Goal: Information Seeking & Learning: Check status

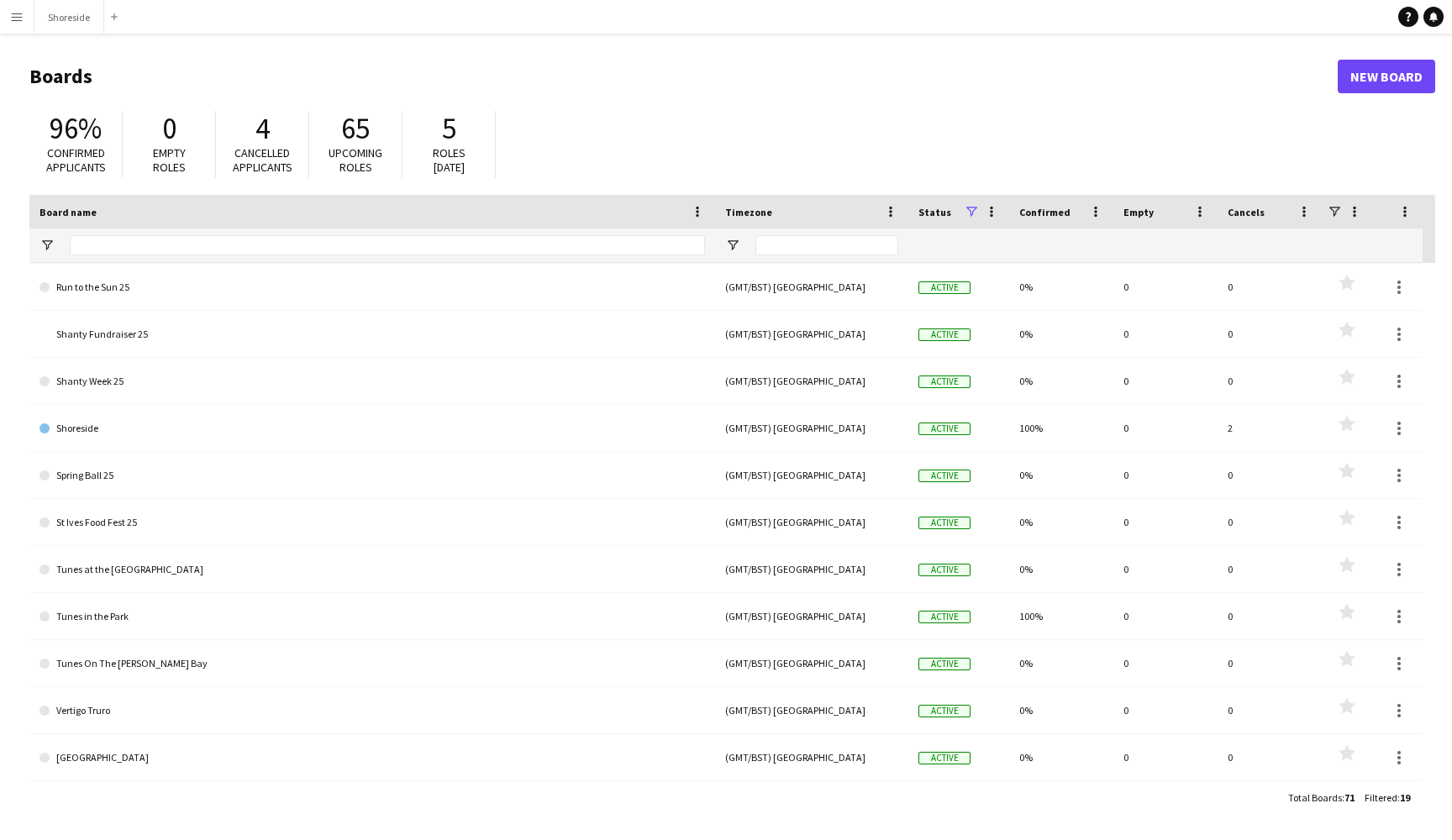
scroll to position [375, 0]
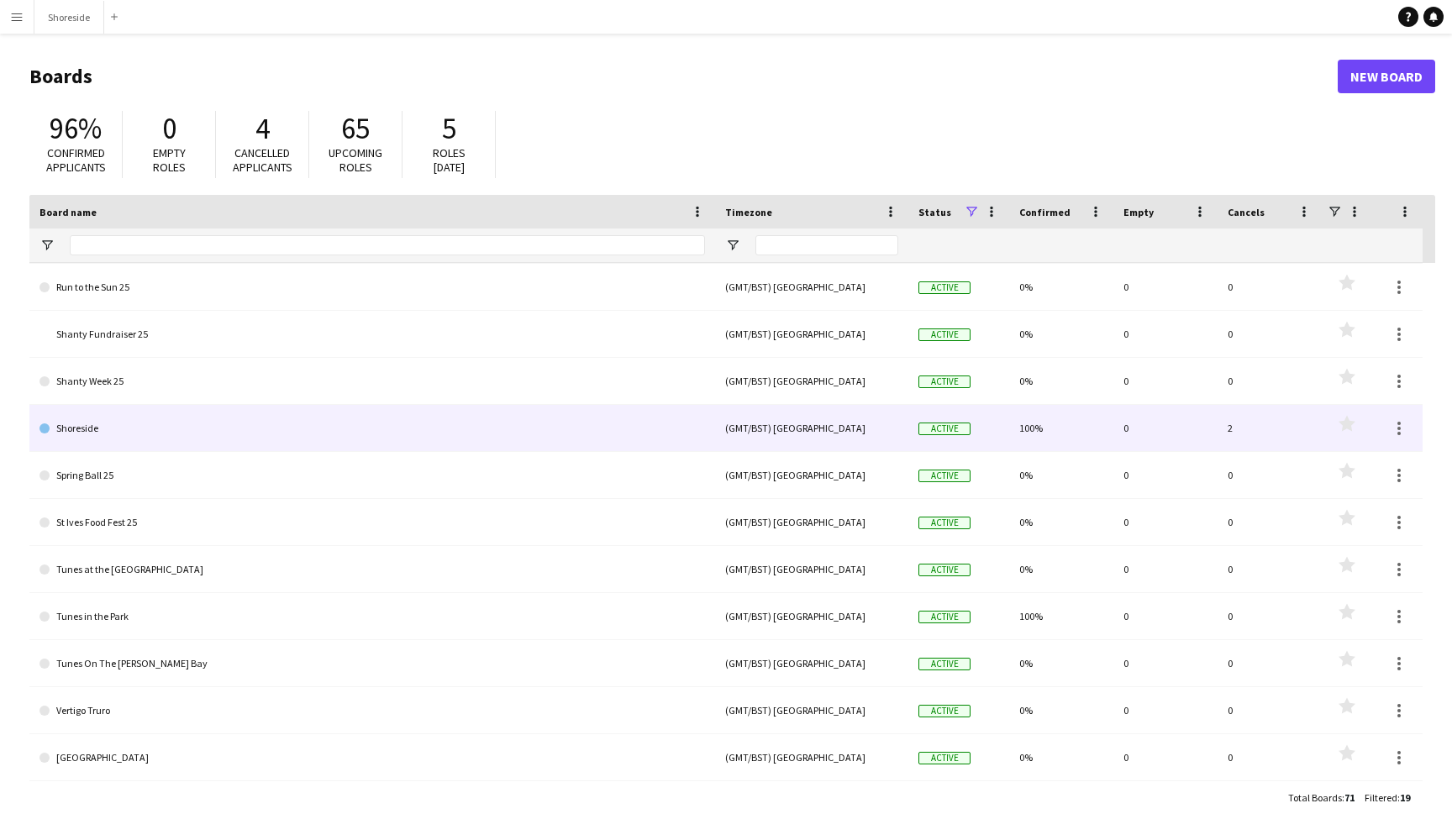
click at [278, 429] on link "Shoreside" at bounding box center [372, 429] width 666 height 47
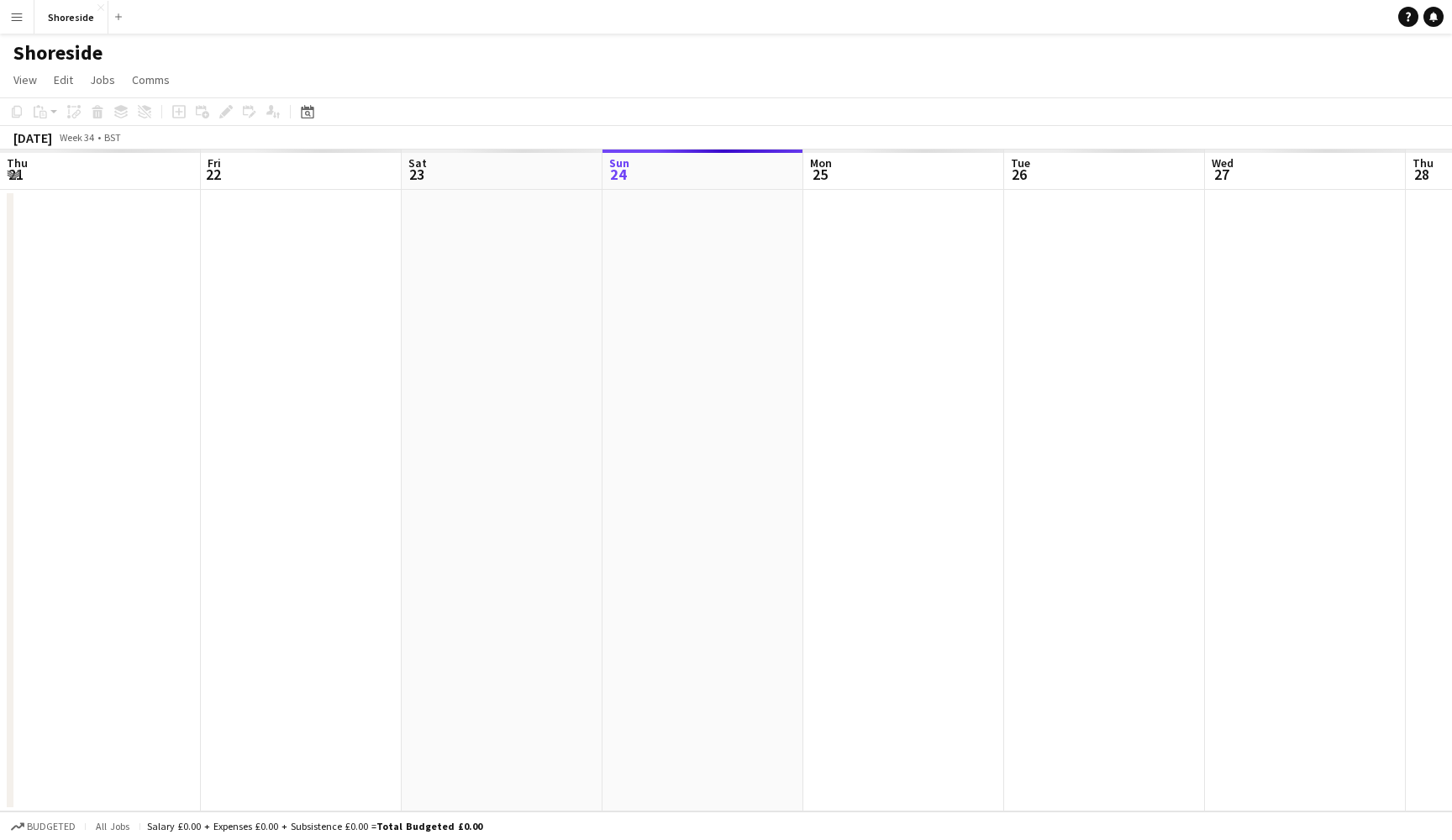
scroll to position [0, 402]
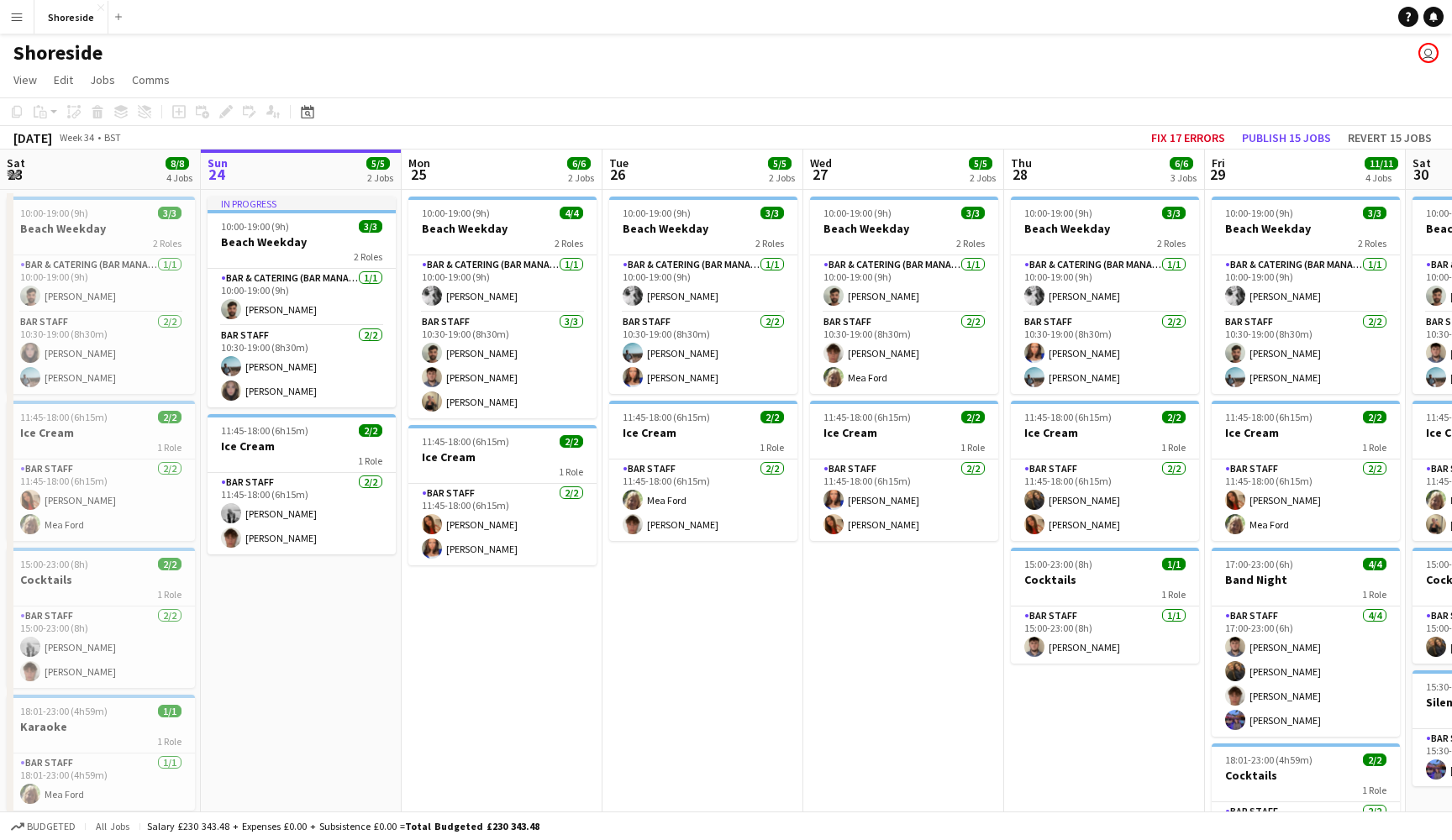
click at [11, 12] on app-icon "Menu" at bounding box center [16, 16] width 13 height 13
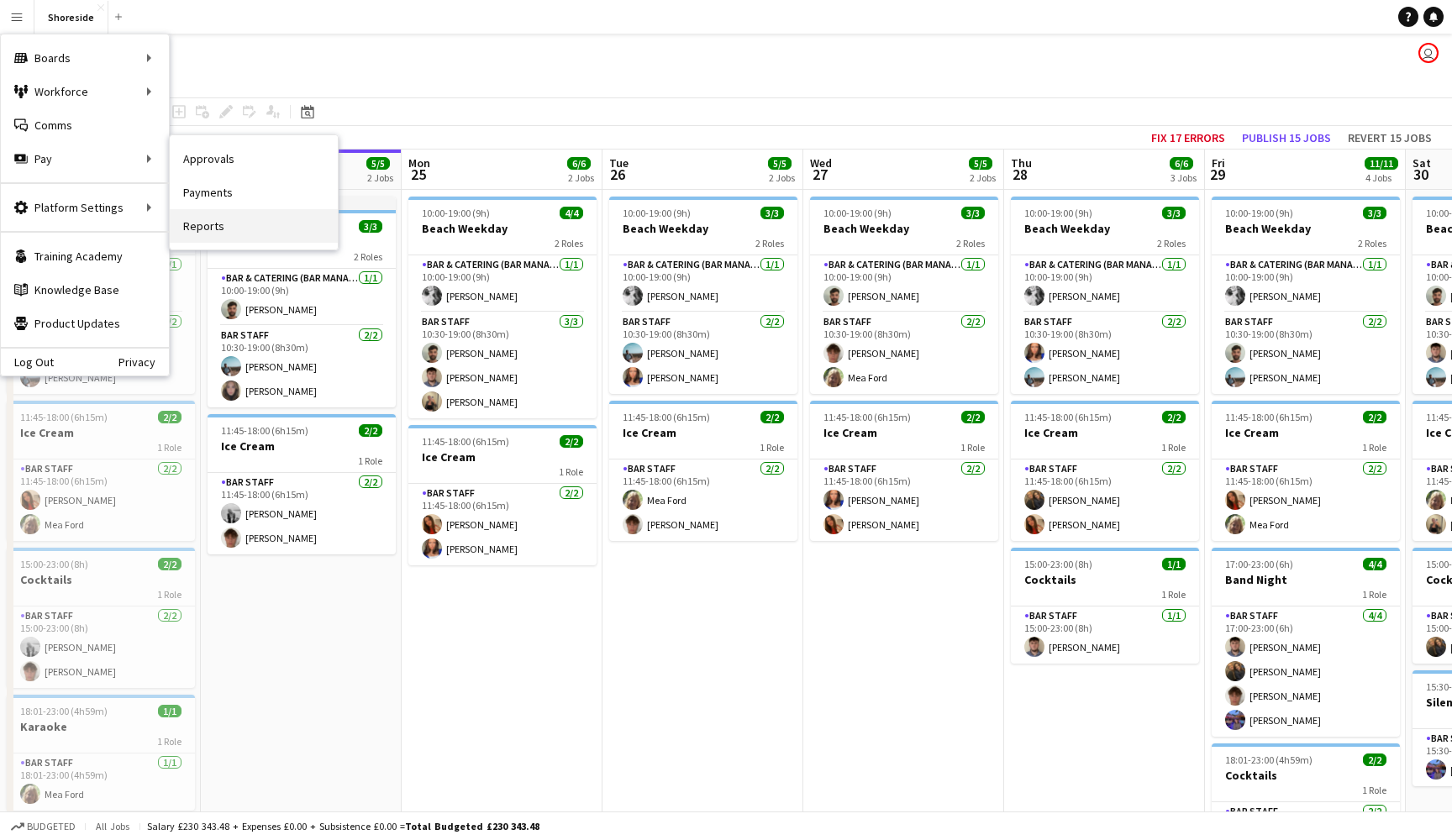
click at [246, 227] on link "Reports" at bounding box center [254, 226] width 168 height 33
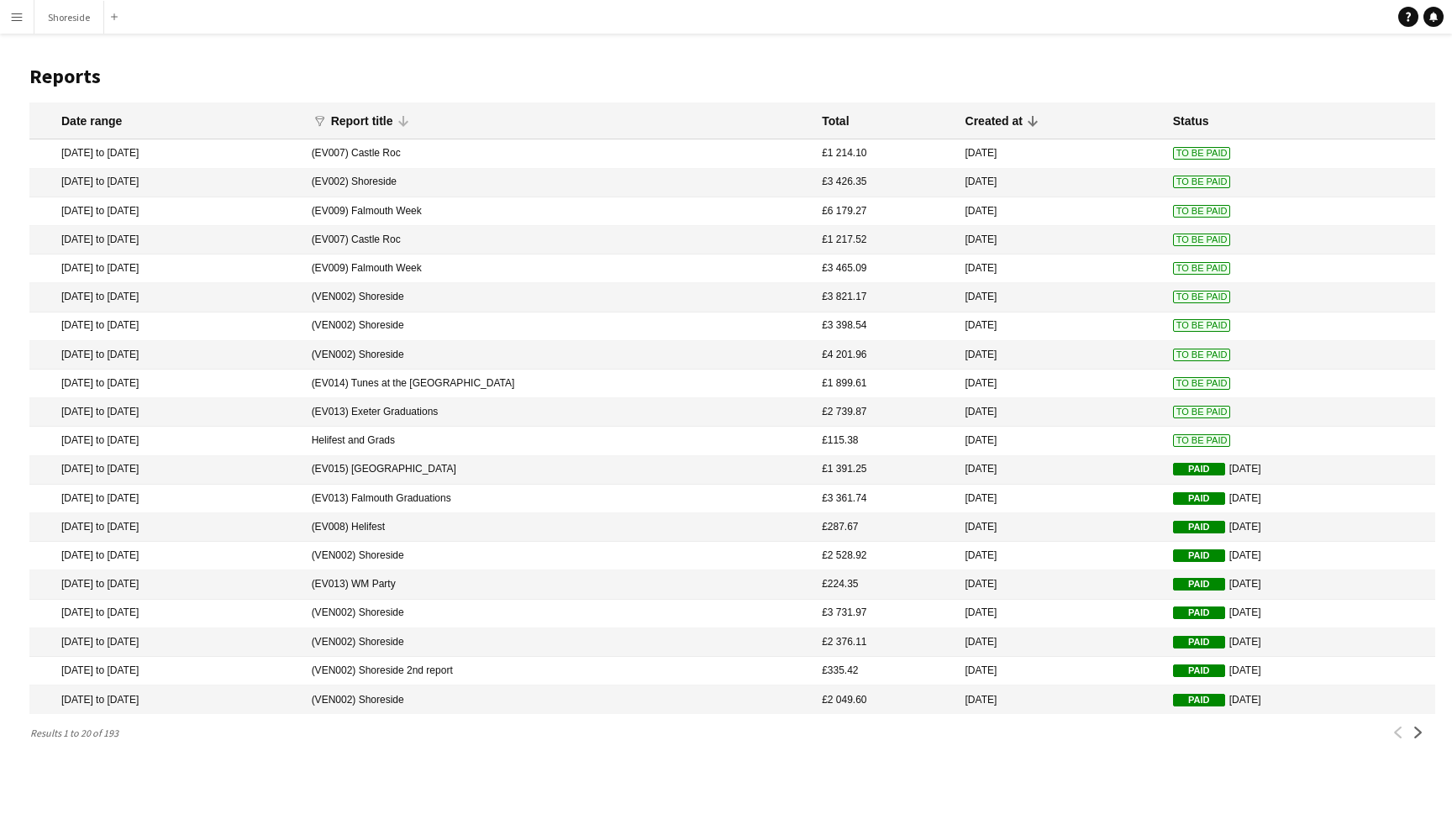
click at [393, 128] on div "Report title" at bounding box center [362, 120] width 62 height 15
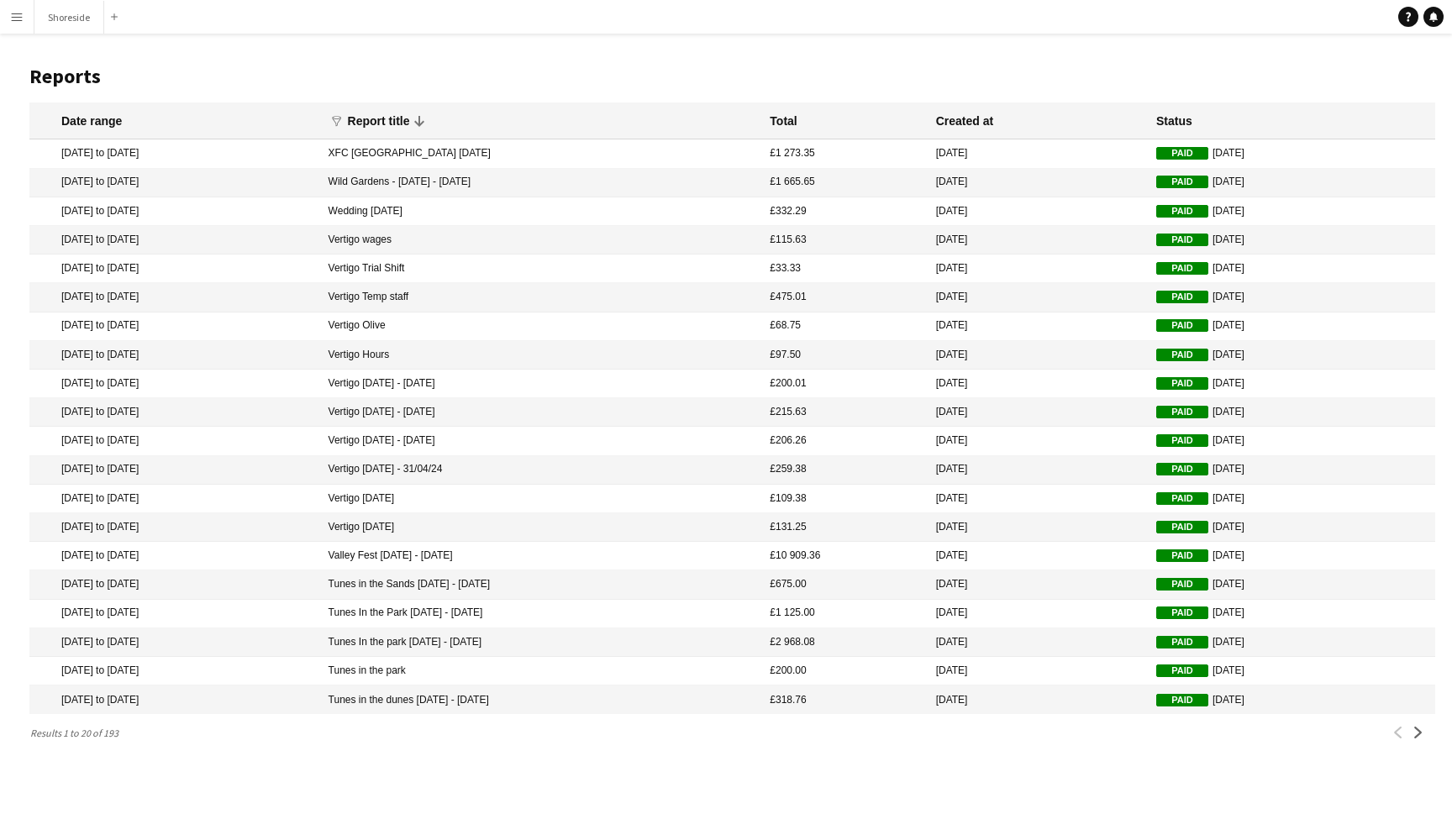
click at [410, 122] on div "Report title" at bounding box center [379, 120] width 62 height 15
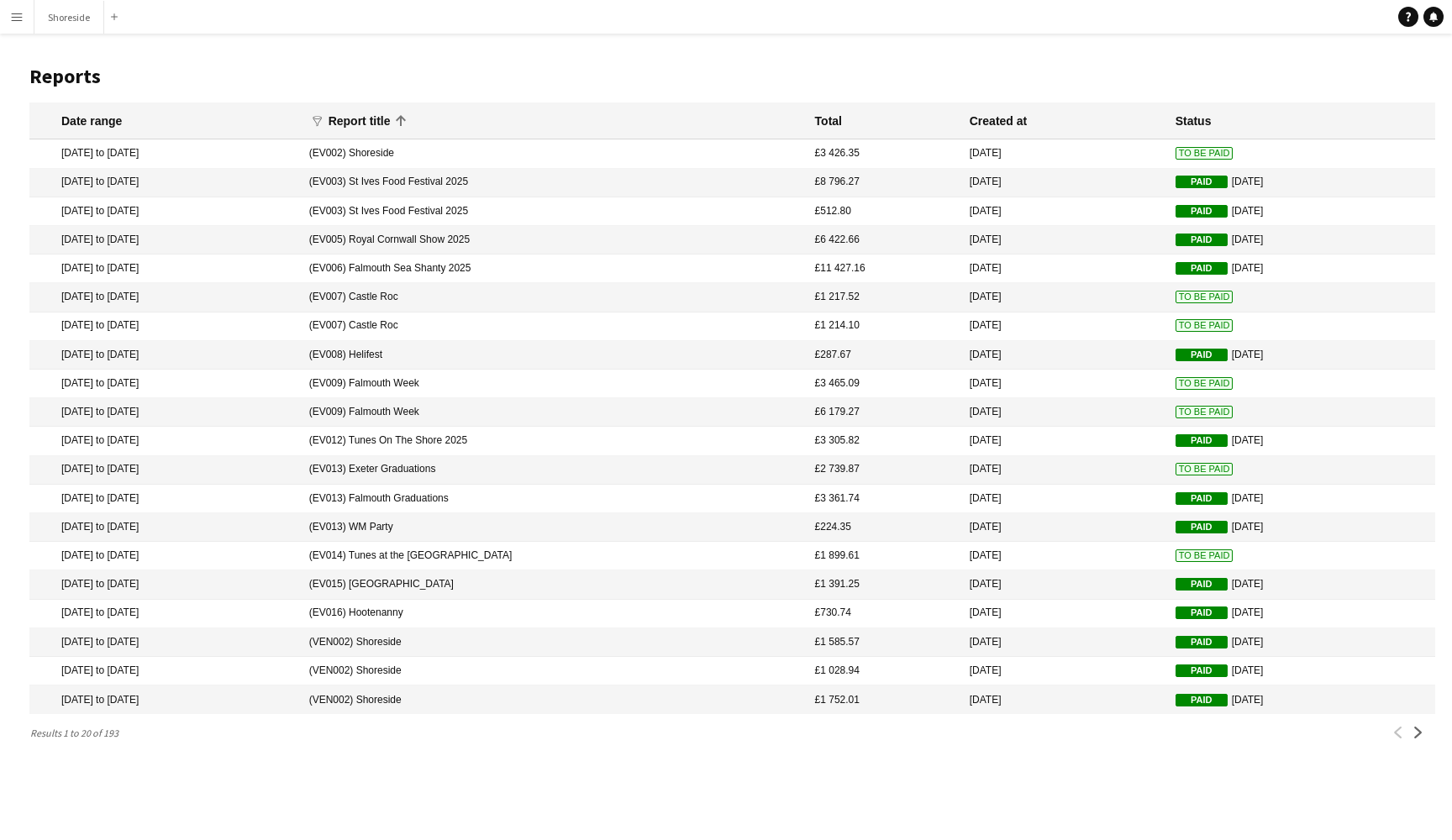
click at [411, 116] on icon at bounding box center [401, 120] width 20 height 20
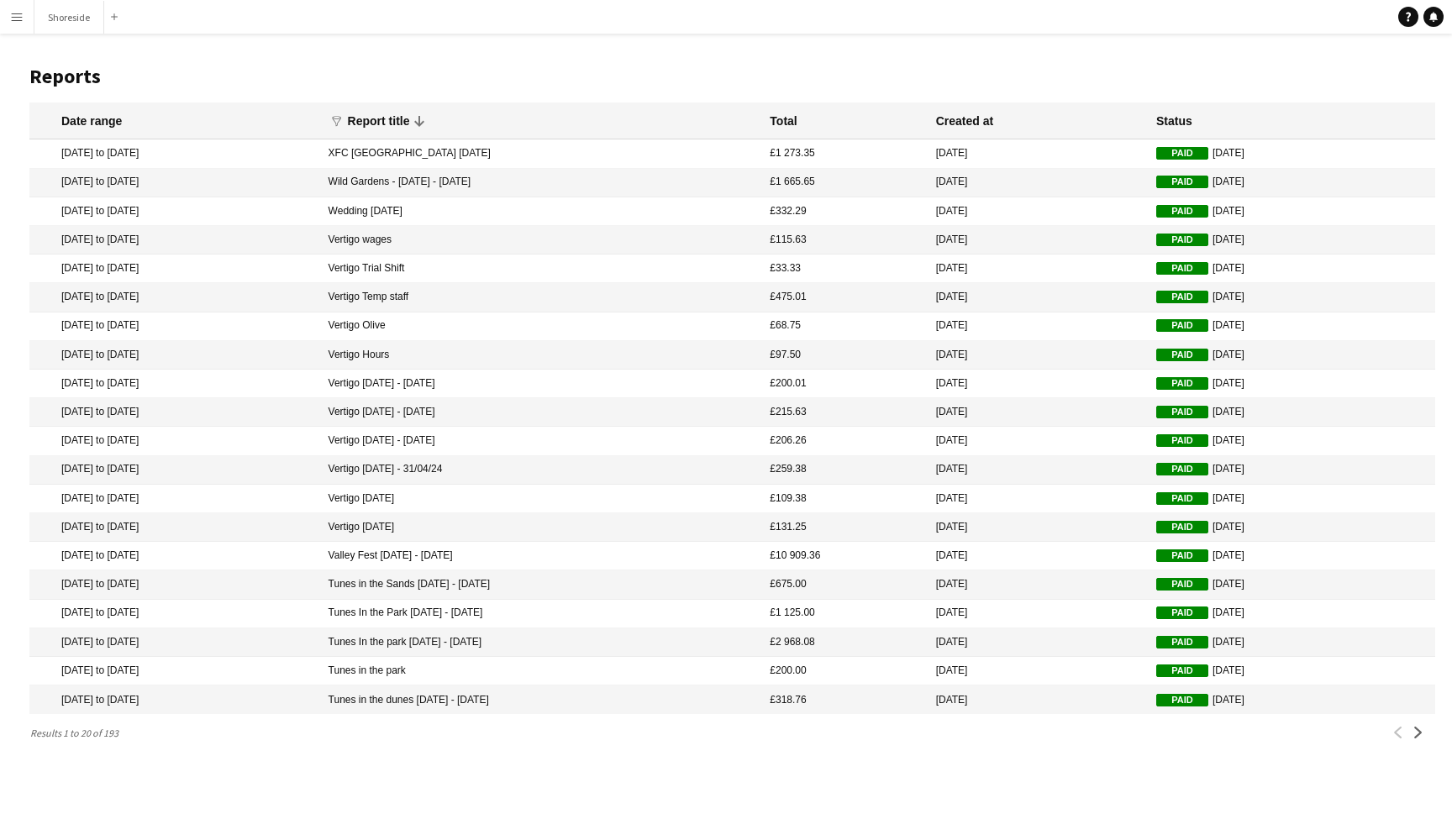
click at [430, 116] on icon at bounding box center [419, 120] width 20 height 20
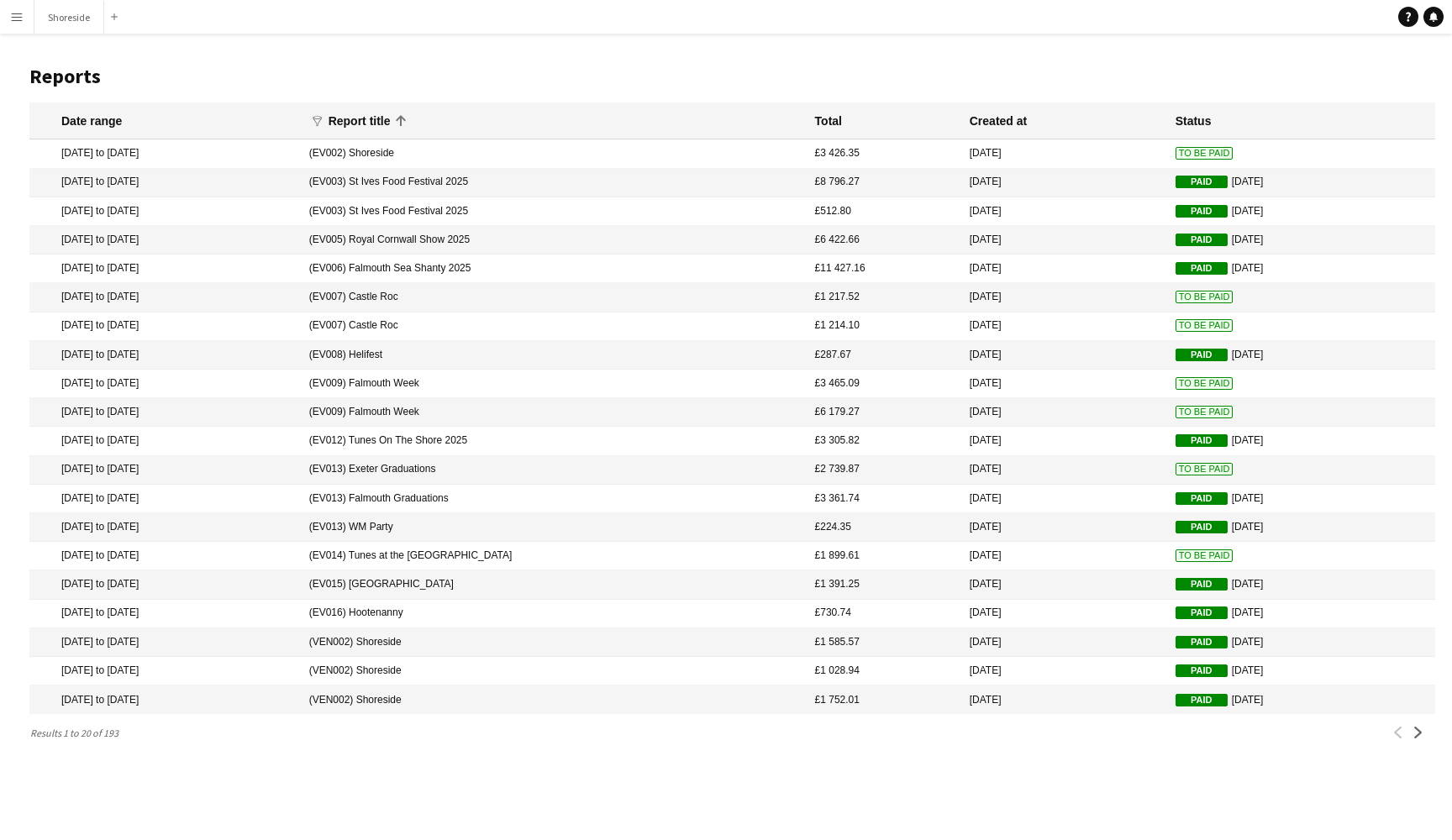
click at [115, 110] on mat-header-cell "Date range" at bounding box center [165, 121] width 271 height 37
click at [110, 117] on div "Date range" at bounding box center [91, 120] width 60 height 15
click at [815, 116] on div "Total" at bounding box center [828, 120] width 27 height 15
click at [322, 124] on icon at bounding box center [317, 120] width 10 height 10
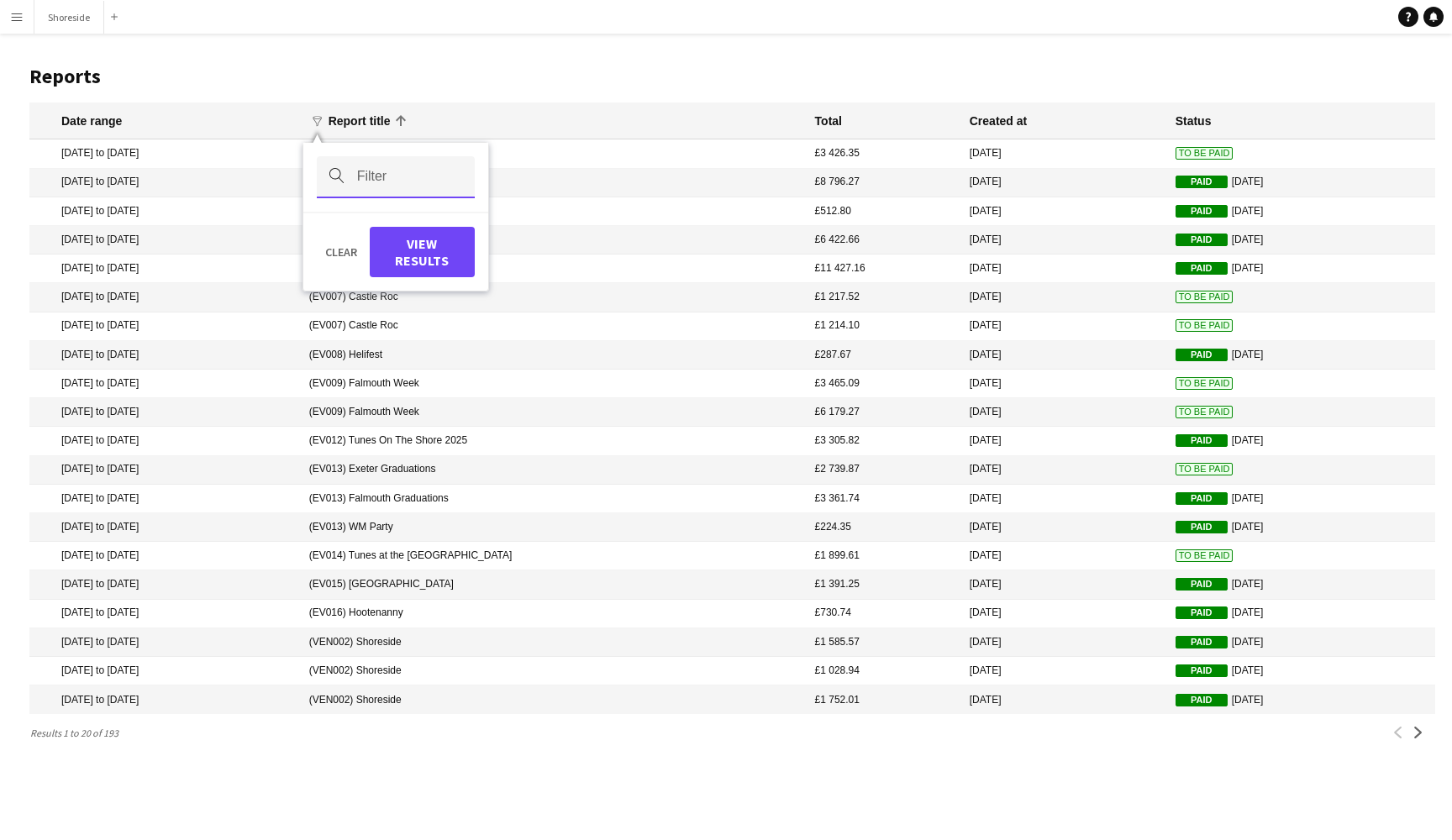
click at [473, 170] on input "Filter" at bounding box center [395, 177] width 158 height 42
click at [474, 271] on button "View Results" at bounding box center [423, 252] width 105 height 50
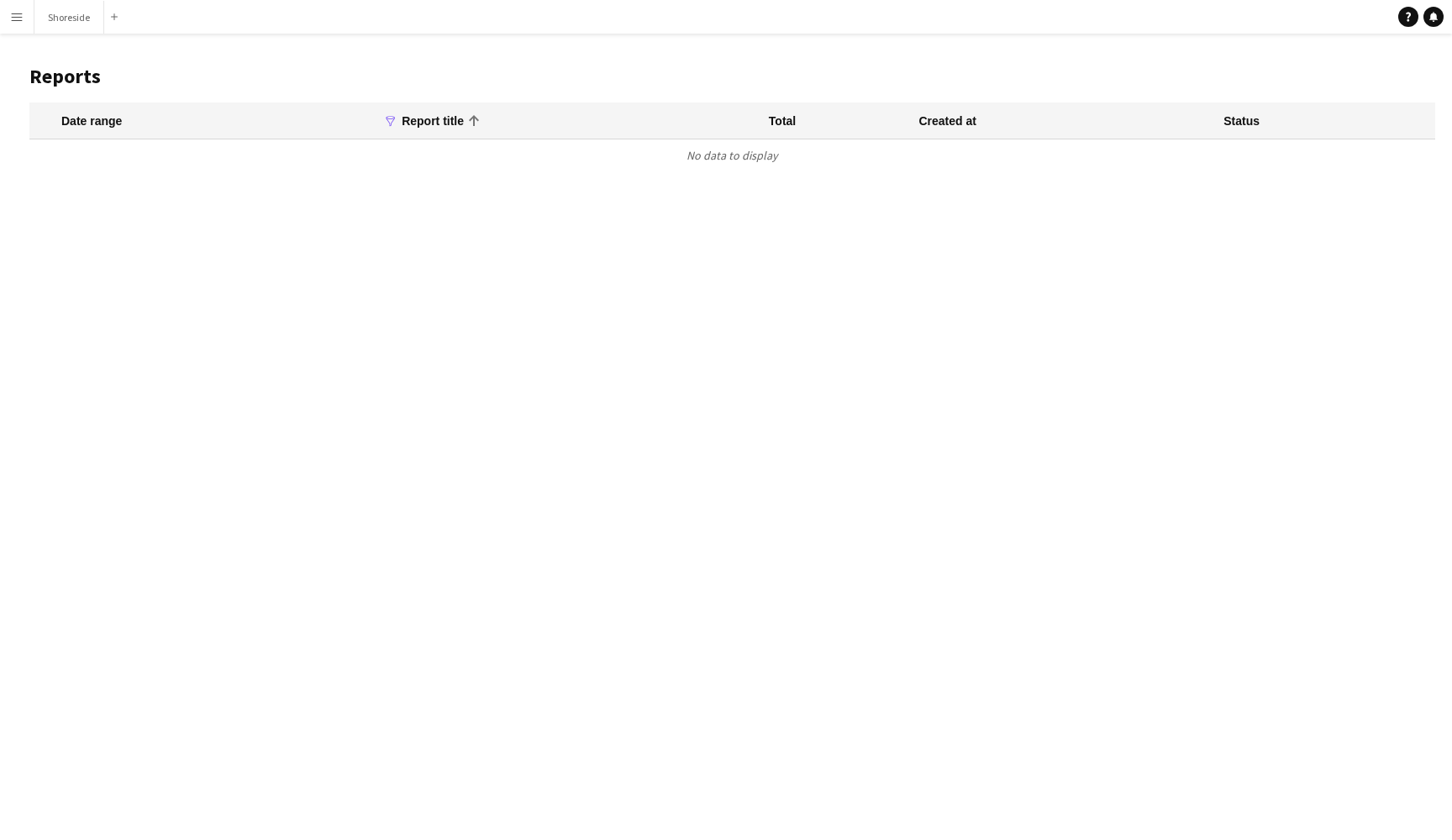
click at [462, 107] on mat-header-cell "funnel Filter magnifier *** Clear View Results Report title" at bounding box center [566, 121] width 387 height 37
click at [471, 115] on icon at bounding box center [473, 120] width 20 height 20
click at [392, 121] on icon "funnel" at bounding box center [390, 120] width 11 height 11
click at [501, 180] on input "***" at bounding box center [469, 177] width 158 height 42
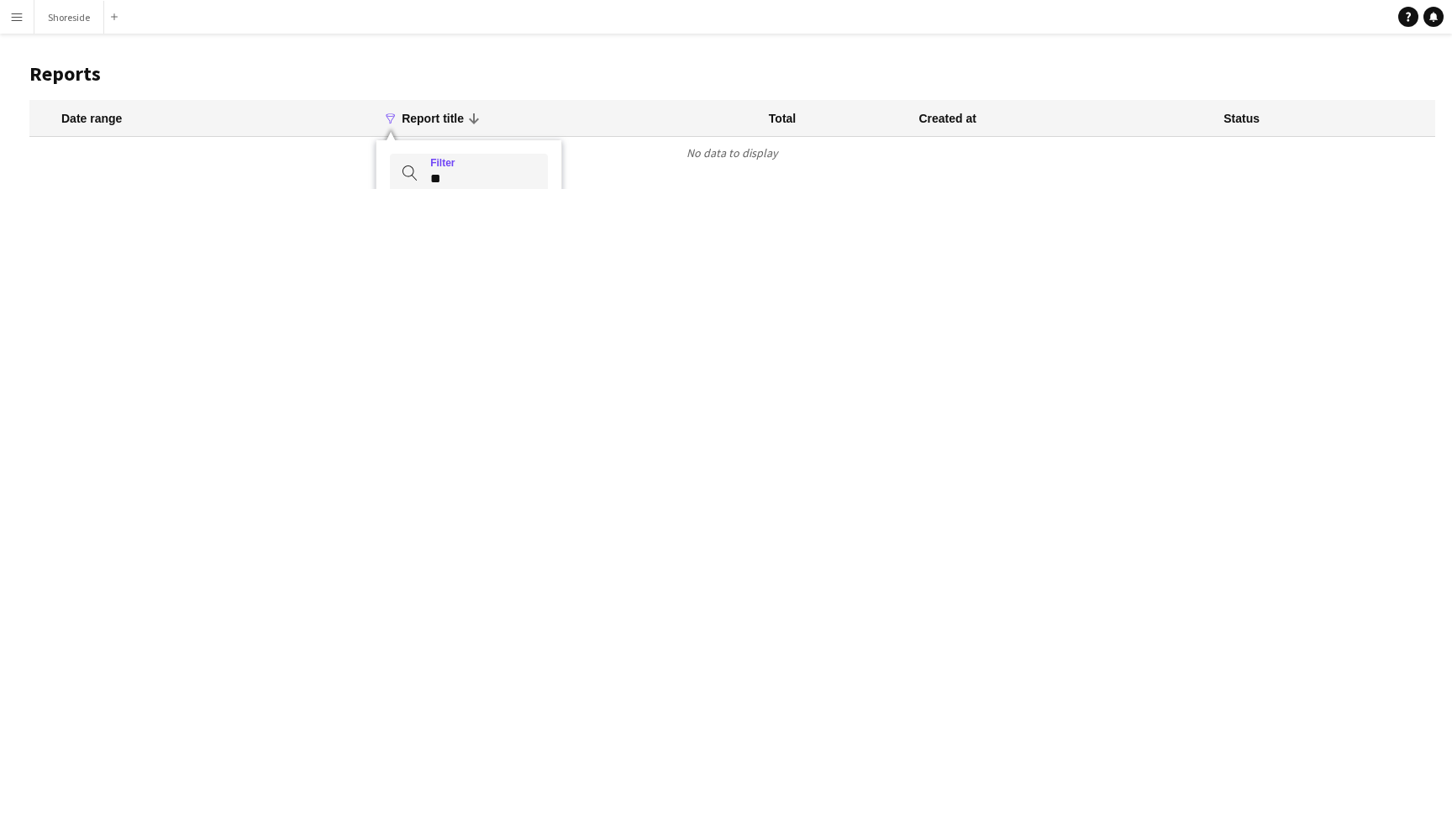
type input "*"
click at [410, 174] on button "magnifier" at bounding box center [410, 174] width 40 height 40
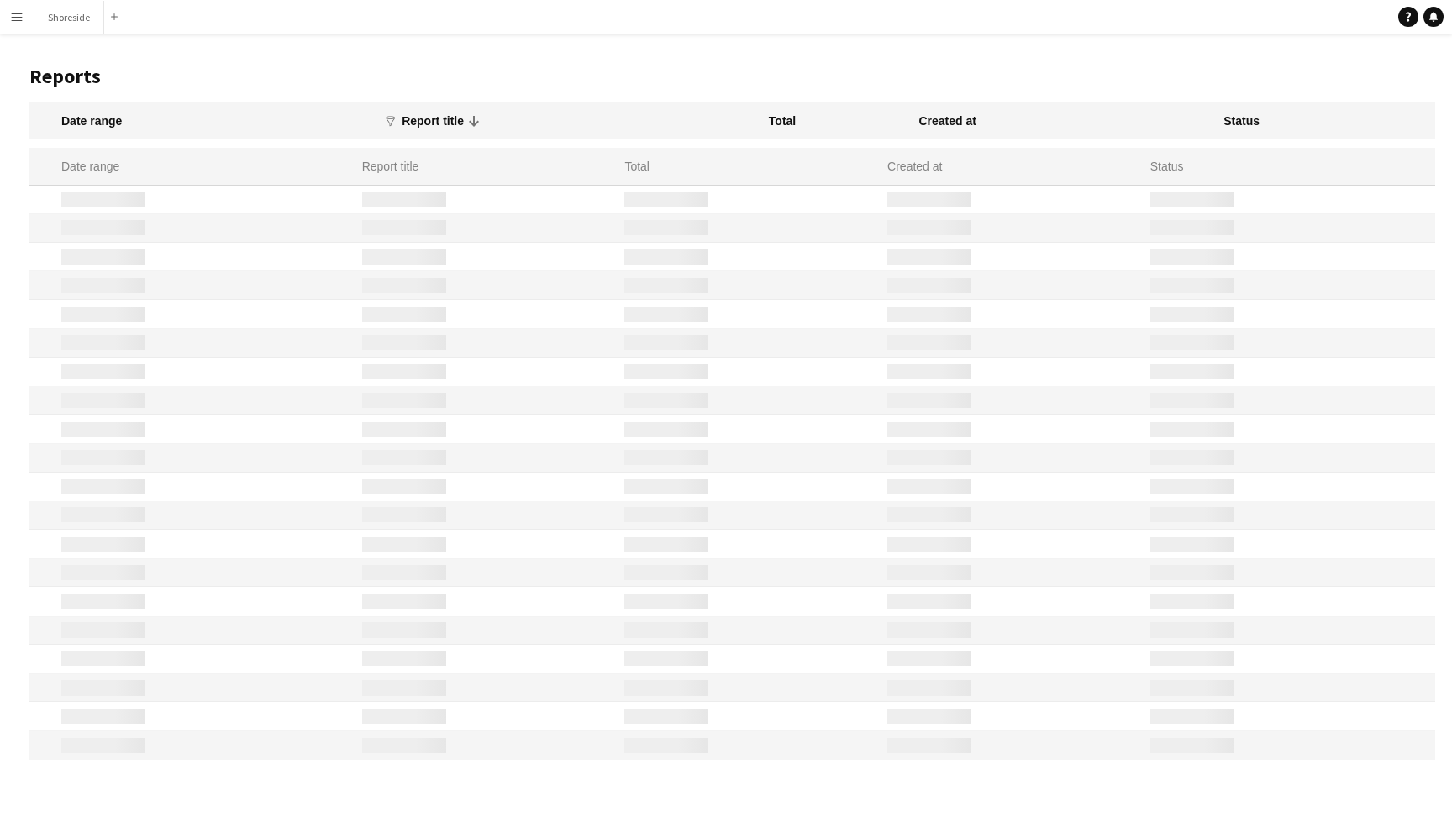
scroll to position [0, 0]
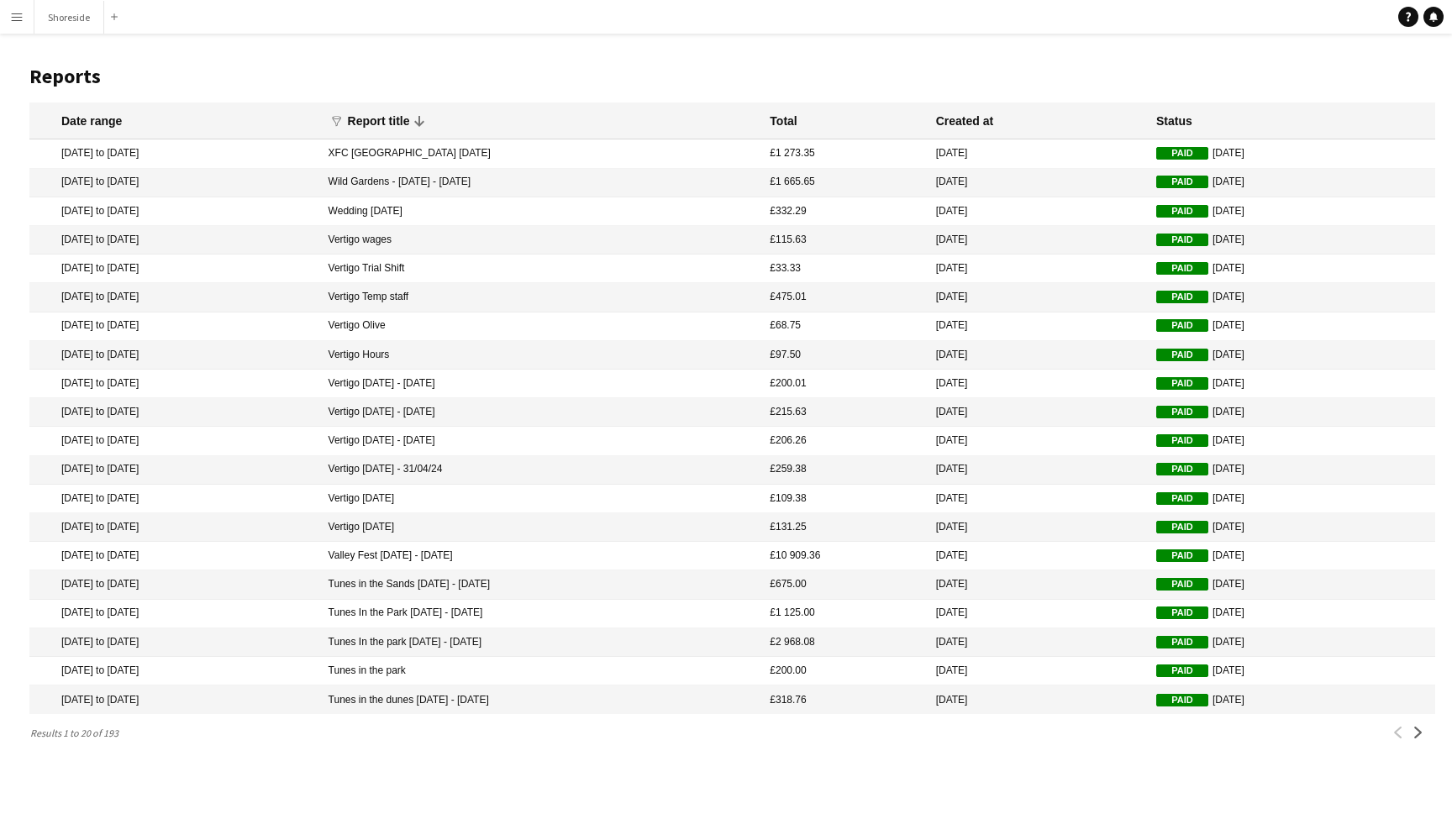
click at [430, 121] on icon at bounding box center [419, 120] width 20 height 20
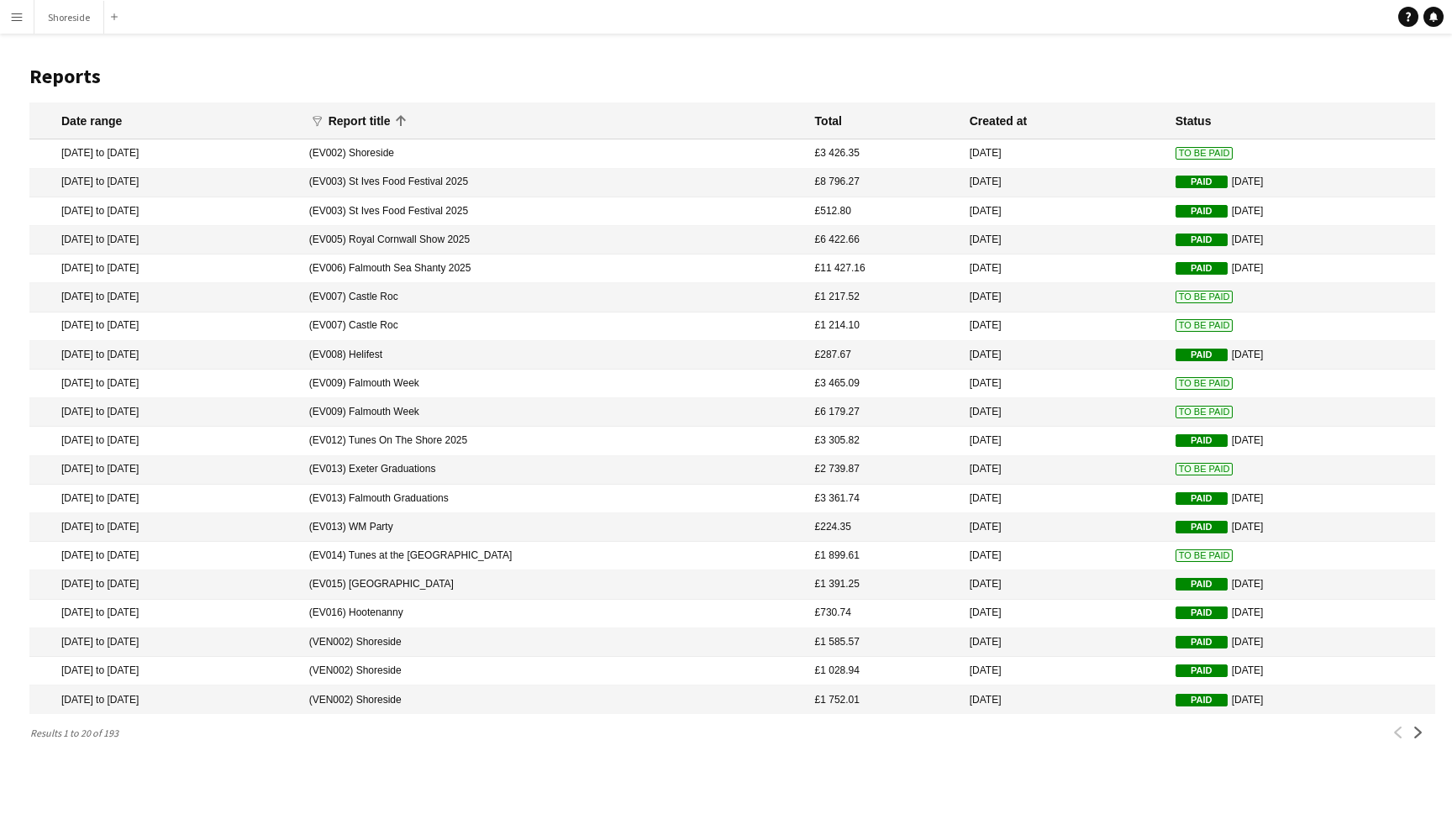
click at [480, 149] on mat-cell "(EV002) Shoreside" at bounding box center [553, 153] width 506 height 29
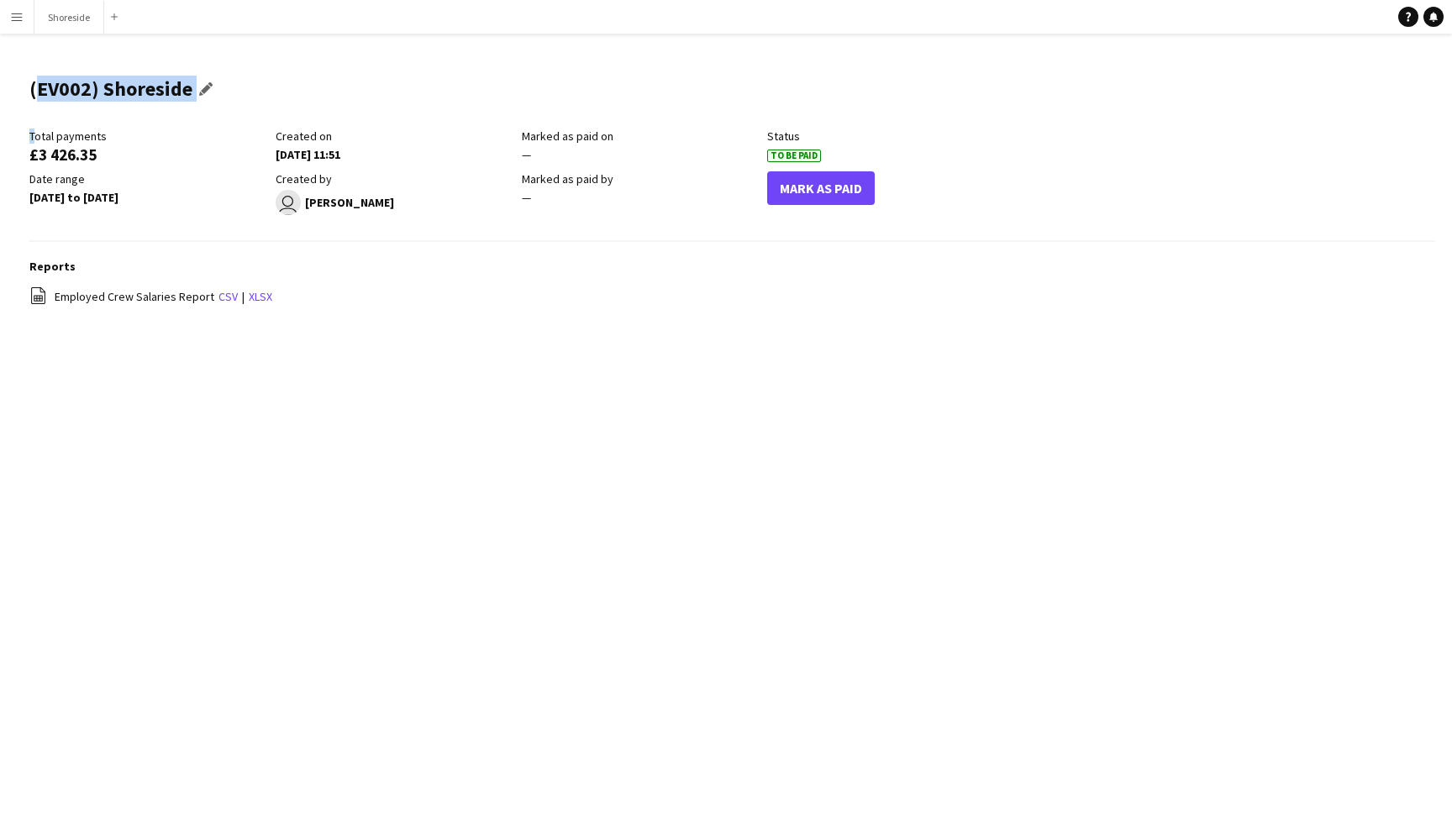
drag, startPoint x: 30, startPoint y: 90, endPoint x: 209, endPoint y: 96, distance: 179.1
click at [209, 96] on div "(EV002) Shoreside Edit this field" at bounding box center [125, 96] width 191 height 66
copy main "(EV002) Shoreside Edit this field"
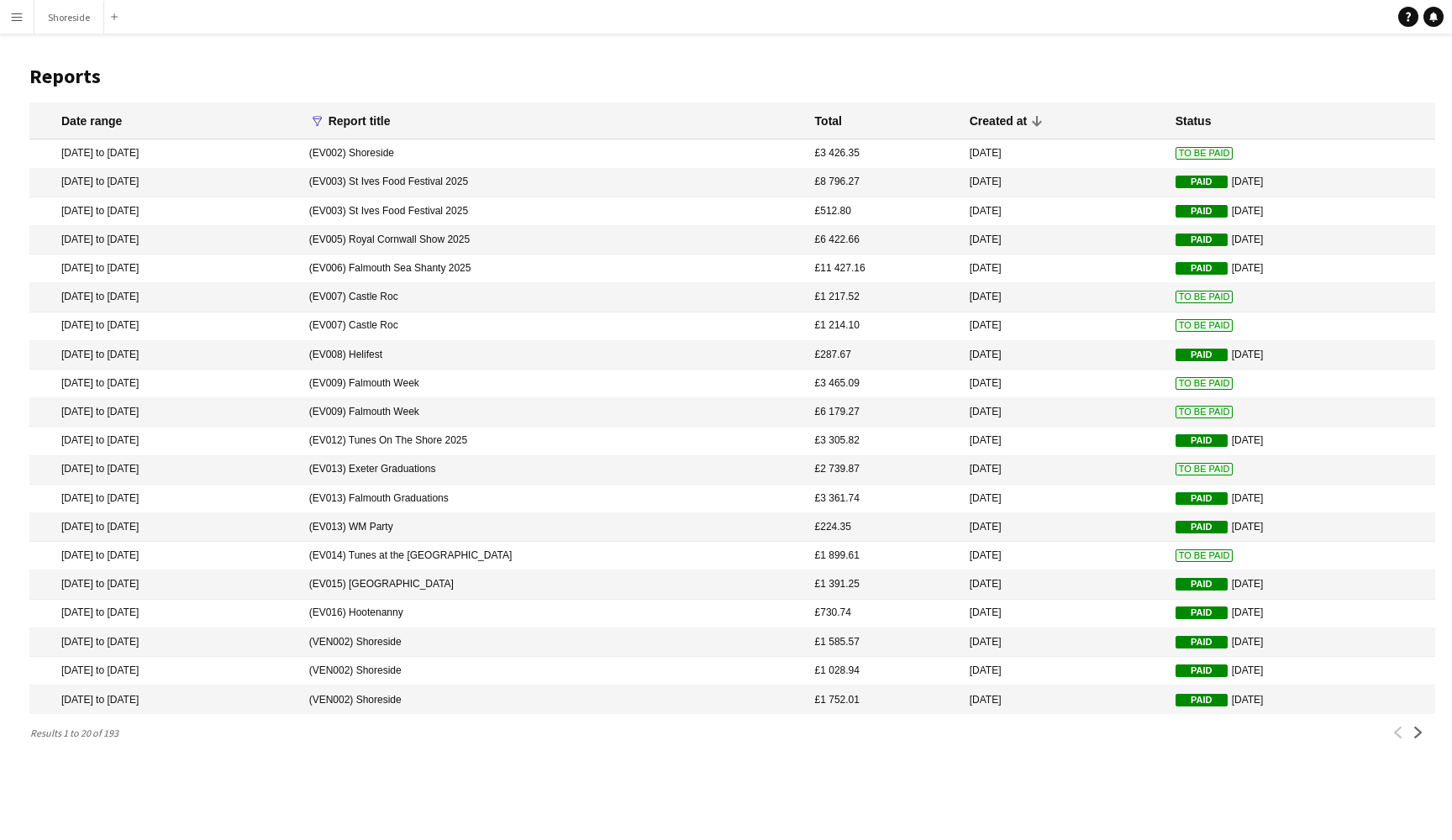
click at [324, 124] on icon "funnel" at bounding box center [317, 120] width 11 height 11
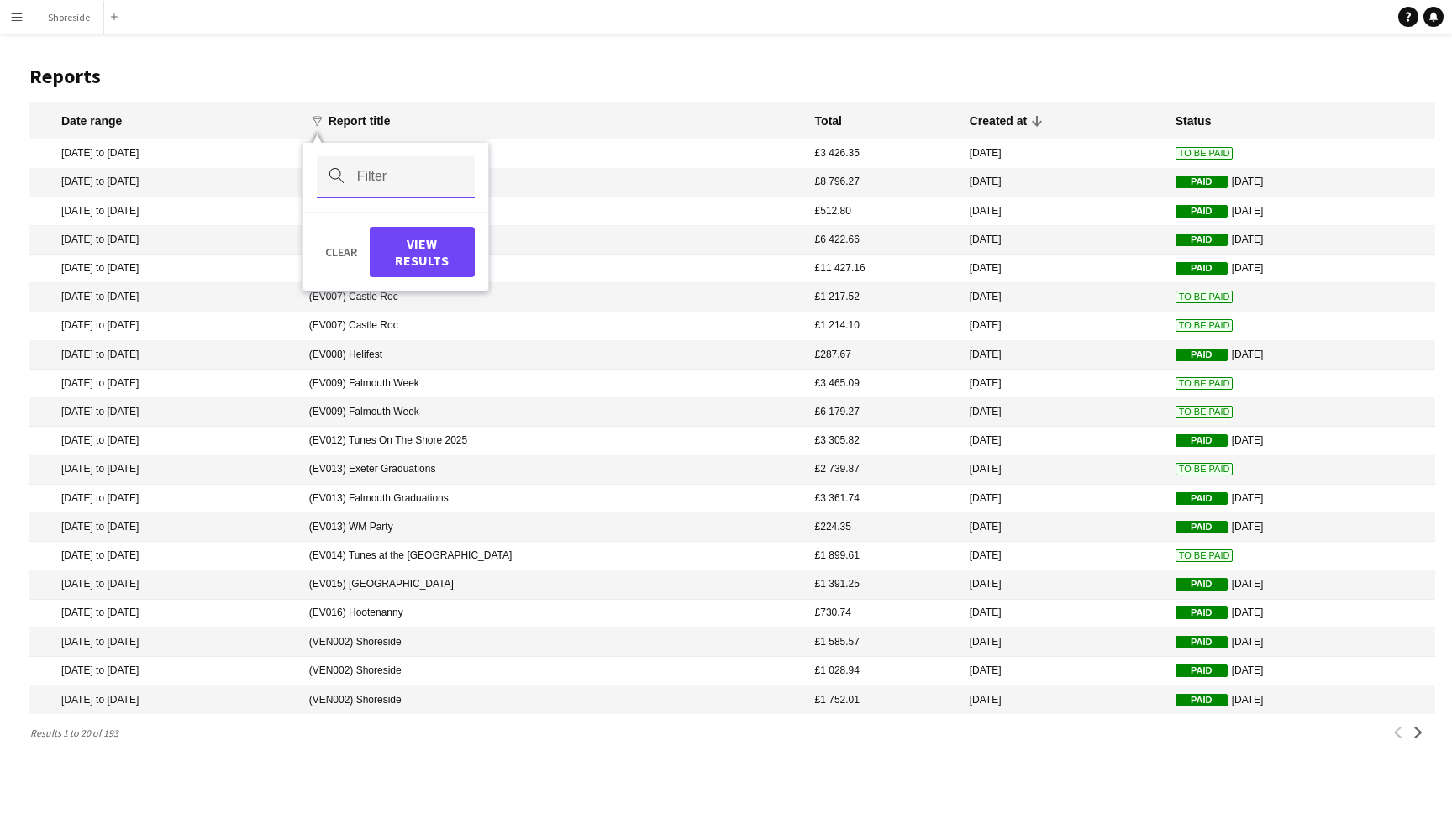
click at [474, 185] on input "Filter" at bounding box center [395, 177] width 158 height 42
paste input "**********"
type input "**********"
click at [474, 231] on button "View Results" at bounding box center [423, 252] width 105 height 50
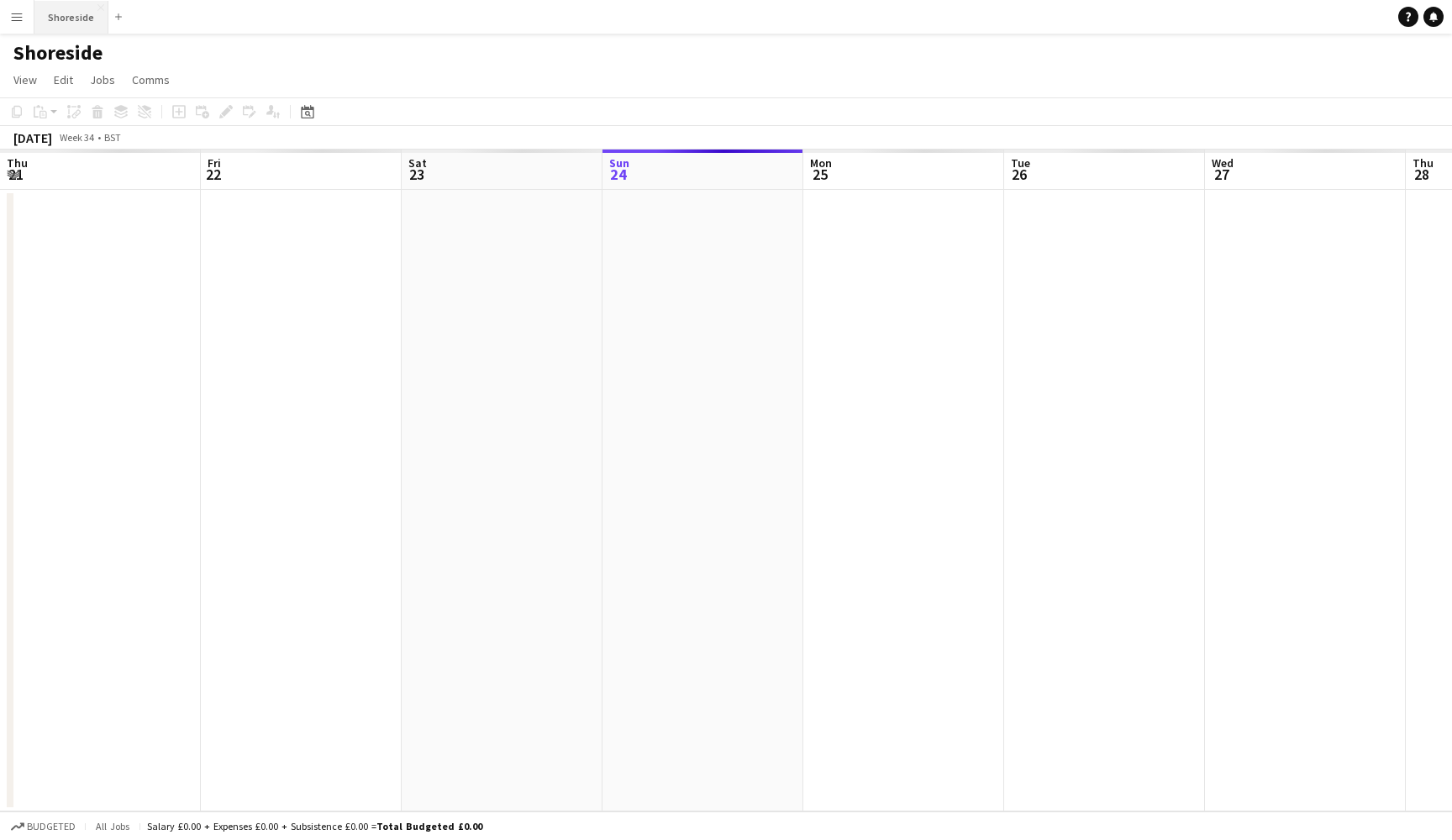
scroll to position [0, 402]
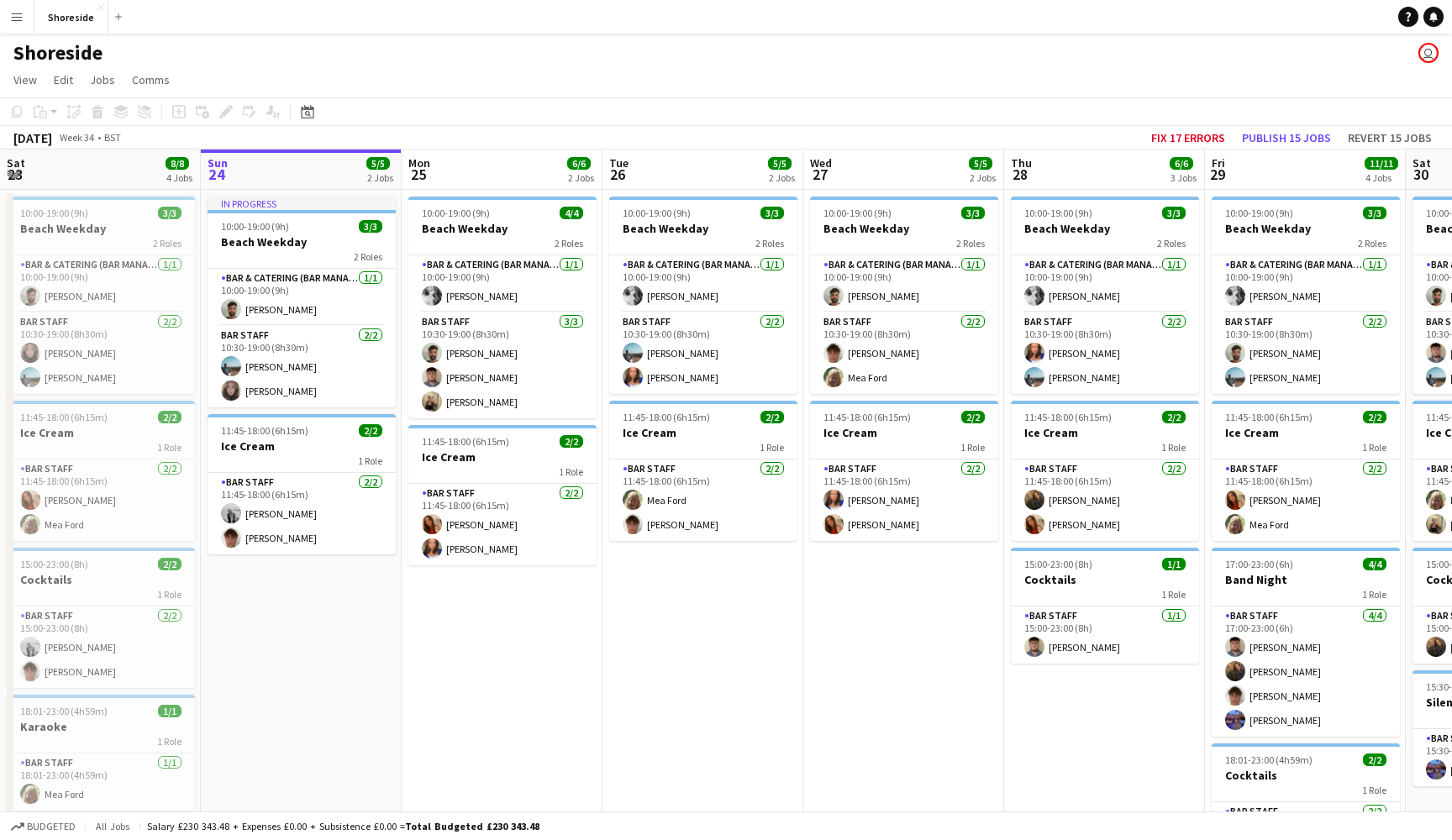
click at [18, 15] on app-icon "Menu" at bounding box center [16, 16] width 13 height 13
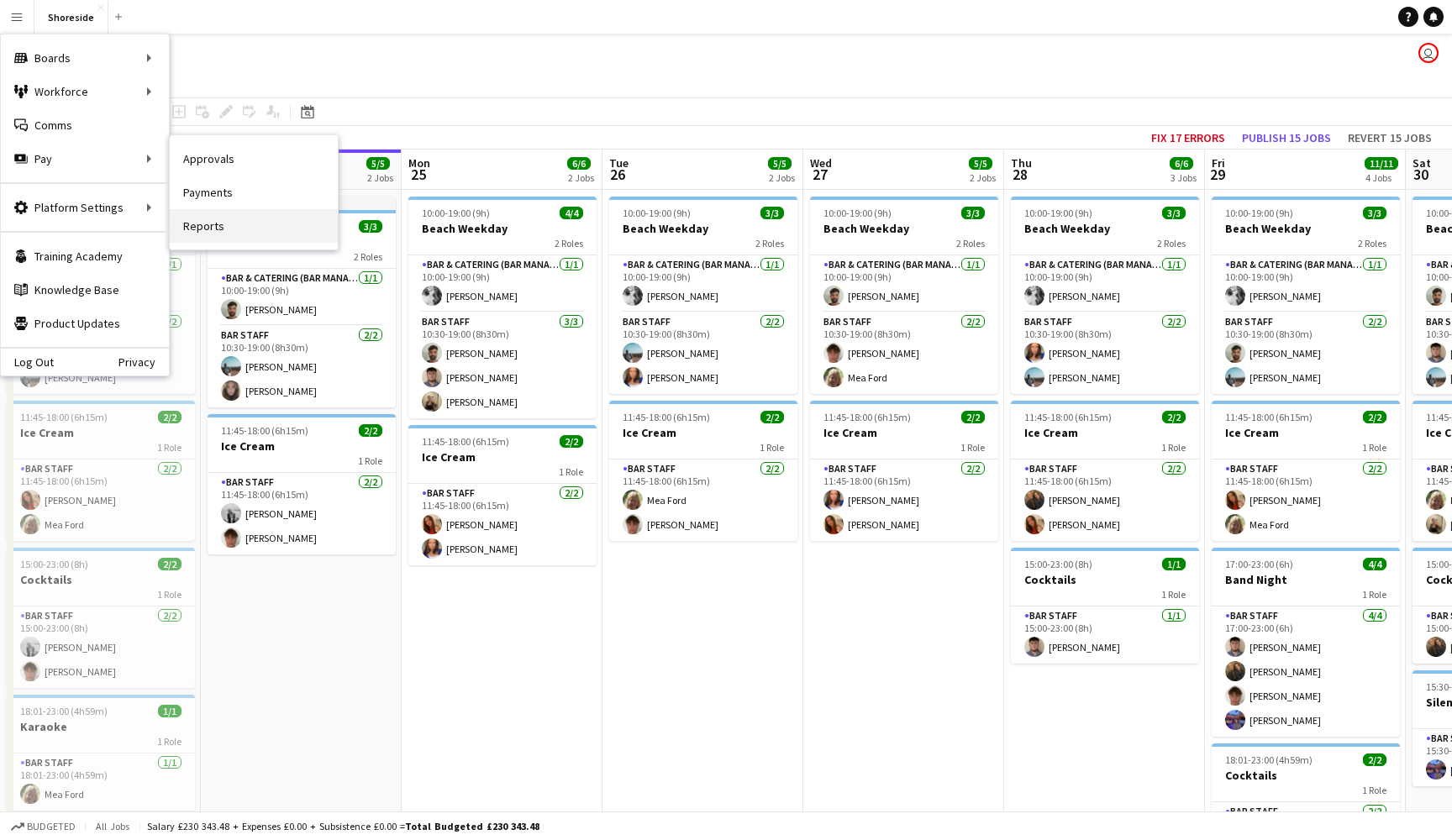
click at [207, 217] on link "Reports" at bounding box center [254, 226] width 168 height 33
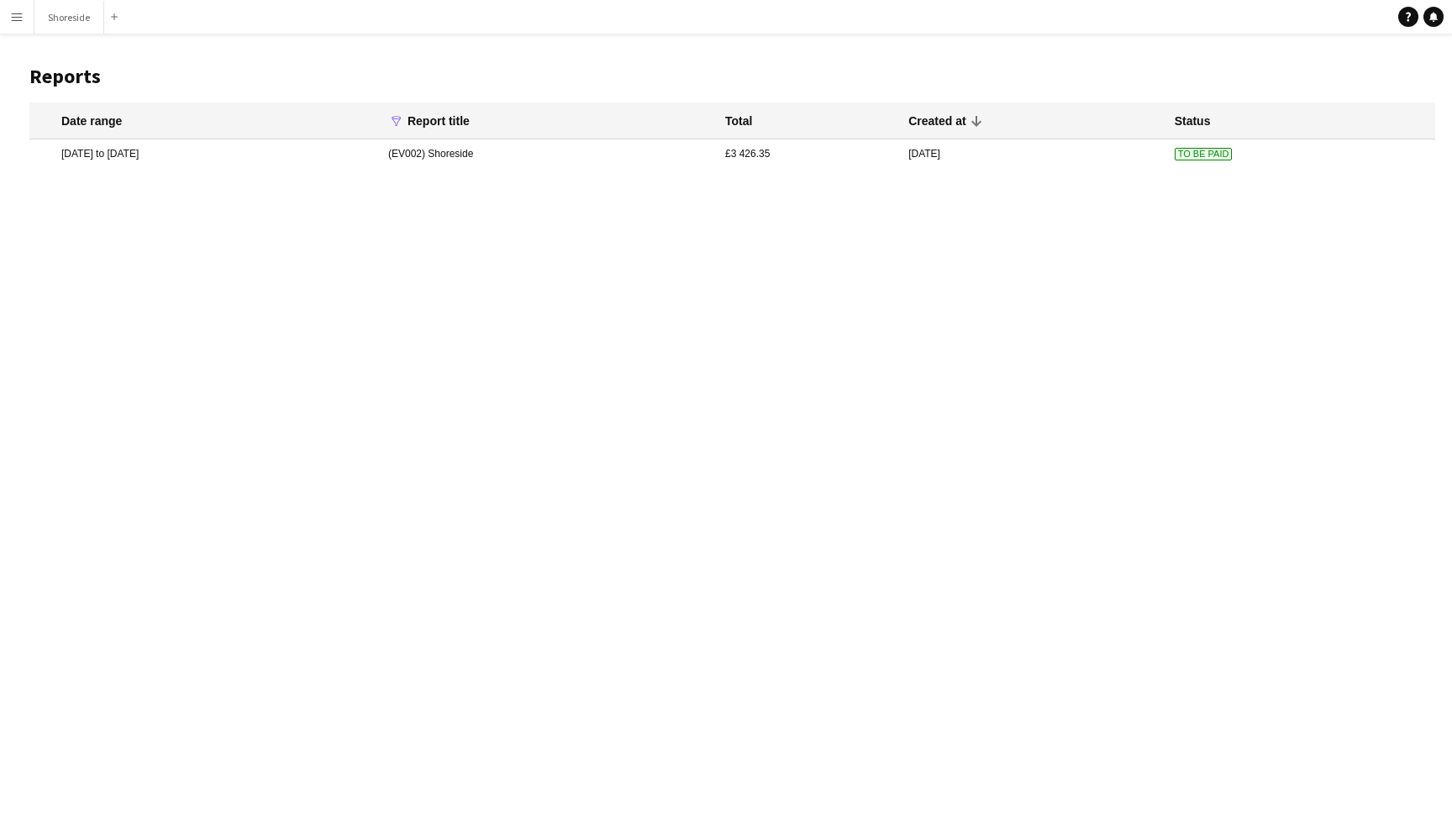
click at [402, 127] on app-icon "funnel" at bounding box center [396, 120] width 11 height 11
drag, startPoint x: 644, startPoint y: 187, endPoint x: 468, endPoint y: 187, distance: 176.0
click at [468, 187] on main "**********" at bounding box center [726, 117] width 1452 height 169
click at [402, 122] on icon "funnel" at bounding box center [396, 120] width 11 height 11
click at [553, 186] on input "**********" at bounding box center [474, 177] width 158 height 42
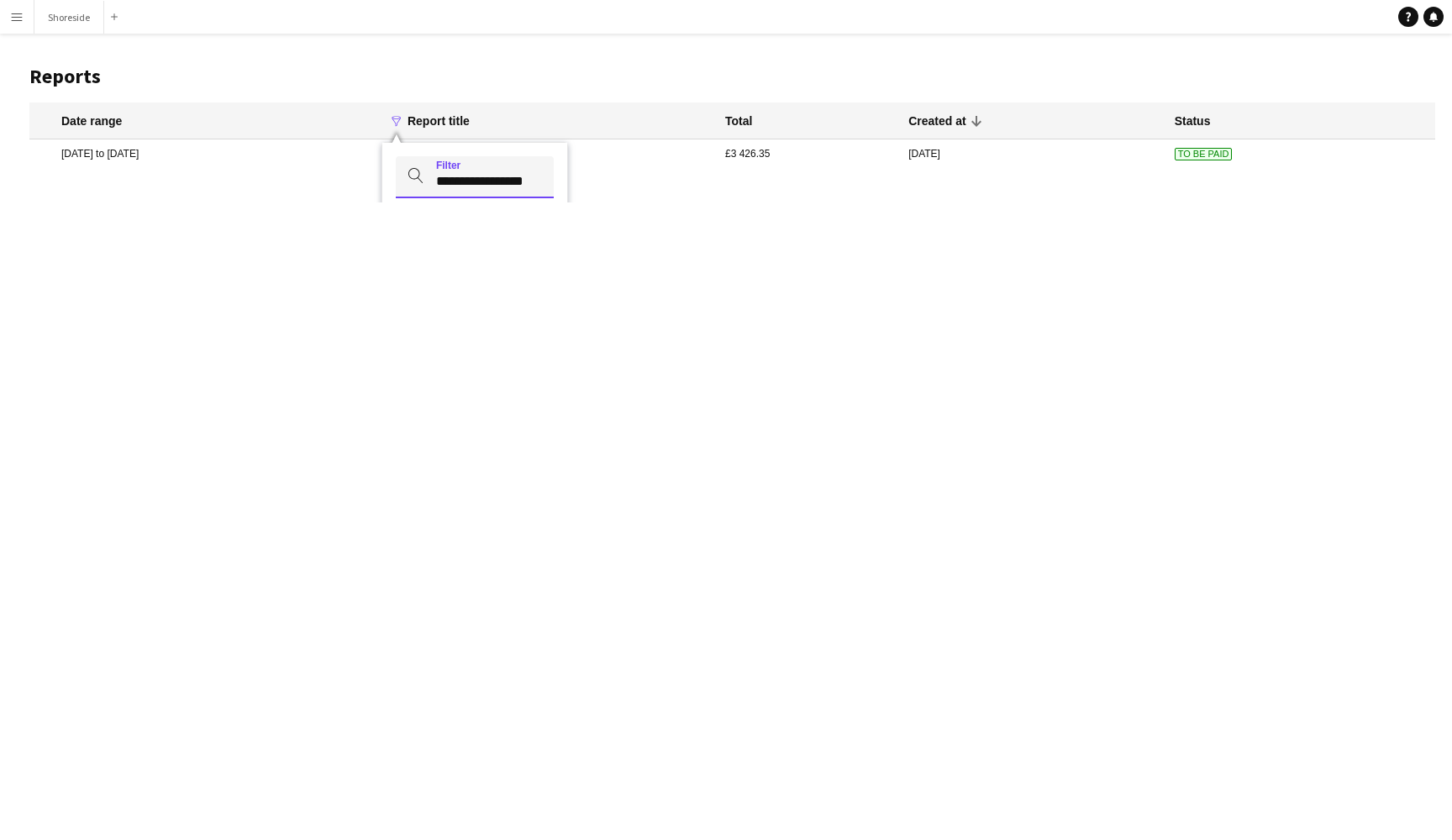
click at [436, 176] on button "magnifier" at bounding box center [416, 176] width 40 height 40
click at [470, 113] on div "Report title" at bounding box center [438, 120] width 62 height 15
click at [402, 117] on icon "funnel" at bounding box center [396, 120] width 11 height 11
click at [553, 182] on input "**********" at bounding box center [474, 177] width 158 height 42
click at [512, 178] on input "**********" at bounding box center [474, 177] width 158 height 42
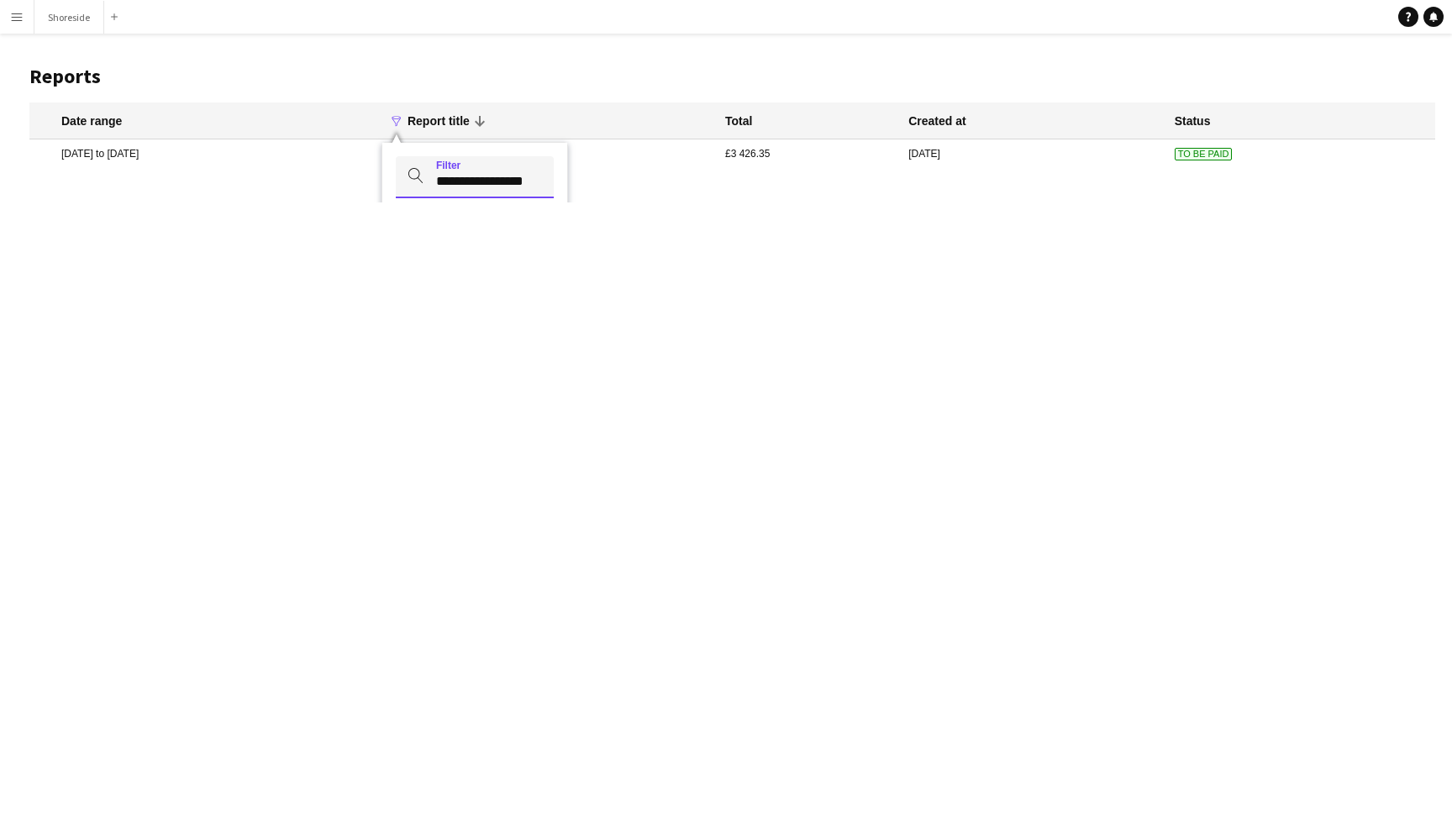
click at [512, 178] on input "**********" at bounding box center [474, 177] width 158 height 42
click at [544, 165] on input "**********" at bounding box center [474, 177] width 158 height 42
click at [436, 176] on button "magnifier" at bounding box center [416, 176] width 40 height 40
click at [103, 119] on div "Date range" at bounding box center [91, 120] width 60 height 15
click at [470, 120] on div "Report title" at bounding box center [438, 120] width 62 height 15
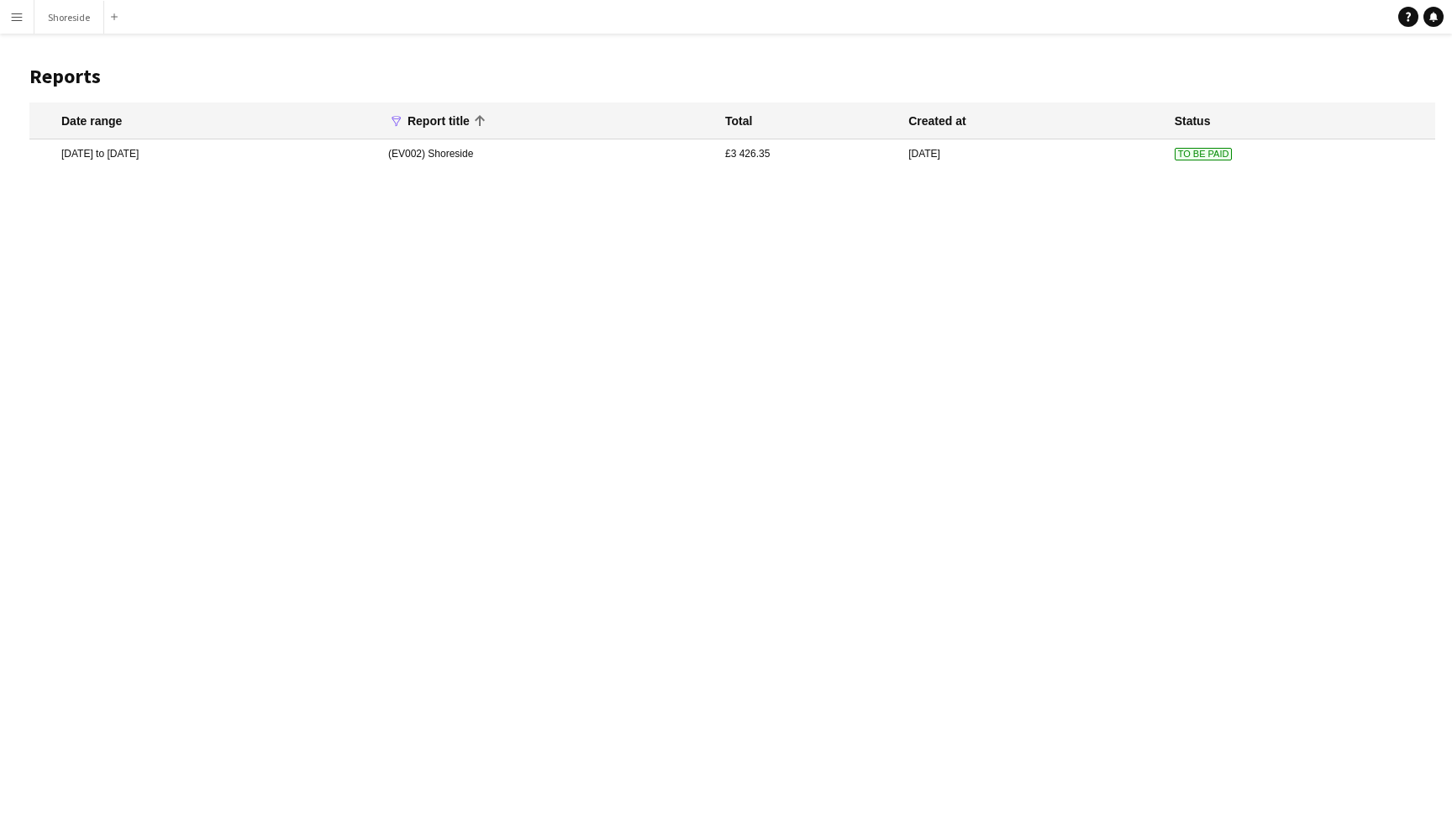
click at [527, 153] on mat-cell "(EV002) Shoreside" at bounding box center [548, 153] width 337 height 29
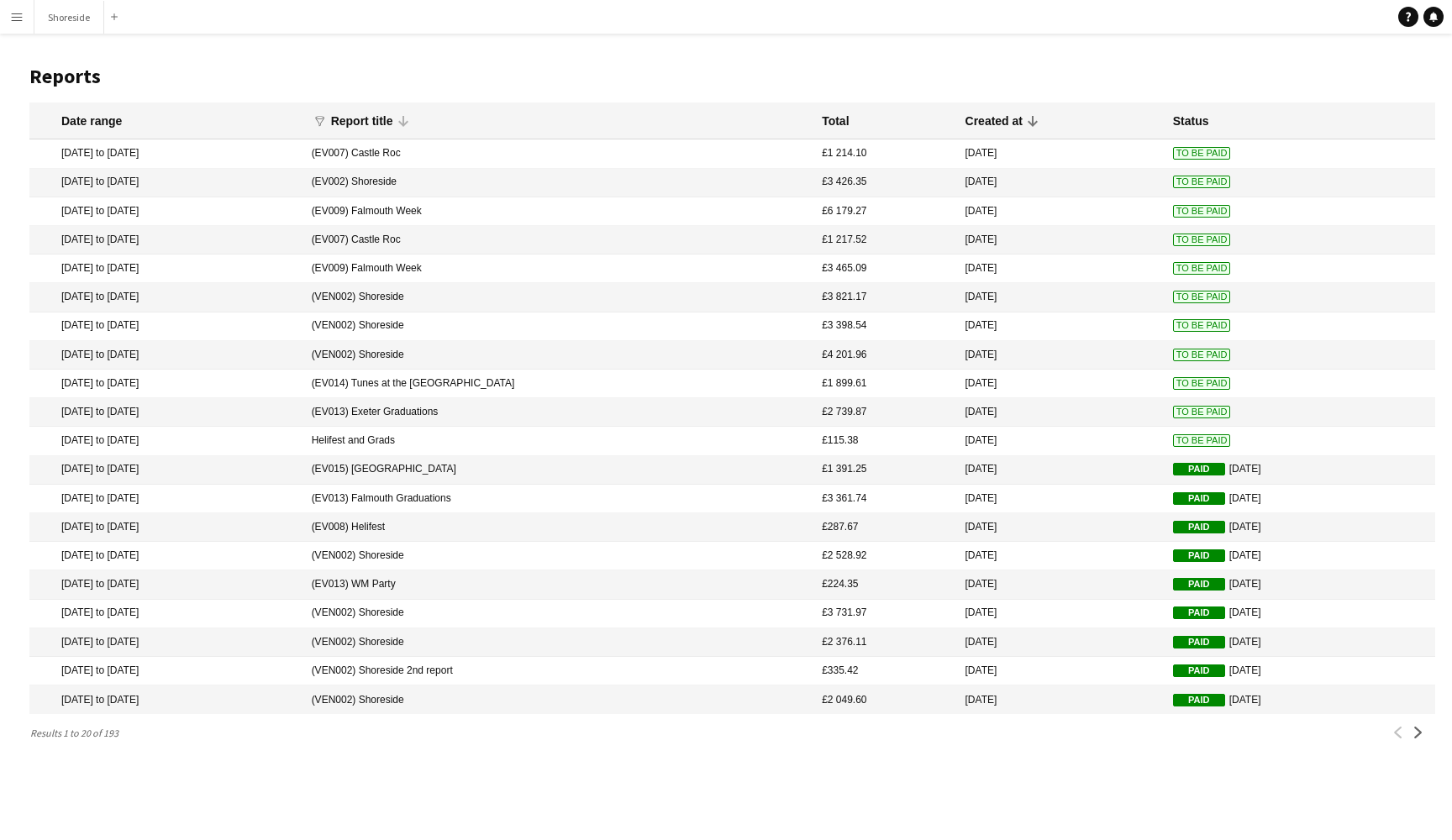
click at [393, 124] on div "Report title" at bounding box center [362, 120] width 62 height 15
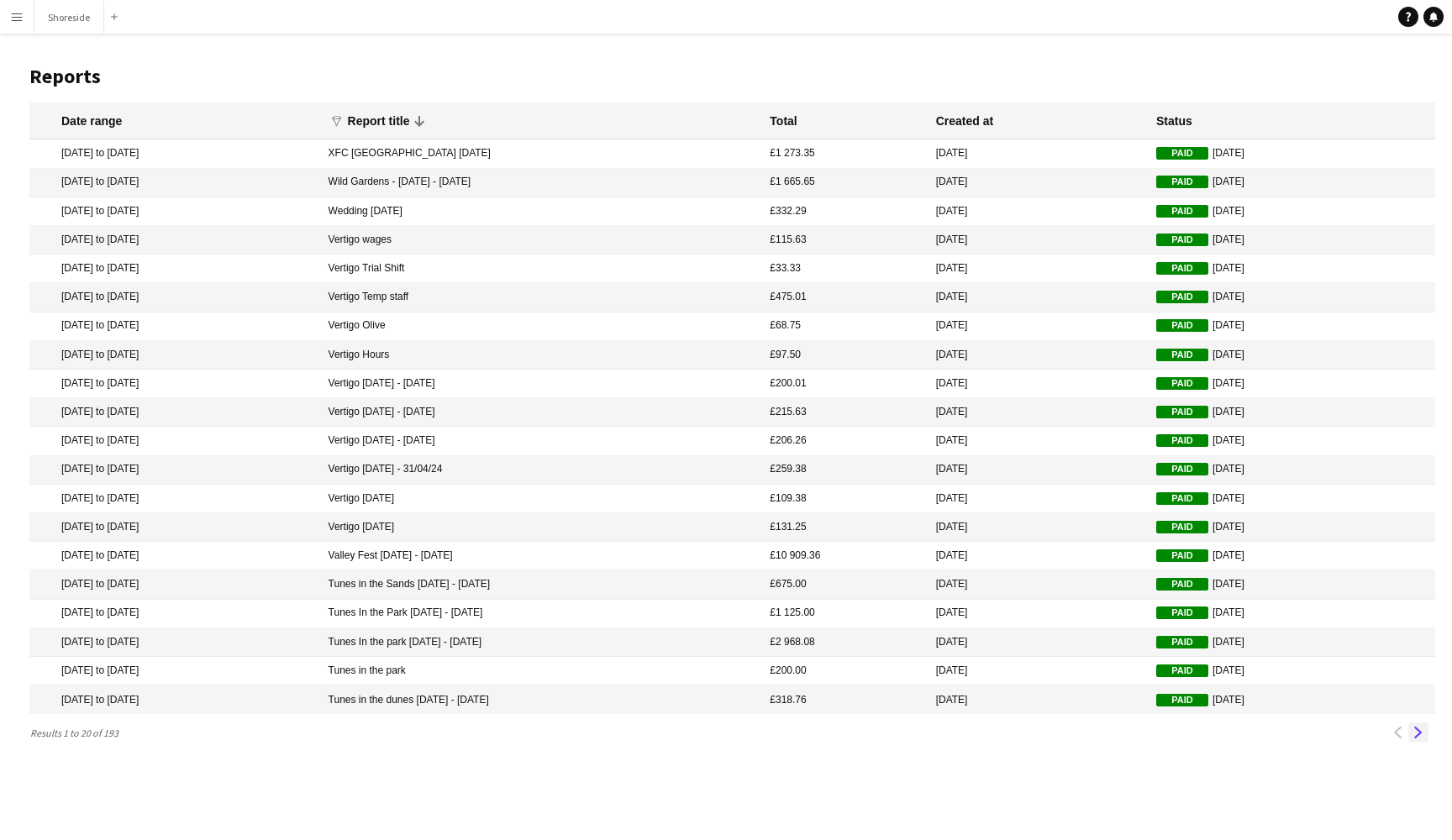
click at [1424, 730] on button "Next" at bounding box center [1418, 732] width 20 height 20
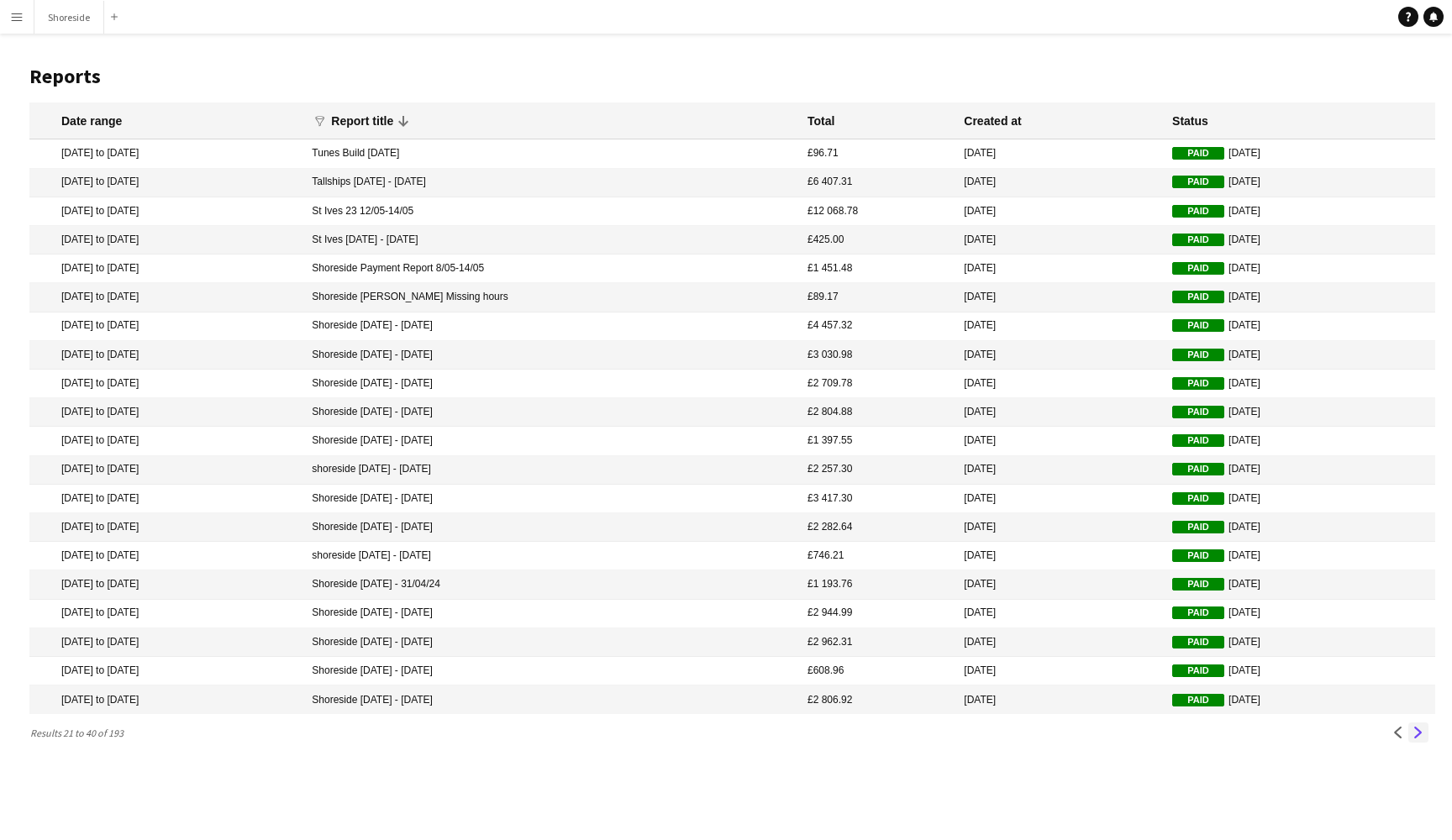
click at [1424, 730] on button "Next" at bounding box center [1418, 732] width 20 height 20
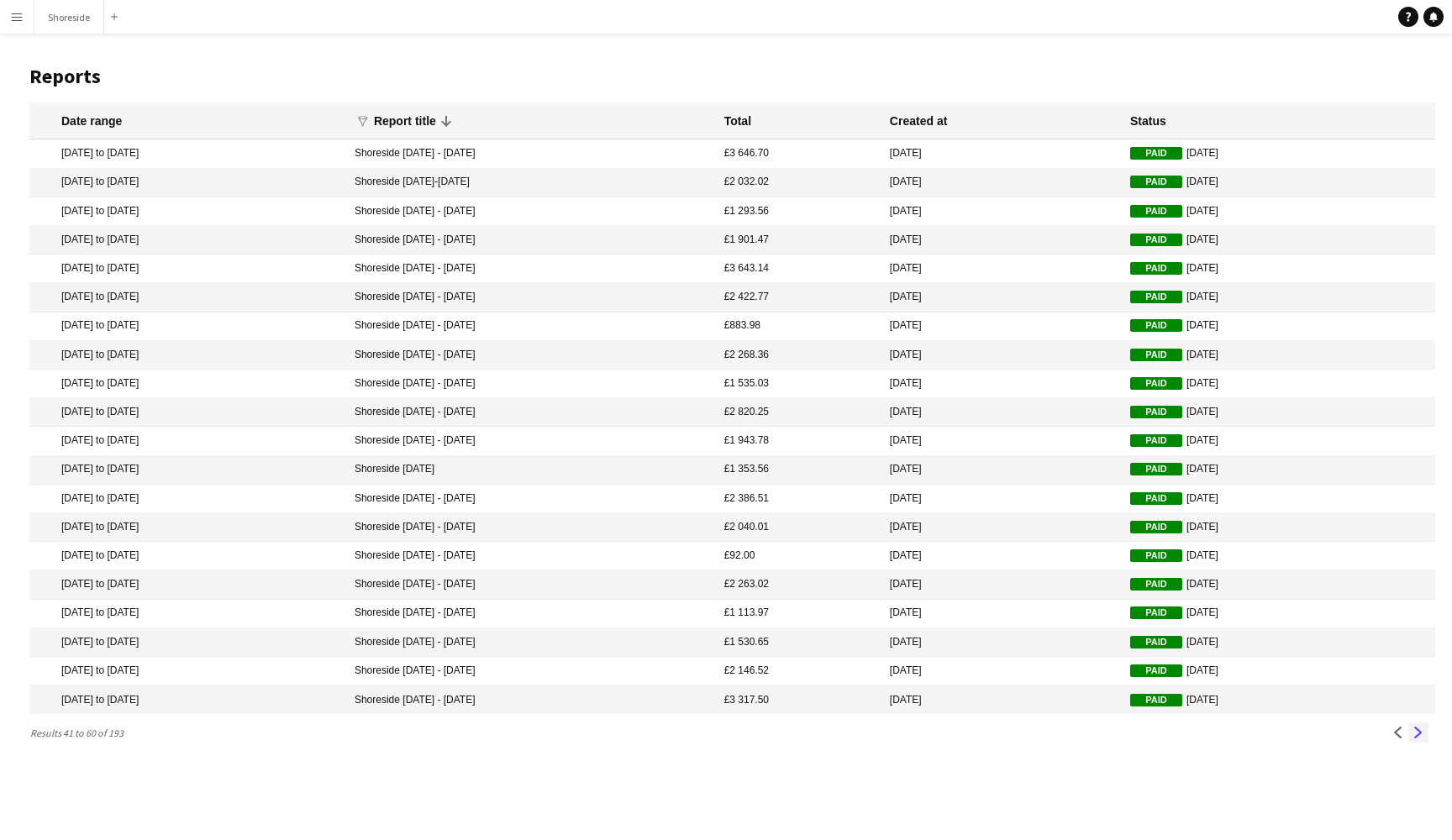
click at [1424, 731] on button "Next" at bounding box center [1418, 732] width 20 height 20
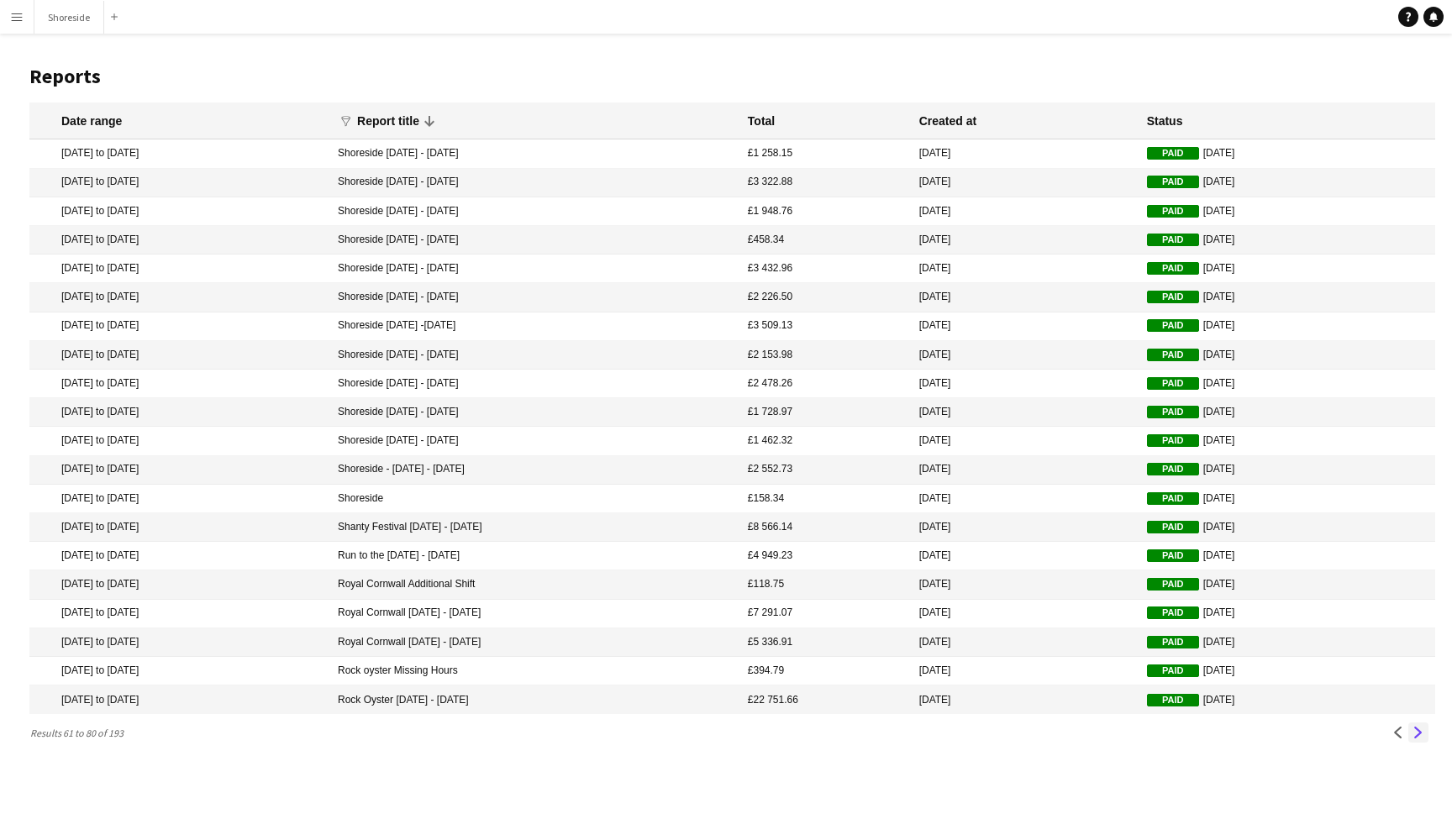
click at [1424, 731] on button "Next" at bounding box center [1418, 732] width 20 height 20
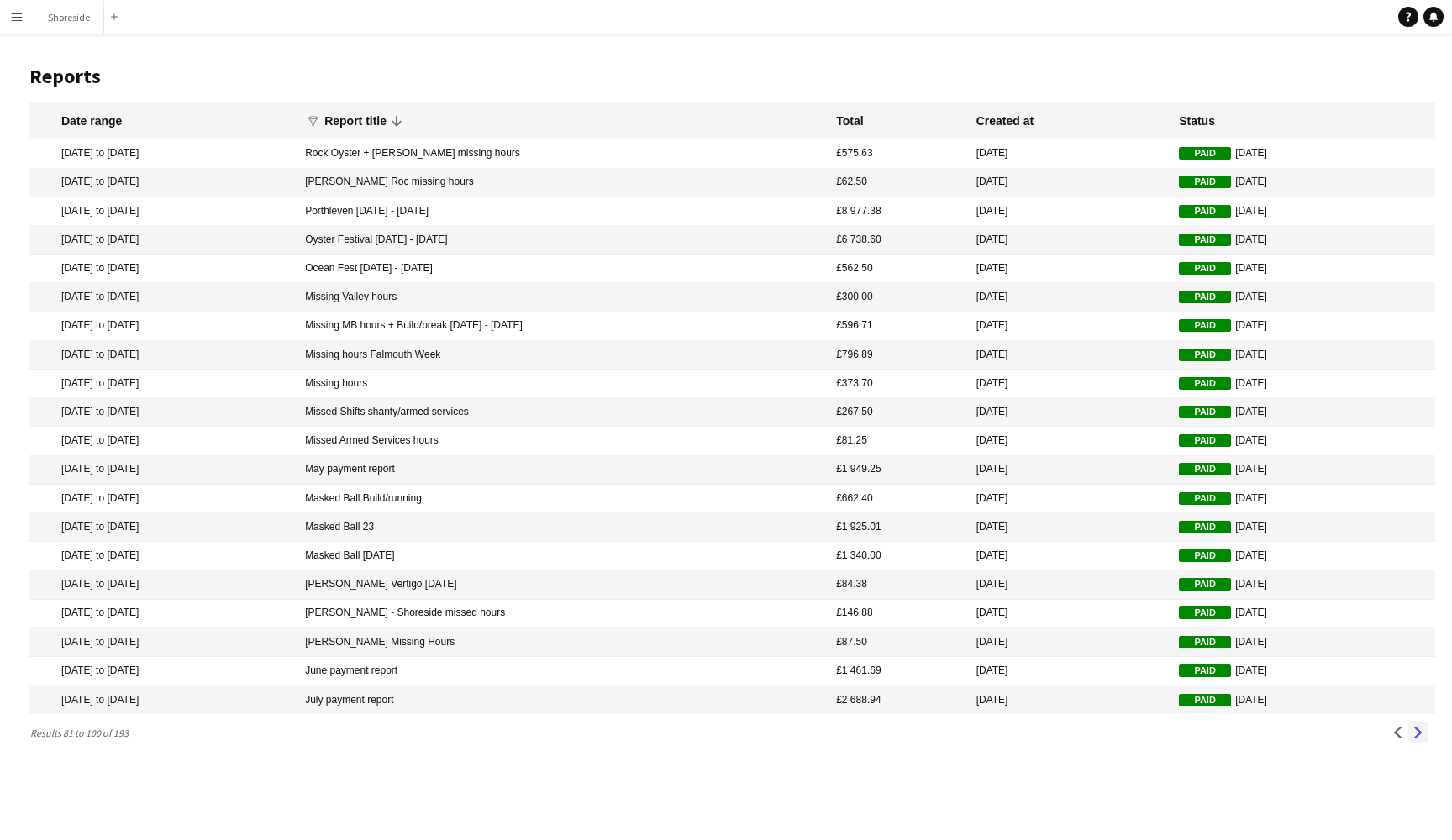
click at [1424, 731] on button "Next" at bounding box center [1418, 732] width 20 height 20
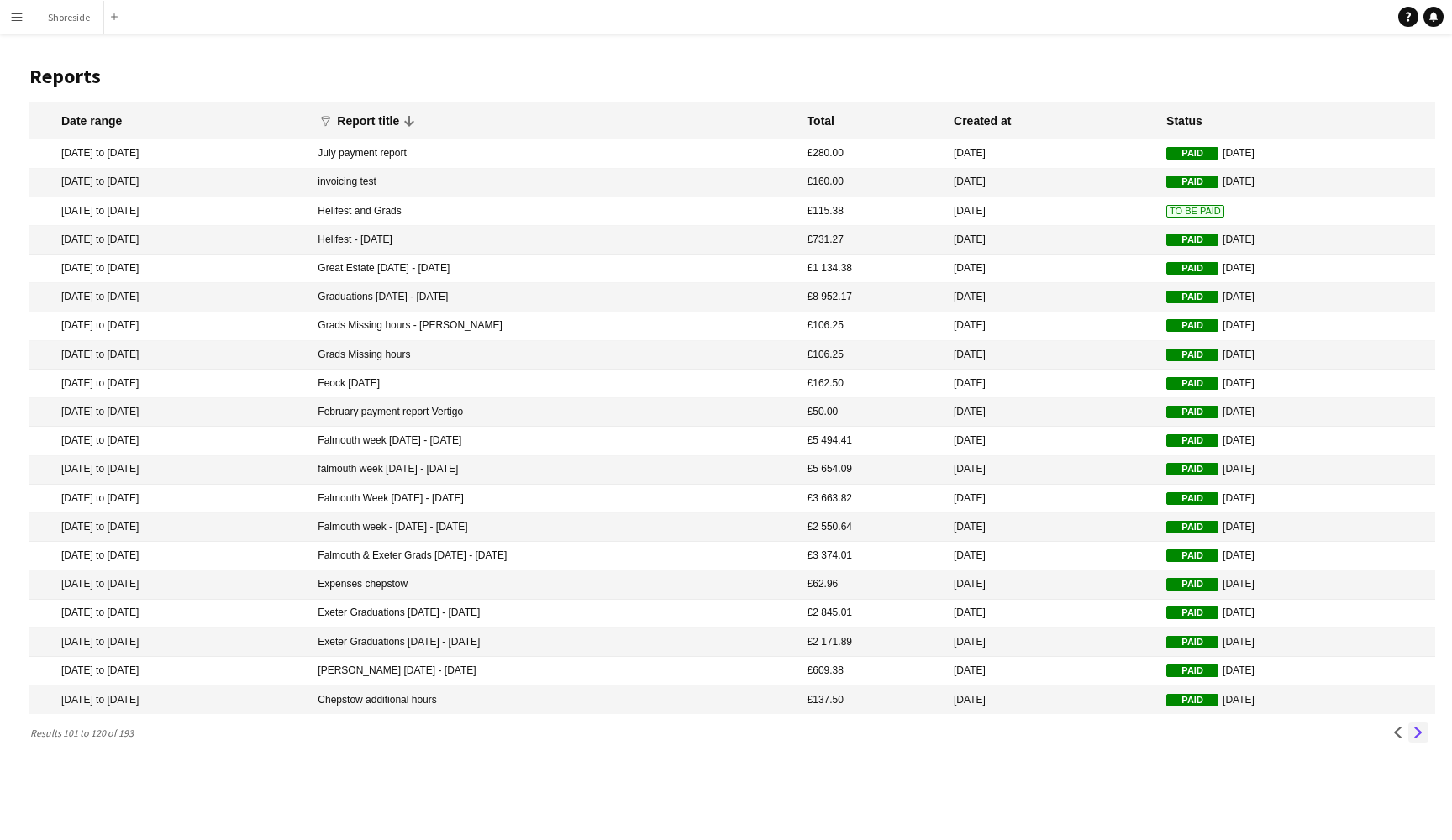
click at [1424, 731] on button "Next" at bounding box center [1418, 732] width 20 height 20
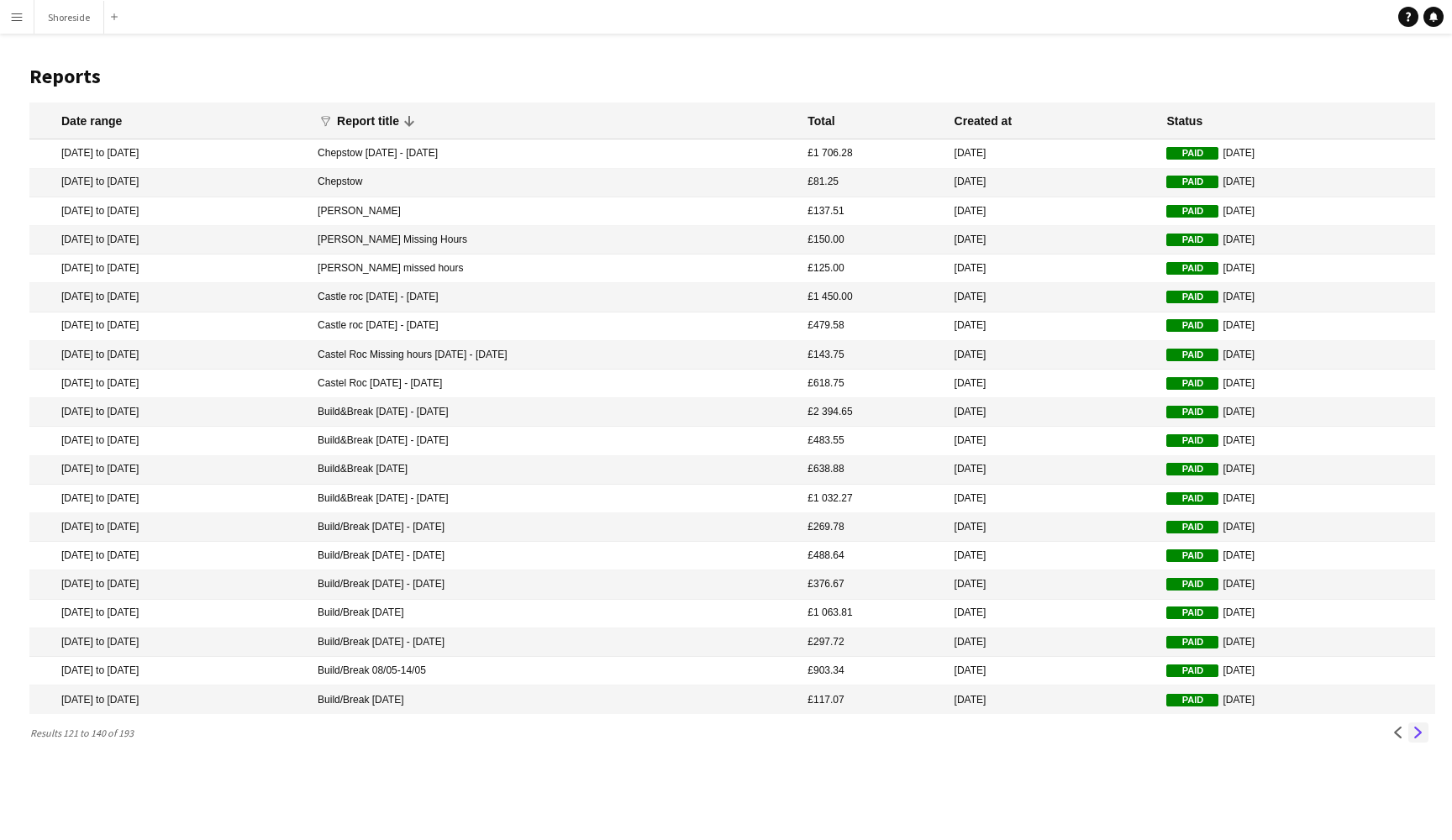
click at [1424, 731] on button "Next" at bounding box center [1418, 732] width 20 height 20
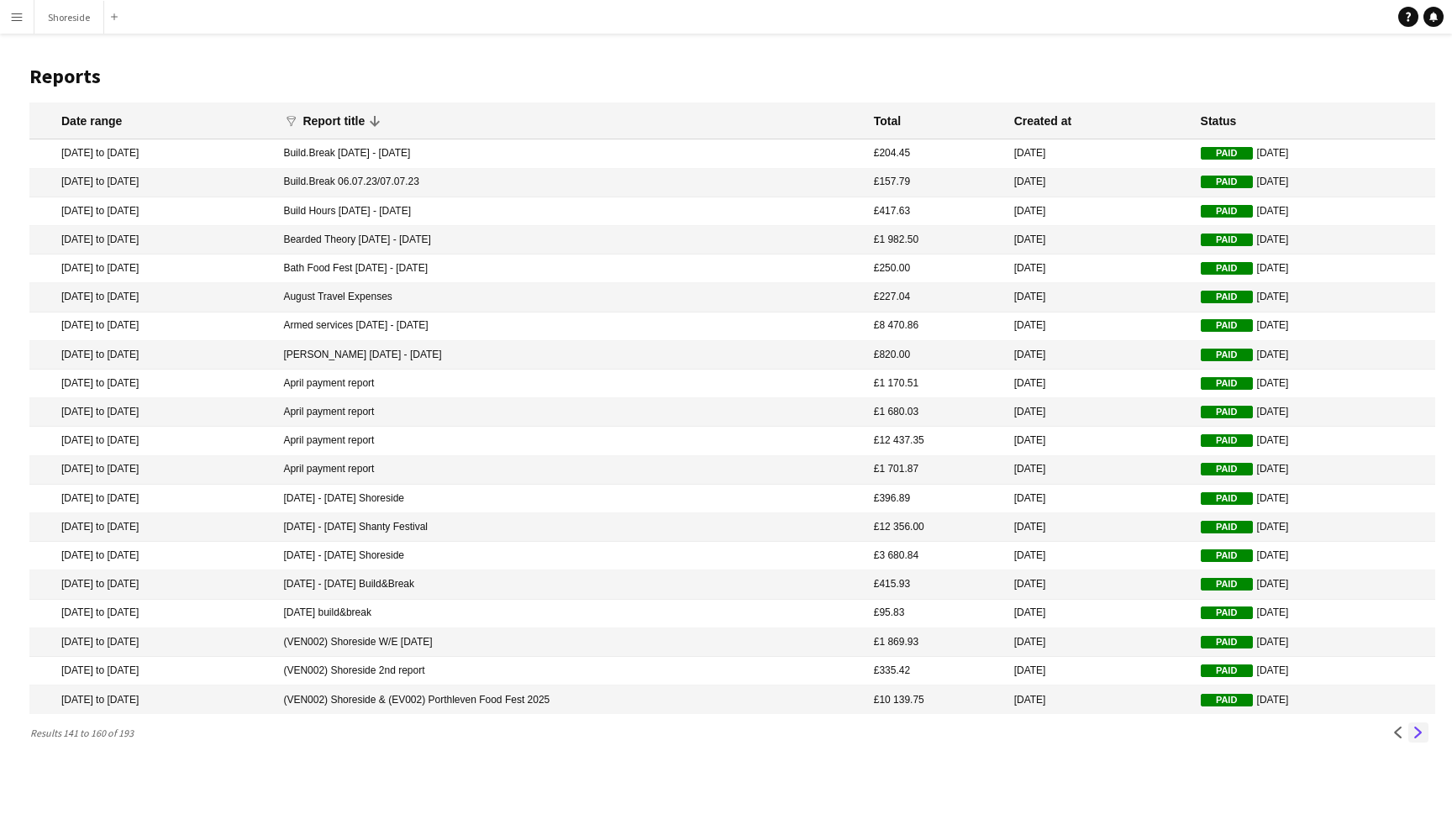
click at [1424, 731] on button "Next" at bounding box center [1418, 732] width 20 height 20
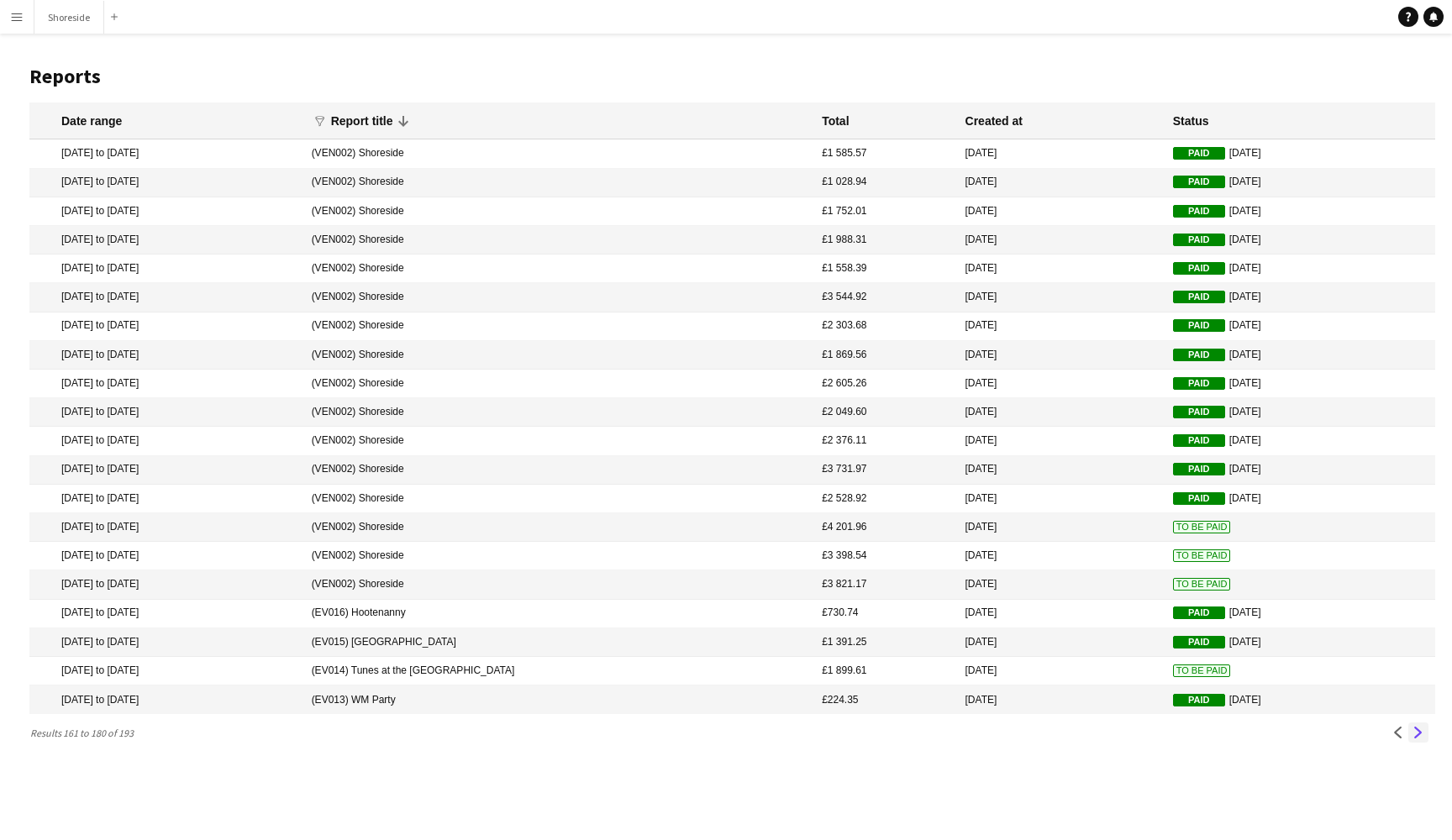
click at [1422, 732] on app-icon "Next" at bounding box center [1418, 732] width 11 height 11
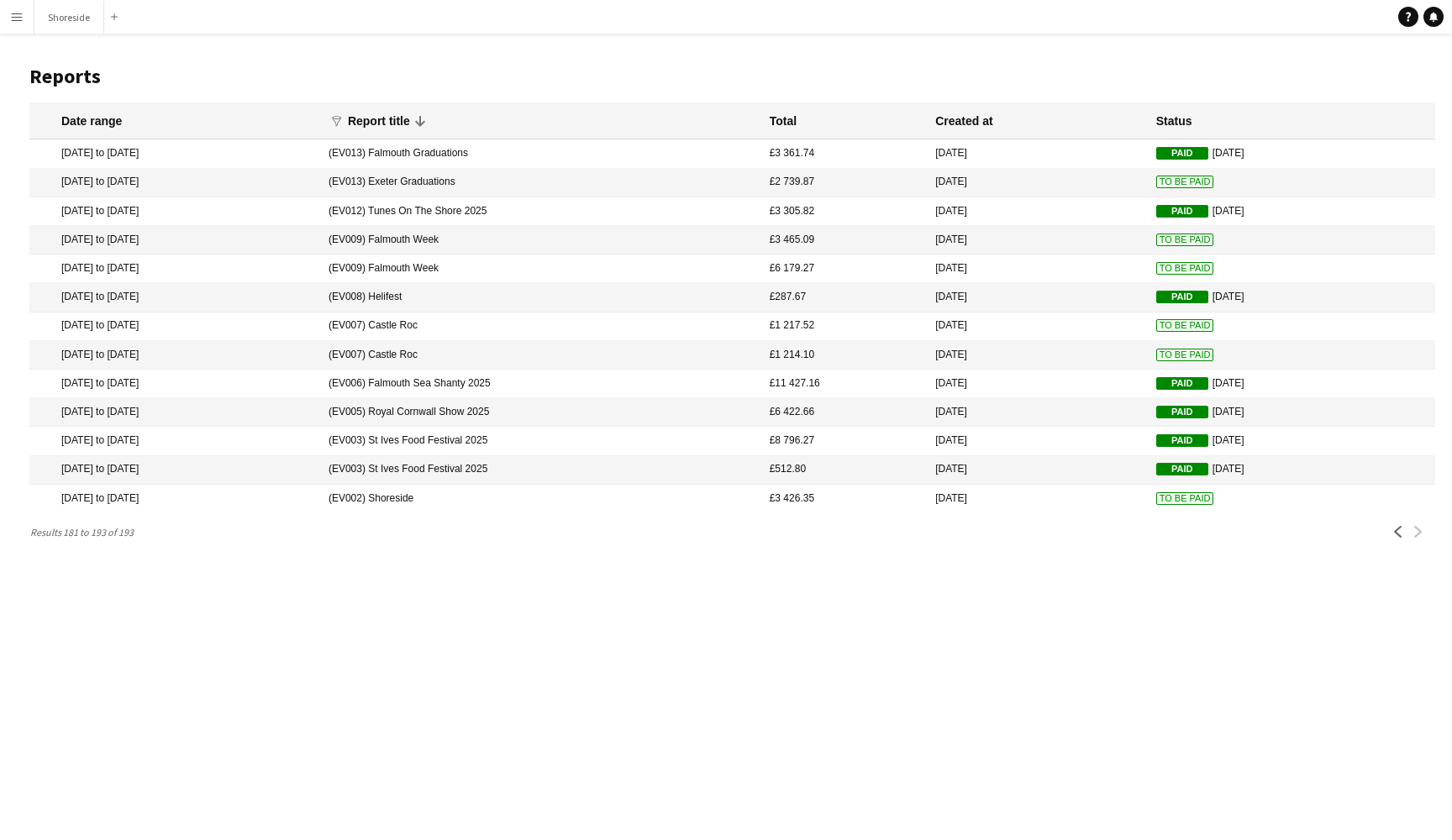
drag, startPoint x: 16, startPoint y: 149, endPoint x: 694, endPoint y: 597, distance: 812.6
click at [694, 597] on div "Menu Boards Boards Boards All jobs Status Workforce Workforce My Workforce Recr…" at bounding box center [726, 420] width 1452 height 840
copy app-grid-view "Date range funnel Filter magnifier Clear View Results Report title Total Create…"
click at [360, 629] on div "Menu Boards Boards Boards All jobs Status Workforce Workforce My Workforce Recr…" at bounding box center [726, 420] width 1452 height 840
drag, startPoint x: 45, startPoint y: 152, endPoint x: 888, endPoint y: 514, distance: 917.4
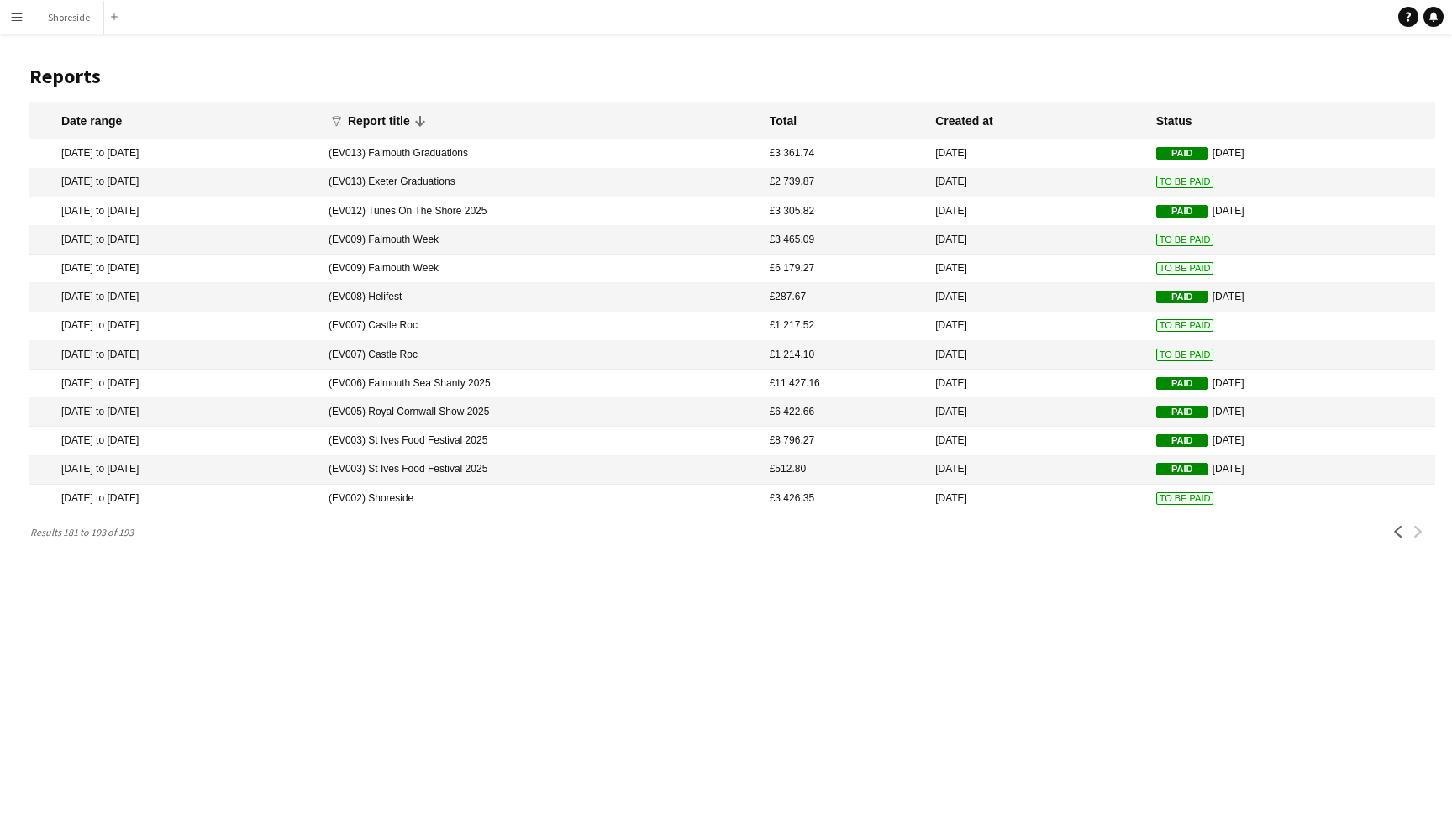
click at [888, 514] on main "Reports Date range funnel Filter magnifier Clear View Results Report title Tota…" at bounding box center [726, 300] width 1452 height 533
click at [851, 566] on div "Menu Boards Boards Boards All jobs Status Workforce Workforce My Workforce Recr…" at bounding box center [726, 420] width 1452 height 840
drag, startPoint x: 26, startPoint y: 151, endPoint x: 621, endPoint y: 344, distance: 625.5
click at [629, 347] on main "Reports Date range funnel Filter magnifier Clear View Results Report title Tota…" at bounding box center [726, 300] width 1452 height 533
click at [310, 493] on mat-cell "[DATE] to [DATE]" at bounding box center [175, 499] width 291 height 29
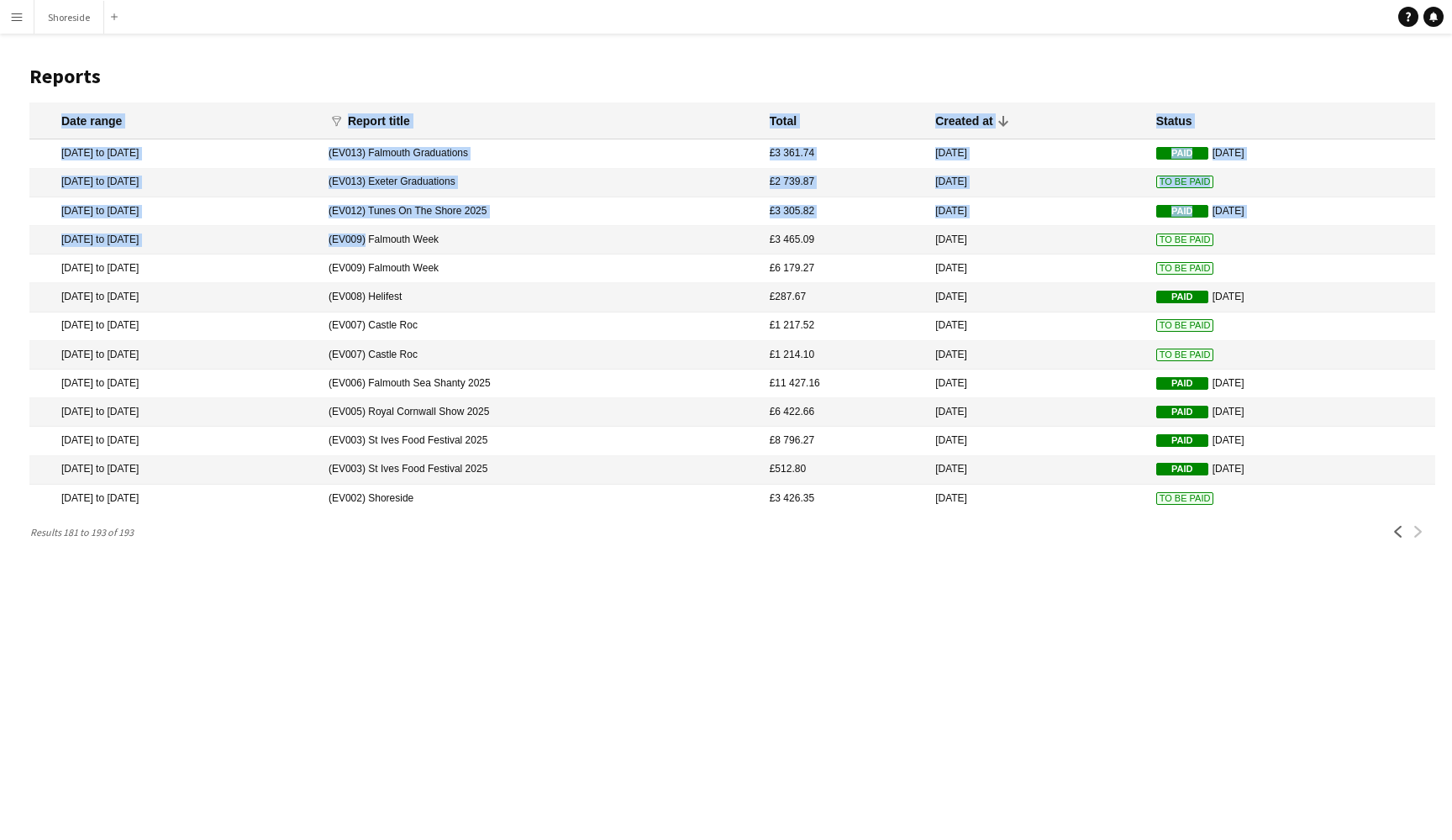
drag, startPoint x: 17, startPoint y: 151, endPoint x: 439, endPoint y: 236, distance: 430.5
click at [439, 236] on main "Reports Date range funnel Filter magnifier Clear View Results Report title Tota…" at bounding box center [726, 300] width 1452 height 533
click at [6, 297] on main "Reports Date range funnel Filter magnifier Clear View Results Report title Tota…" at bounding box center [726, 300] width 1452 height 533
drag, startPoint x: 24, startPoint y: 153, endPoint x: 55, endPoint y: 163, distance: 32.6
click at [55, 163] on main "Reports Date range funnel Filter magnifier Clear View Results Report title Tota…" at bounding box center [726, 300] width 1452 height 533
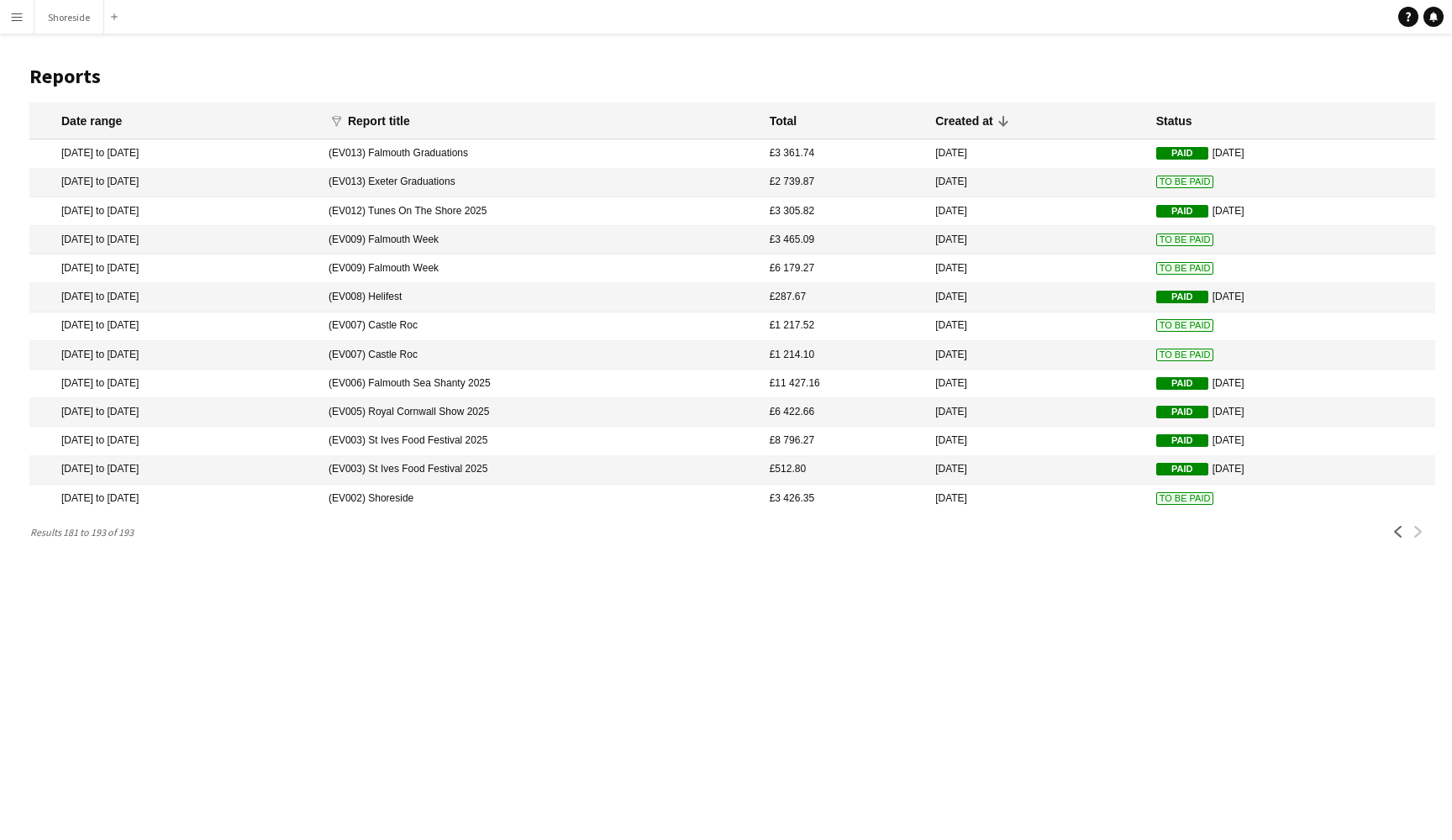
click at [18, 159] on main "Reports Date range funnel Filter magnifier Clear View Results Report title Tota…" at bounding box center [726, 300] width 1452 height 533
drag, startPoint x: 16, startPoint y: 496, endPoint x: 544, endPoint y: 494, distance: 528.0
click at [544, 494] on main "Reports Date range funnel Filter magnifier Clear View Results Report title Tota…" at bounding box center [726, 300] width 1452 height 533
click at [822, 580] on div "Menu Boards Boards Boards All jobs Status Workforce Workforce My Workforce Recr…" at bounding box center [726, 420] width 1452 height 840
drag, startPoint x: 15, startPoint y: 497, endPoint x: 1007, endPoint y: 527, distance: 992.5
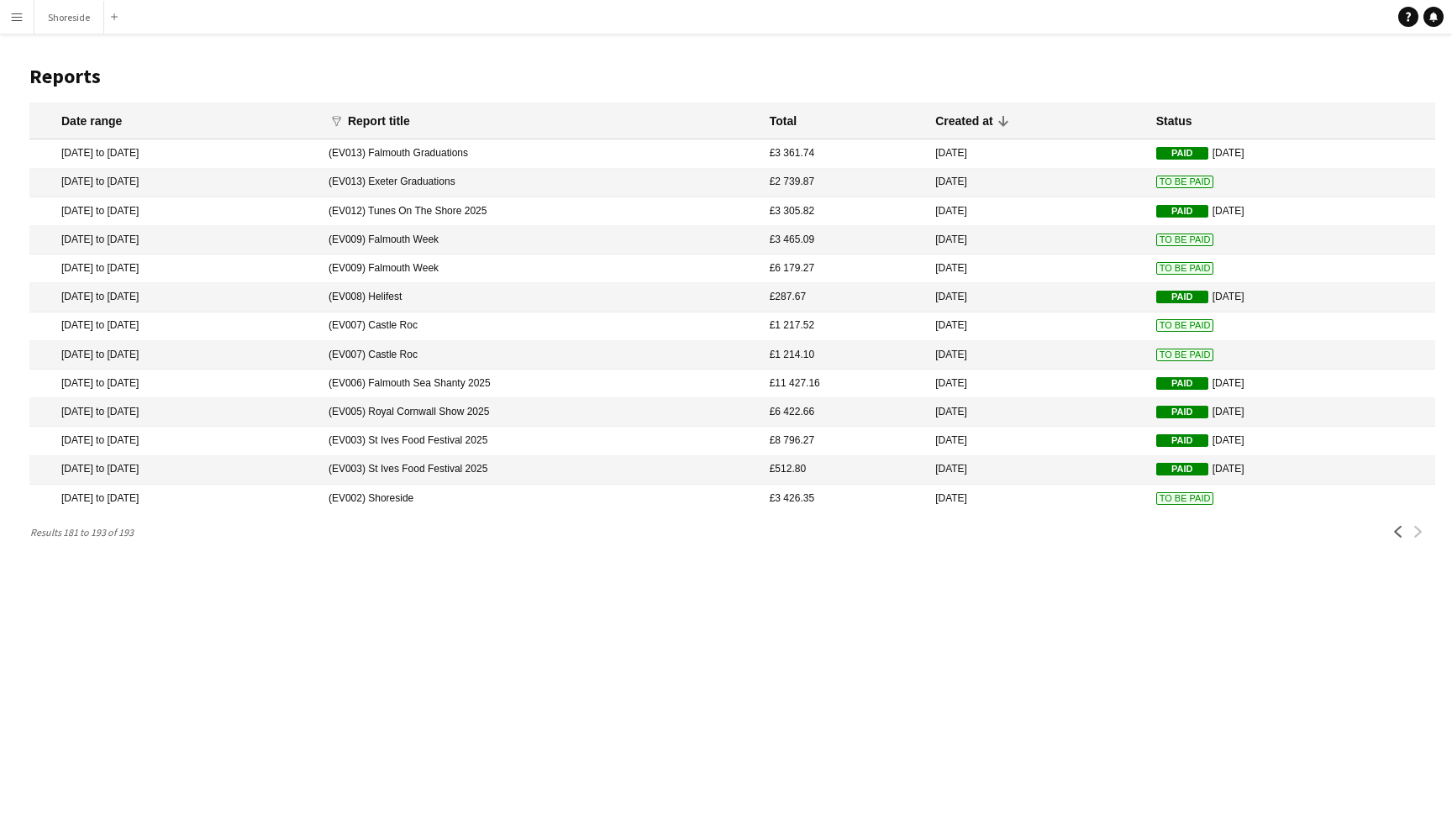
click at [1007, 527] on main "Reports Date range funnel Filter magnifier Clear View Results Report title Tota…" at bounding box center [726, 300] width 1452 height 533
copy app-grid-view "Date range funnel Filter magnifier Clear View Results Report title Total Create…"
click at [716, 586] on div "Menu Boards Boards Boards All jobs Status Workforce Workforce My Workforce Recr…" at bounding box center [726, 420] width 1452 height 840
click at [1399, 532] on app-icon "Previous" at bounding box center [1398, 531] width 11 height 11
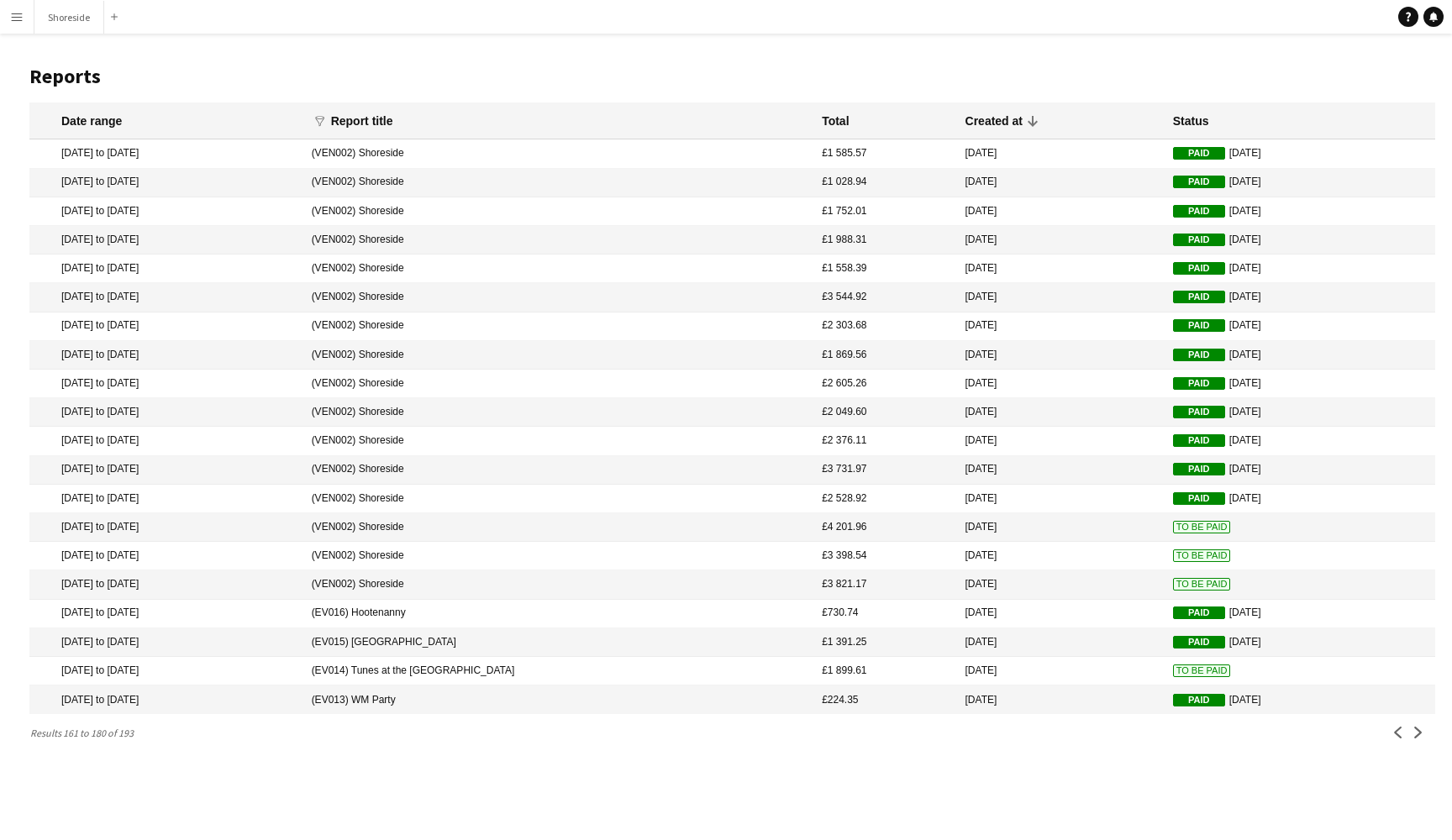
drag, startPoint x: 747, startPoint y: 150, endPoint x: 829, endPoint y: 585, distance: 442.7
click at [829, 585] on mat-table "Date range funnel Filter magnifier Clear View Results Report title Total Create…" at bounding box center [732, 409] width 1406 height 612
copy mat-table "£1 585.57 17 Apr 2025 Paid 22 Apr 2025 14 Apr 2025 to 20 Apr 2025 (VEN002) Shor…"
click at [954, 803] on div "Menu Boards Boards Boards All jobs Status Workforce Workforce My Workforce Recr…" at bounding box center [726, 420] width 1452 height 840
drag, startPoint x: 762, startPoint y: 146, endPoint x: 637, endPoint y: 146, distance: 125.0
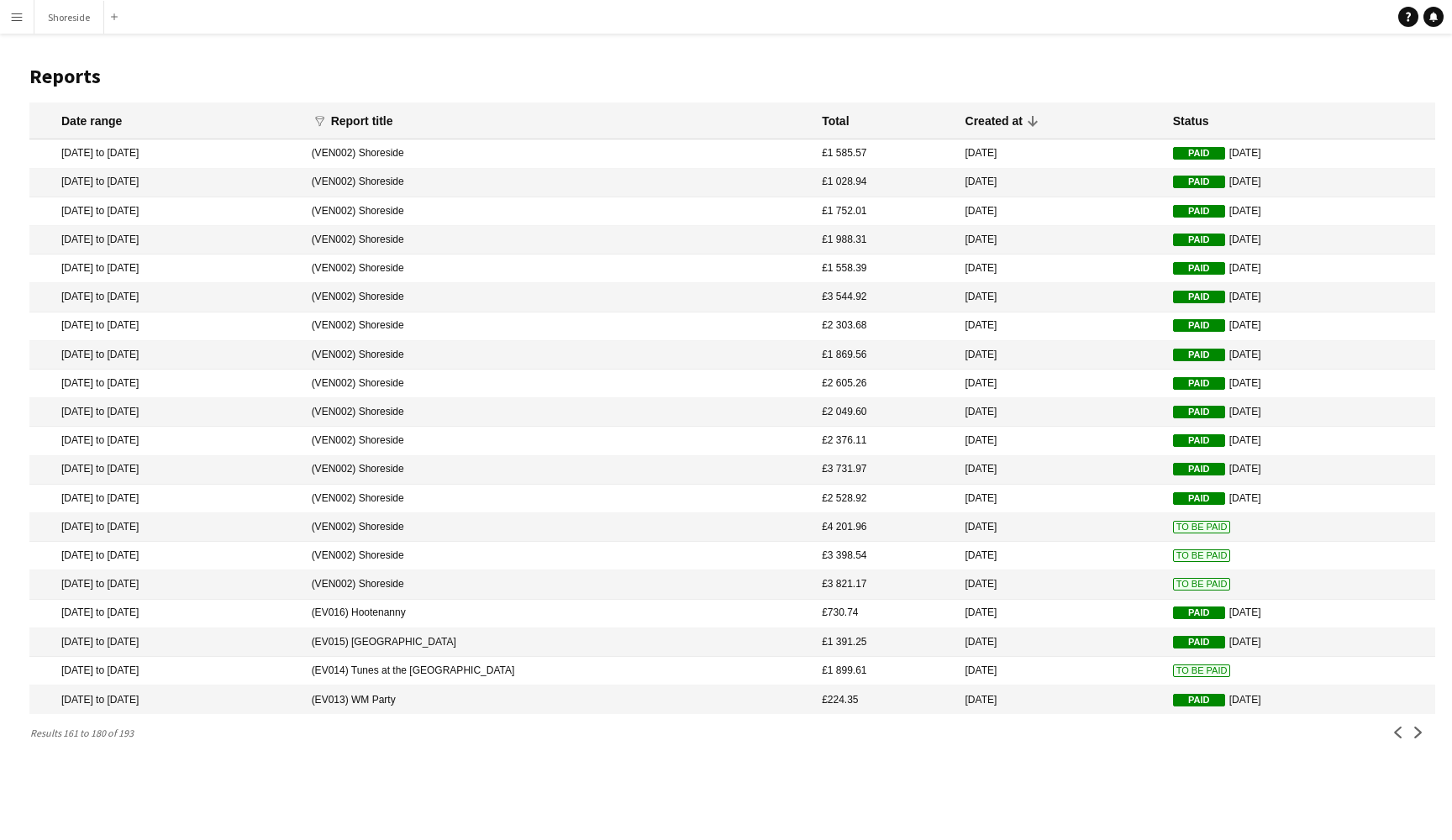
click at [637, 146] on mat-cell "(VEN002) Shoreside" at bounding box center [559, 153] width 511 height 29
click at [20, 153] on main "Reports Date range funnel Filter magnifier Clear View Results Report title Tota…" at bounding box center [726, 400] width 1452 height 734
click at [22, 176] on main "Reports Date range funnel Filter magnifier Clear View Results Report title Tota…" at bounding box center [726, 400] width 1452 height 734
drag, startPoint x: 45, startPoint y: 159, endPoint x: 40, endPoint y: 186, distance: 27.5
click at [40, 186] on mat-table "Date range funnel Filter magnifier Clear View Results Report title Total Create…" at bounding box center [732, 409] width 1406 height 612
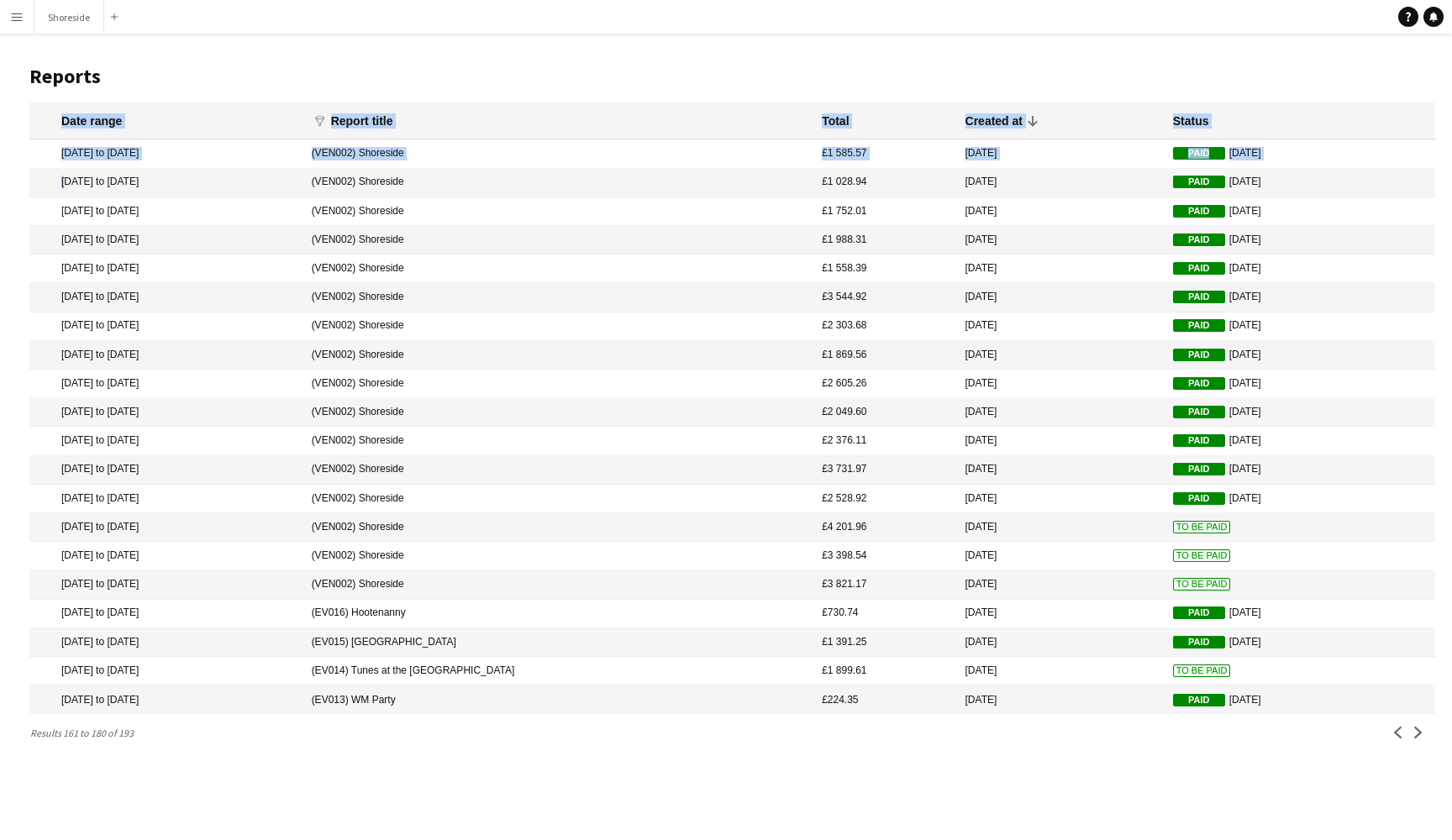
click at [14, 216] on main "Reports Date range funnel Filter magnifier Clear View Results Report title Tota…" at bounding box center [726, 400] width 1452 height 734
drag, startPoint x: 14, startPoint y: 216, endPoint x: 131, endPoint y: 281, distance: 133.8
click at [131, 281] on main "Reports Date range funnel Filter magnifier Clear View Results Report title Tota…" at bounding box center [726, 400] width 1452 height 734
click at [497, 284] on mat-cell "(VEN002) Shoreside" at bounding box center [559, 297] width 511 height 29
drag, startPoint x: 762, startPoint y: 153, endPoint x: 796, endPoint y: 622, distance: 470.2
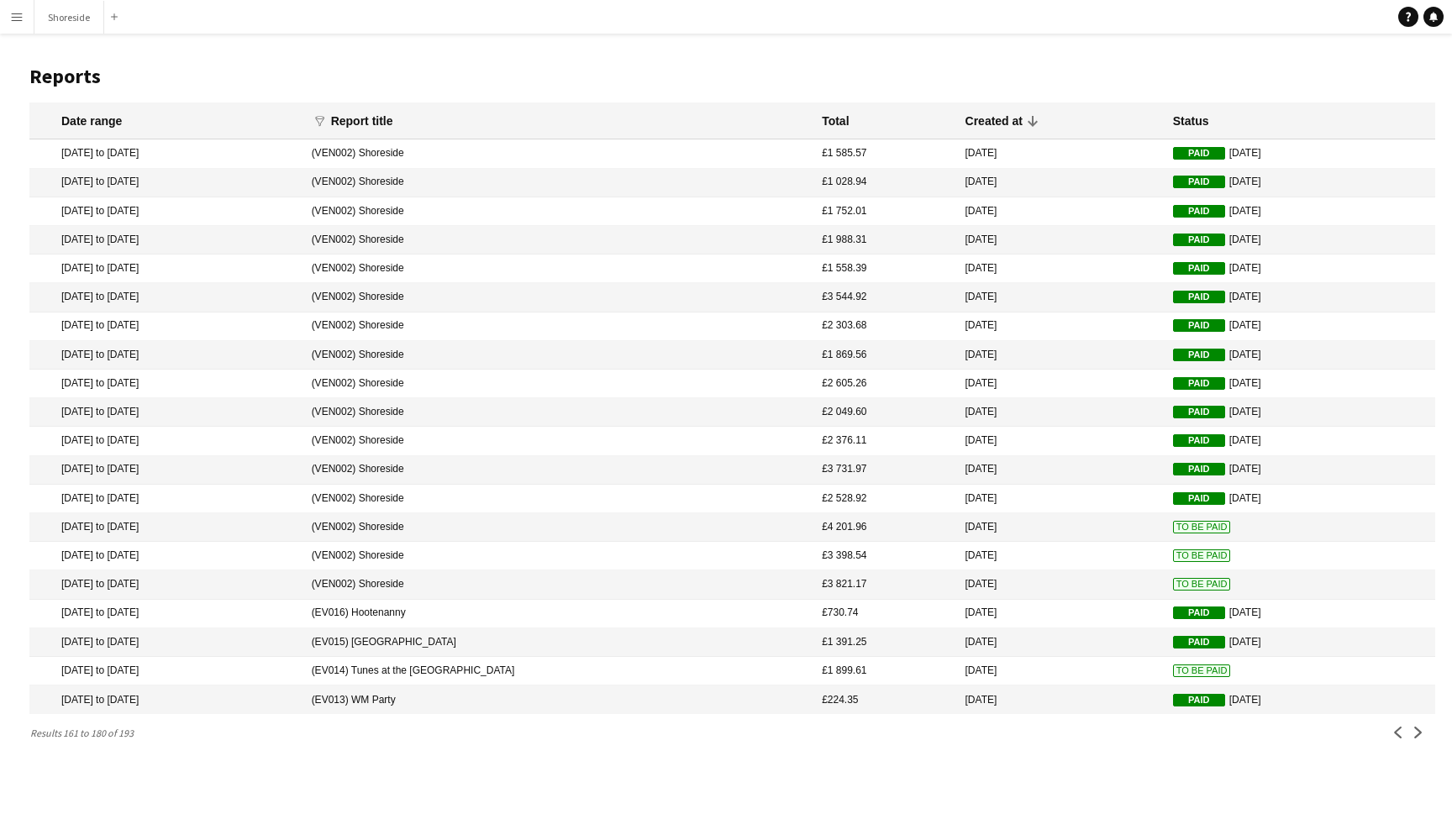
click at [796, 622] on mat-table "Date range funnel Filter magnifier Clear View Results Report title Total Create…" at bounding box center [732, 409] width 1406 height 612
copy mat-table "£1 585.57 17 Apr 2025 Paid 22 Apr 2025 14 Apr 2025 to 20 Apr 2025 (VEN002) Shor…"
click at [763, 789] on div "Menu Boards Boards Boards All jobs Status Workforce Workforce My Workforce Recr…" at bounding box center [726, 420] width 1452 height 840
click at [1411, 726] on button "Next" at bounding box center [1418, 732] width 20 height 20
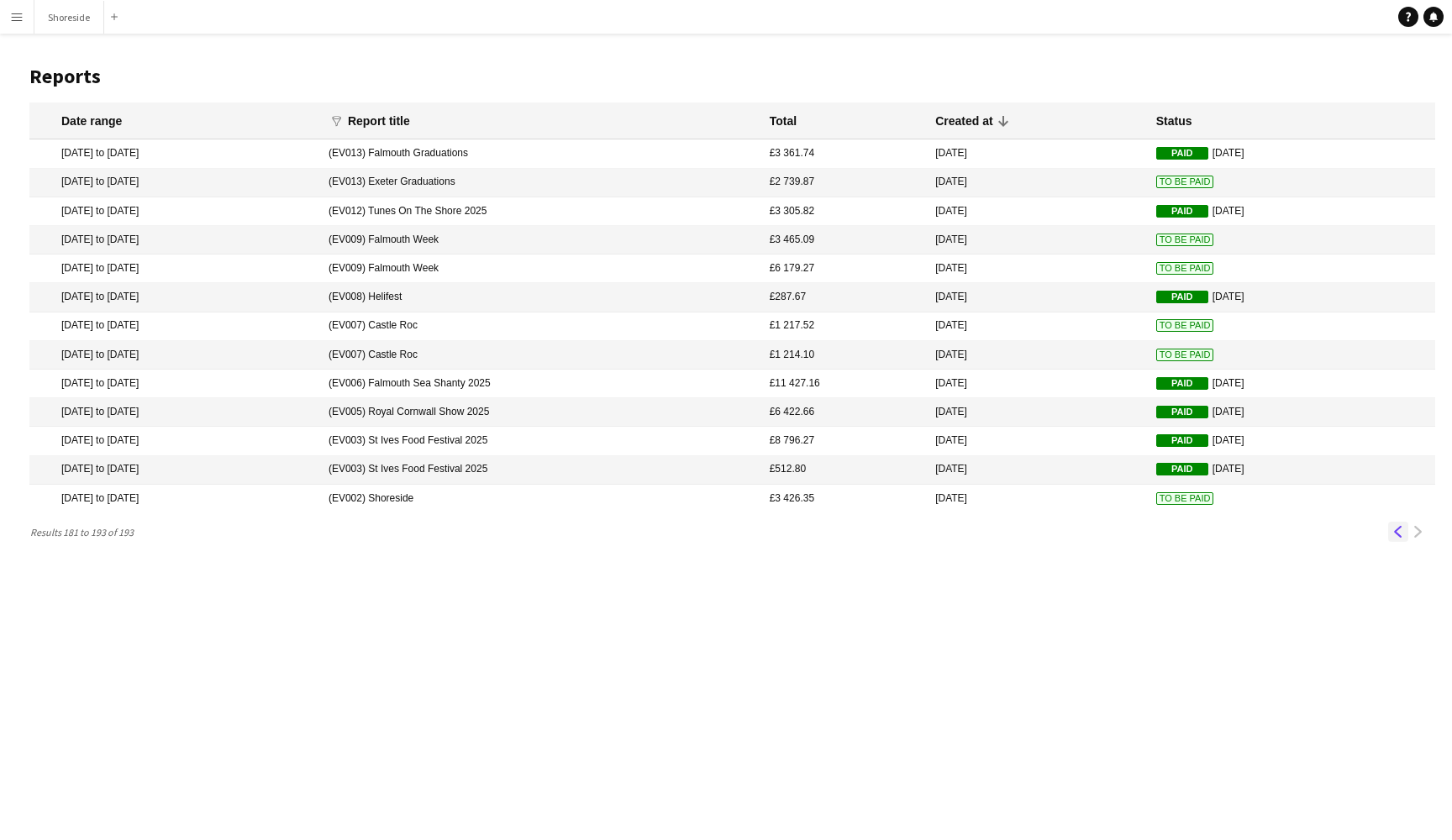
click at [1399, 535] on button "Previous" at bounding box center [1398, 531] width 20 height 20
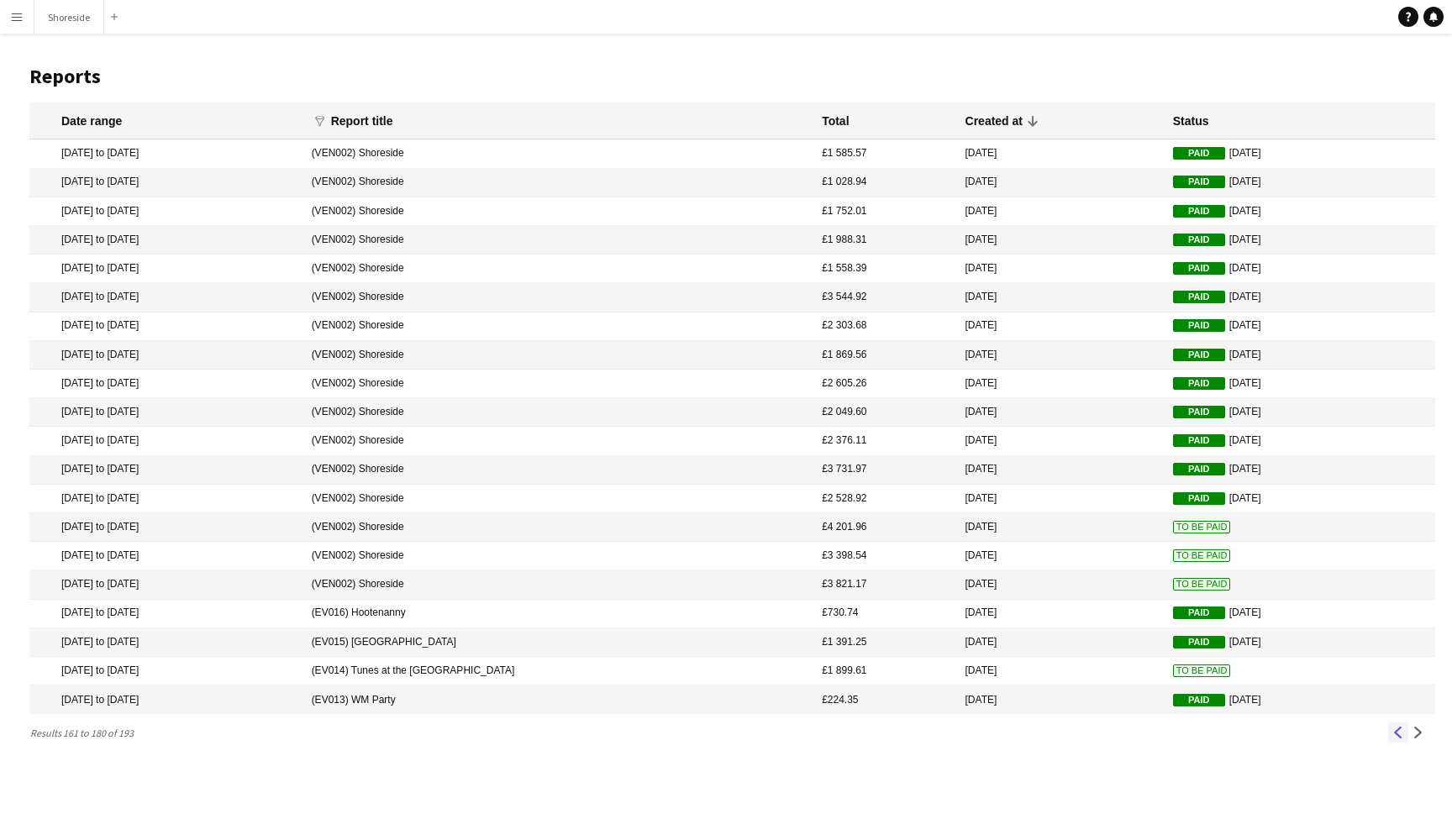
click at [1399, 733] on app-icon "Previous" at bounding box center [1398, 732] width 11 height 11
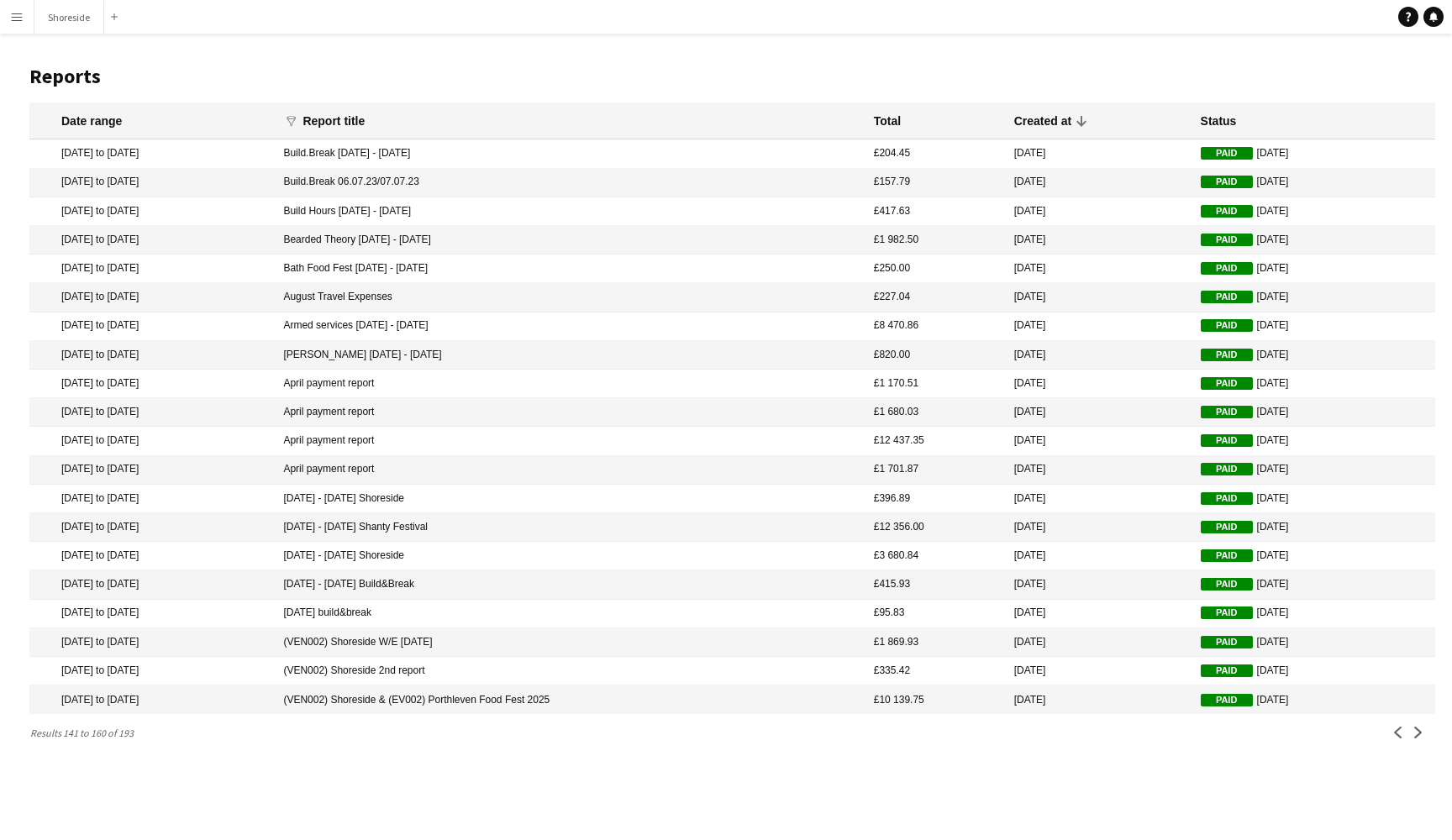
click at [426, 697] on mat-cell "(VEN002) Shoreside & (EV002) Porthleven Food Fest 2025" at bounding box center [569, 700] width 590 height 29
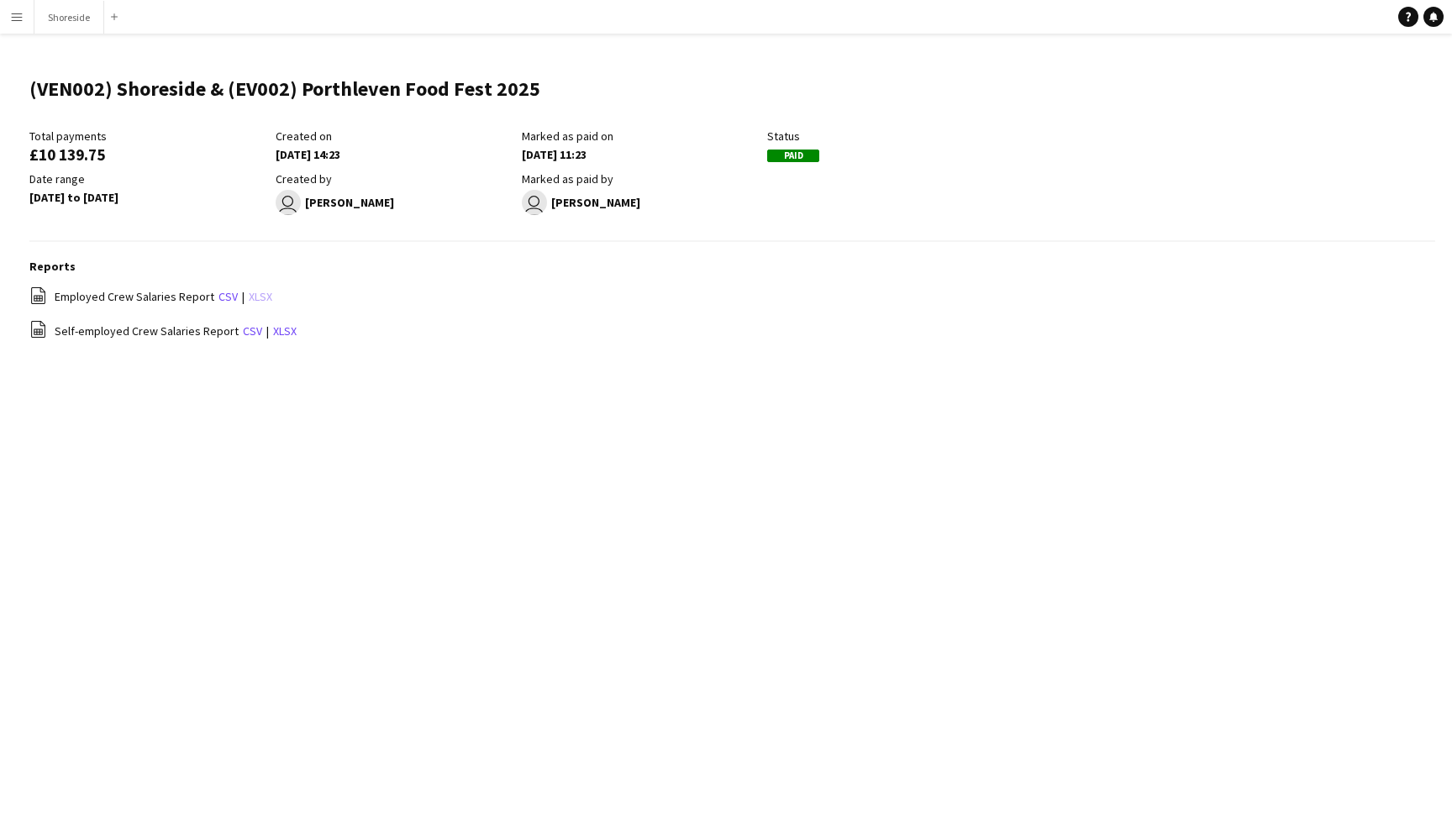
click at [255, 302] on link "xlsx" at bounding box center [260, 296] width 24 height 15
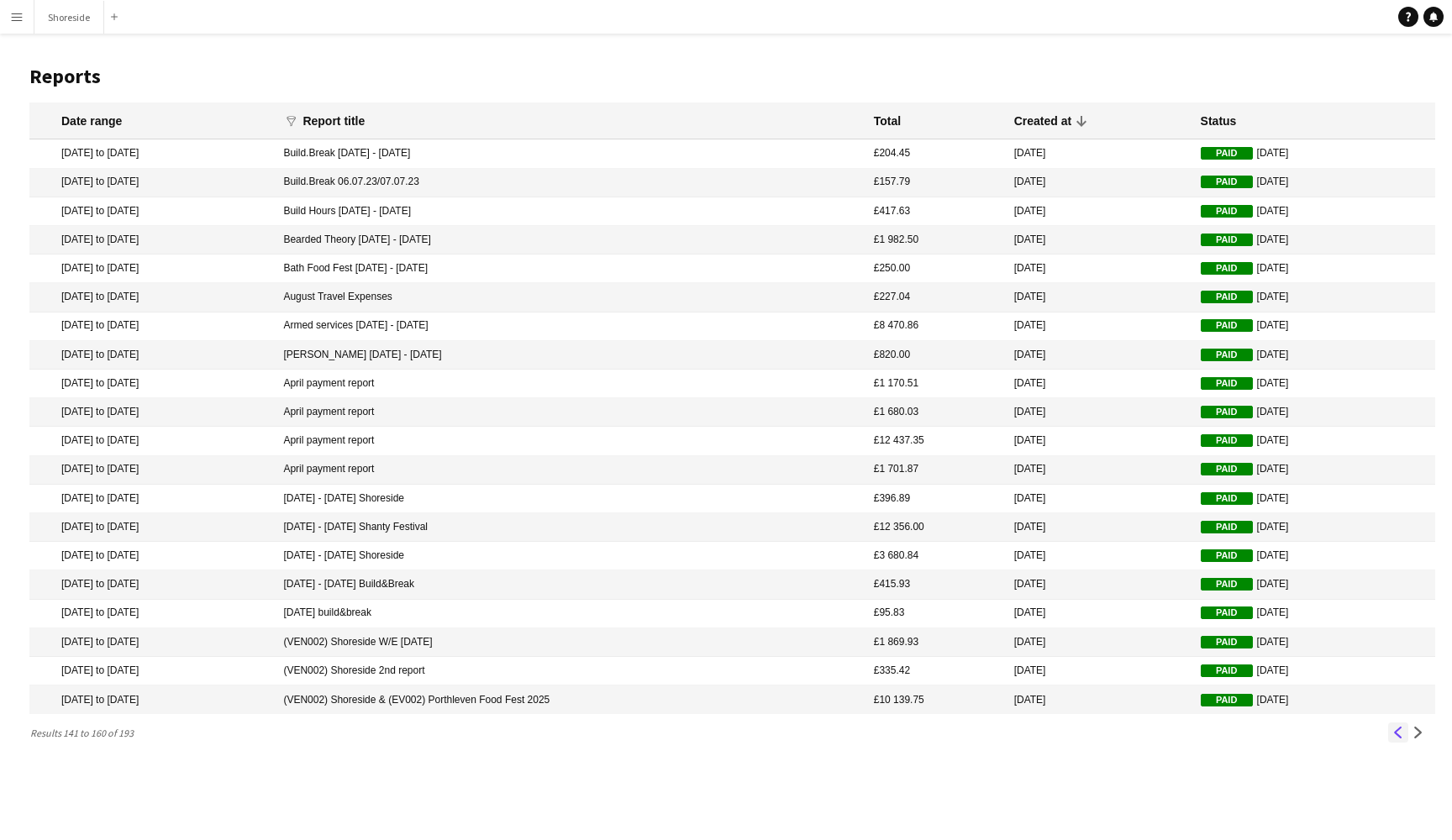
click at [1396, 731] on app-icon "Previous" at bounding box center [1398, 732] width 11 height 11
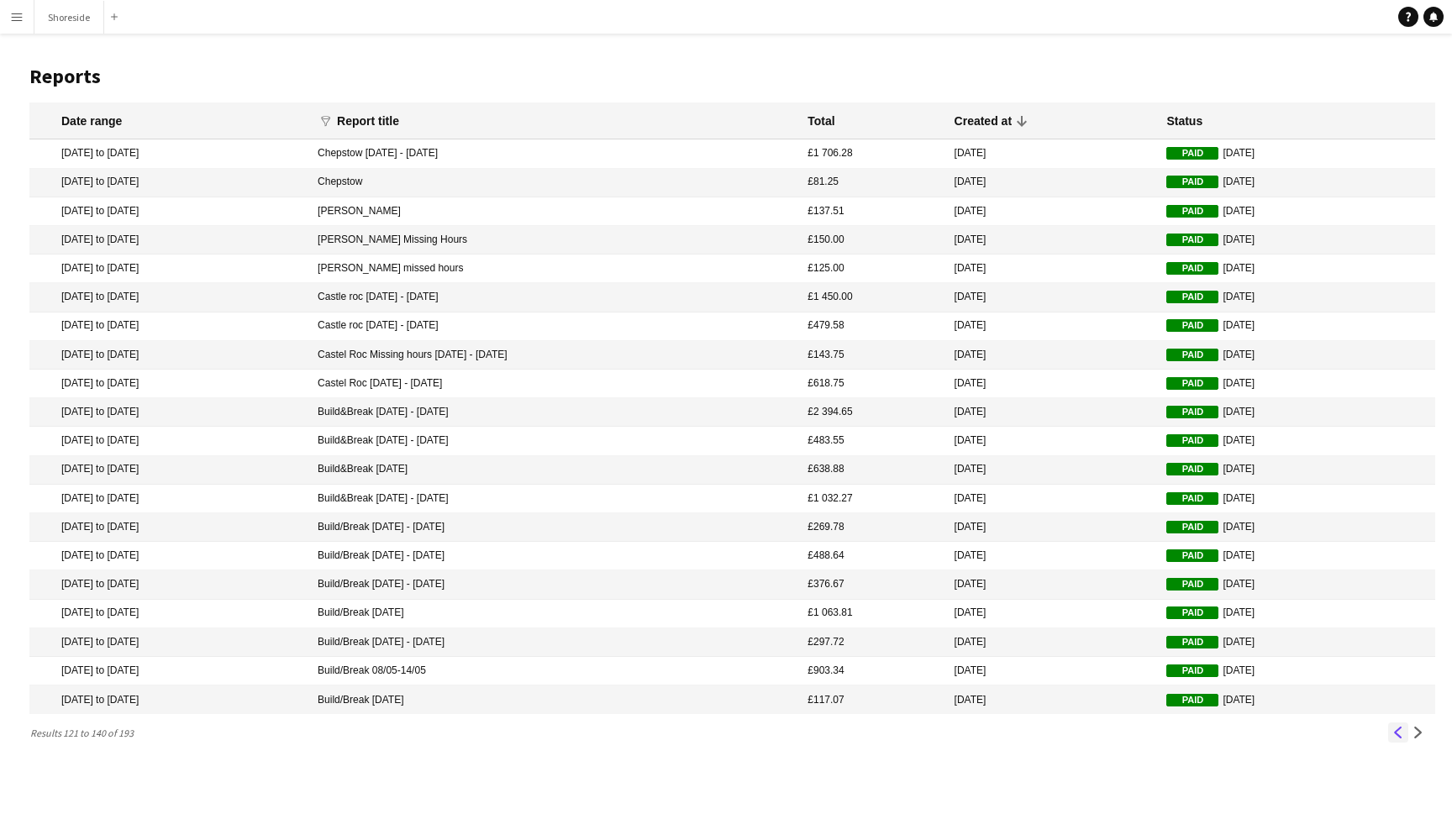
click at [1397, 727] on app-icon "Previous" at bounding box center [1398, 732] width 11 height 11
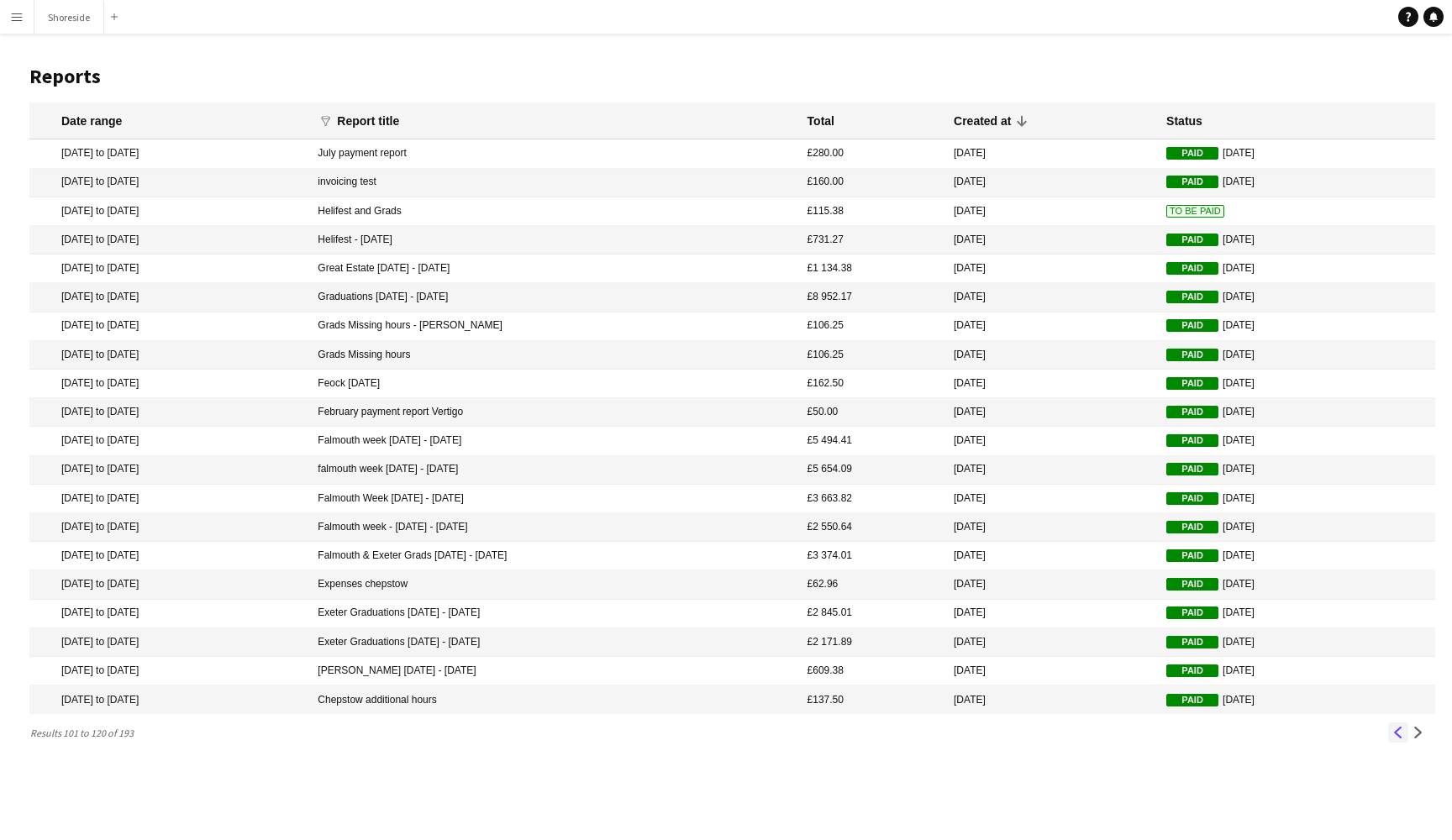
click at [1397, 727] on app-icon "Previous" at bounding box center [1398, 732] width 11 height 11
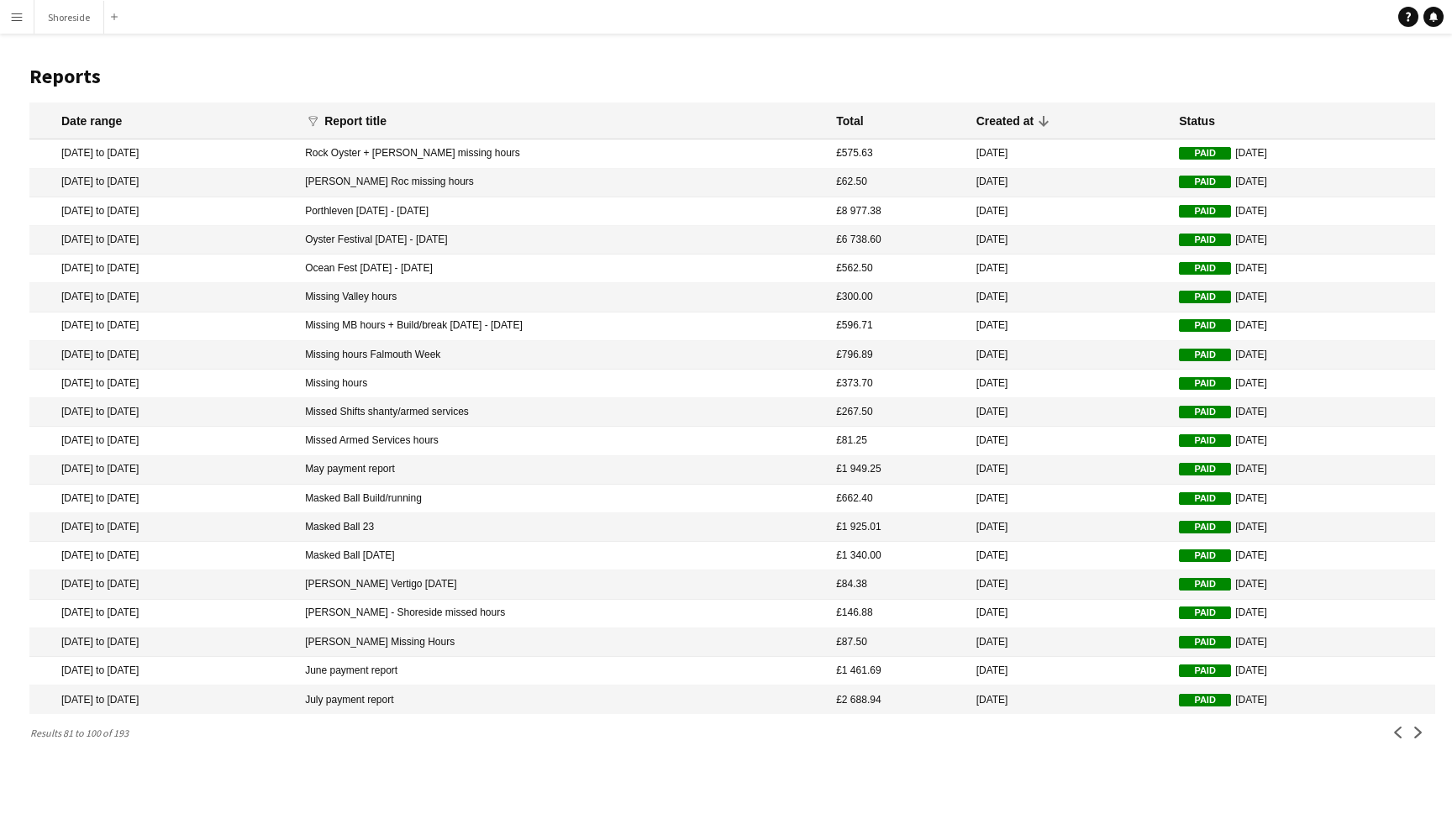
click at [1045, 119] on icon at bounding box center [1043, 120] width 20 height 20
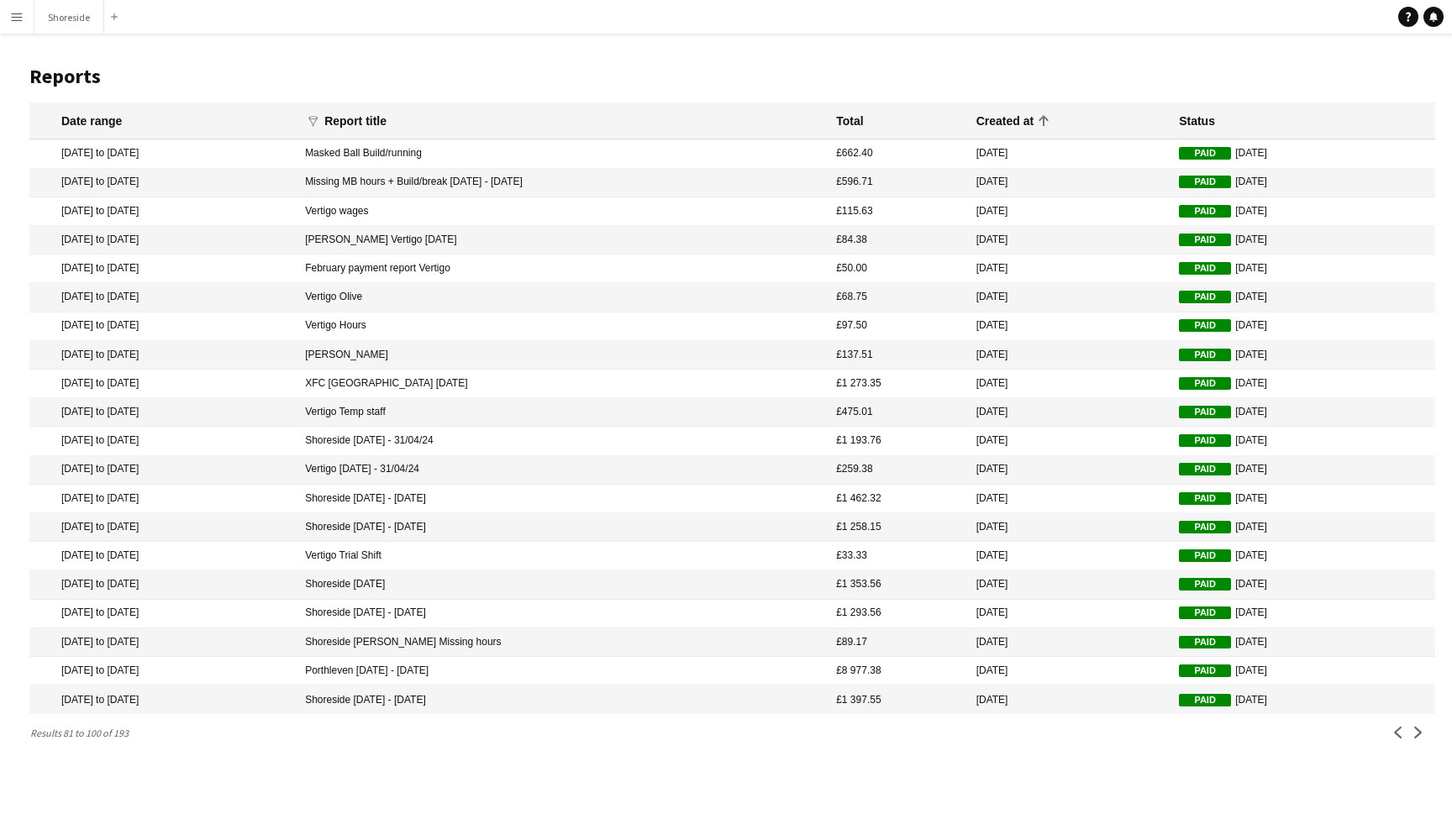
click at [1045, 119] on icon at bounding box center [1043, 120] width 10 height 11
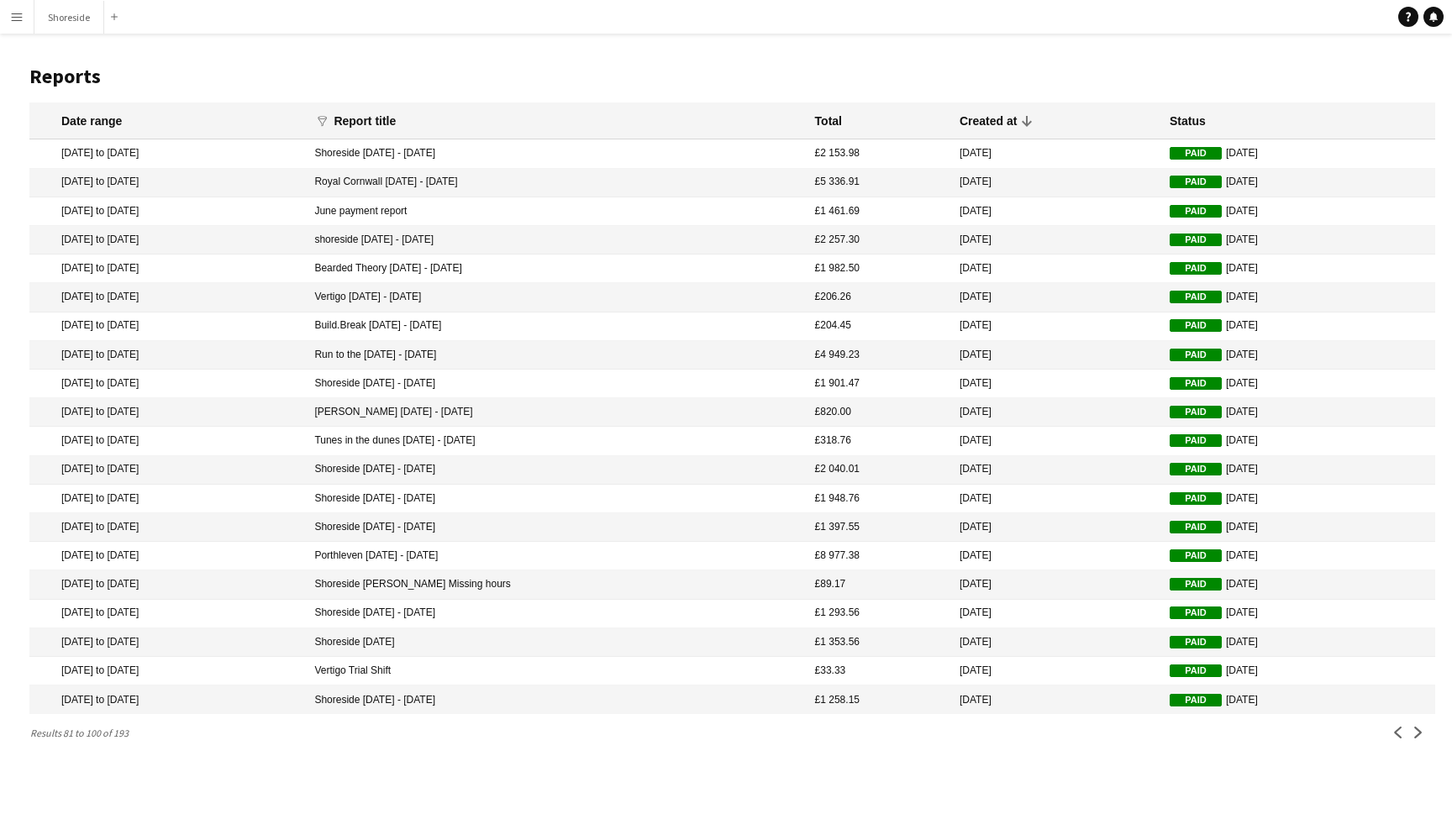
click at [994, 116] on div "Created at" at bounding box center [987, 120] width 57 height 15
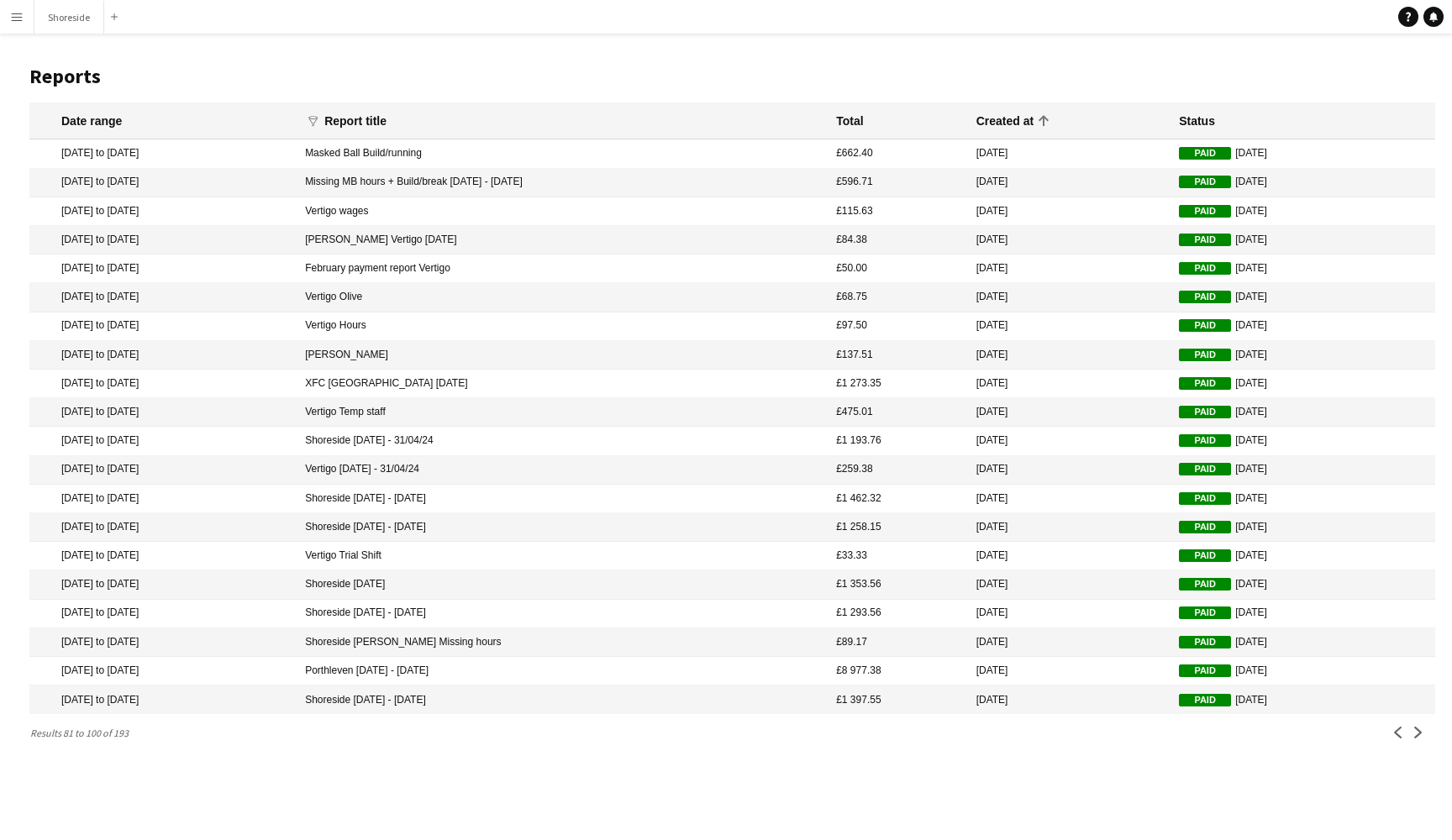
click at [994, 116] on div "Created at" at bounding box center [1004, 120] width 57 height 15
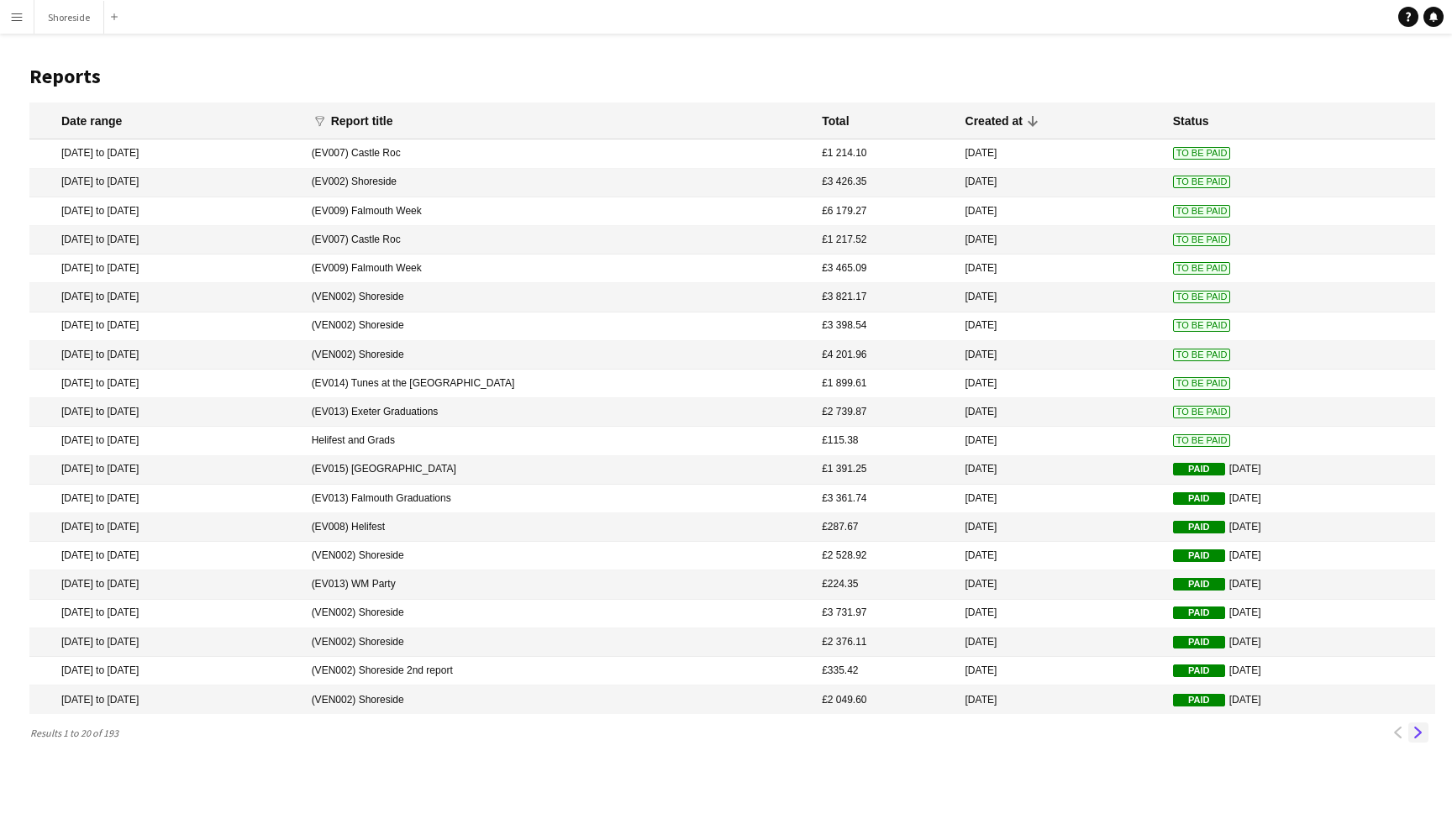
click at [1414, 727] on app-icon "Next" at bounding box center [1418, 732] width 11 height 11
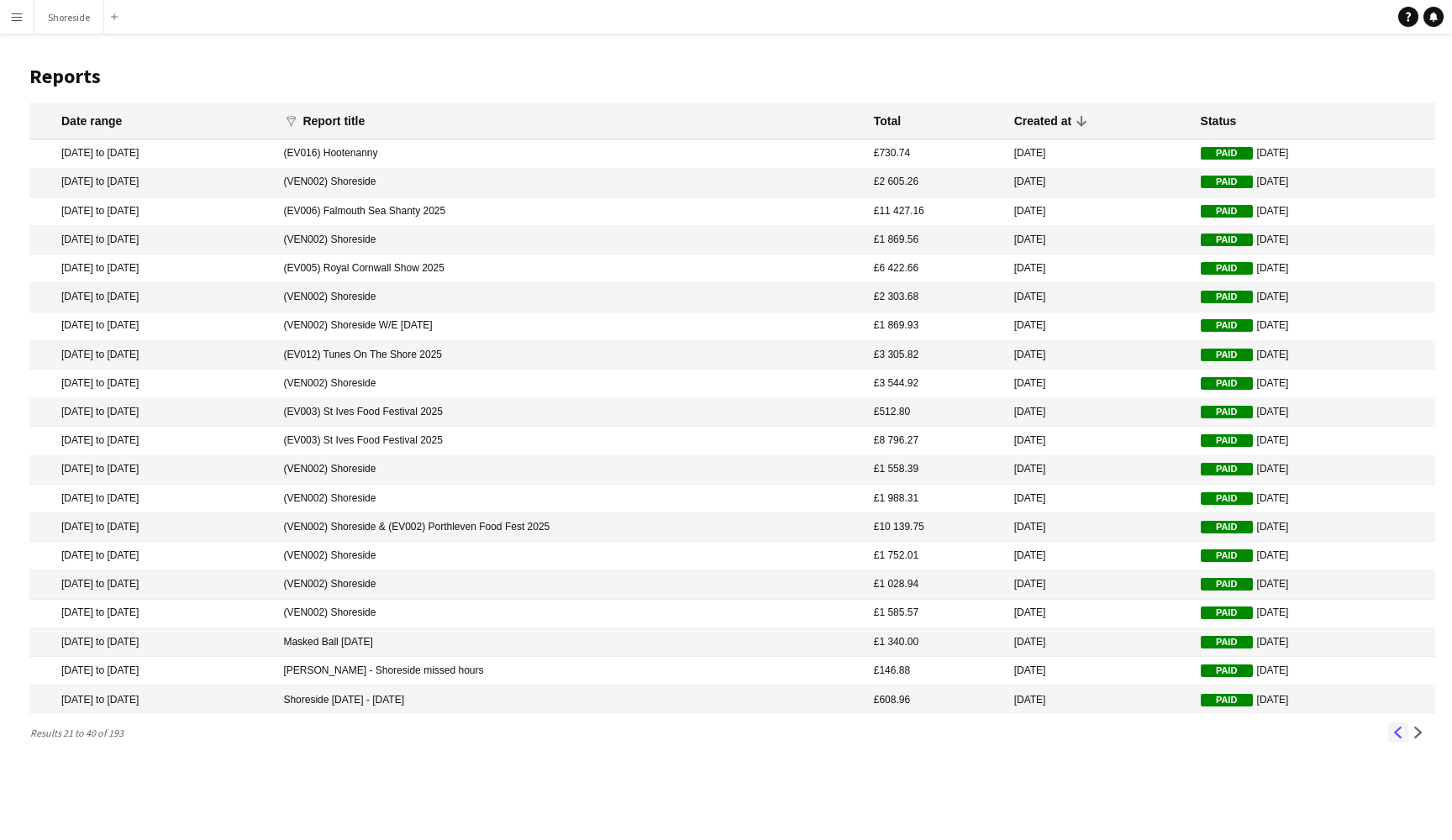
click at [1397, 735] on button "Previous" at bounding box center [1398, 732] width 20 height 20
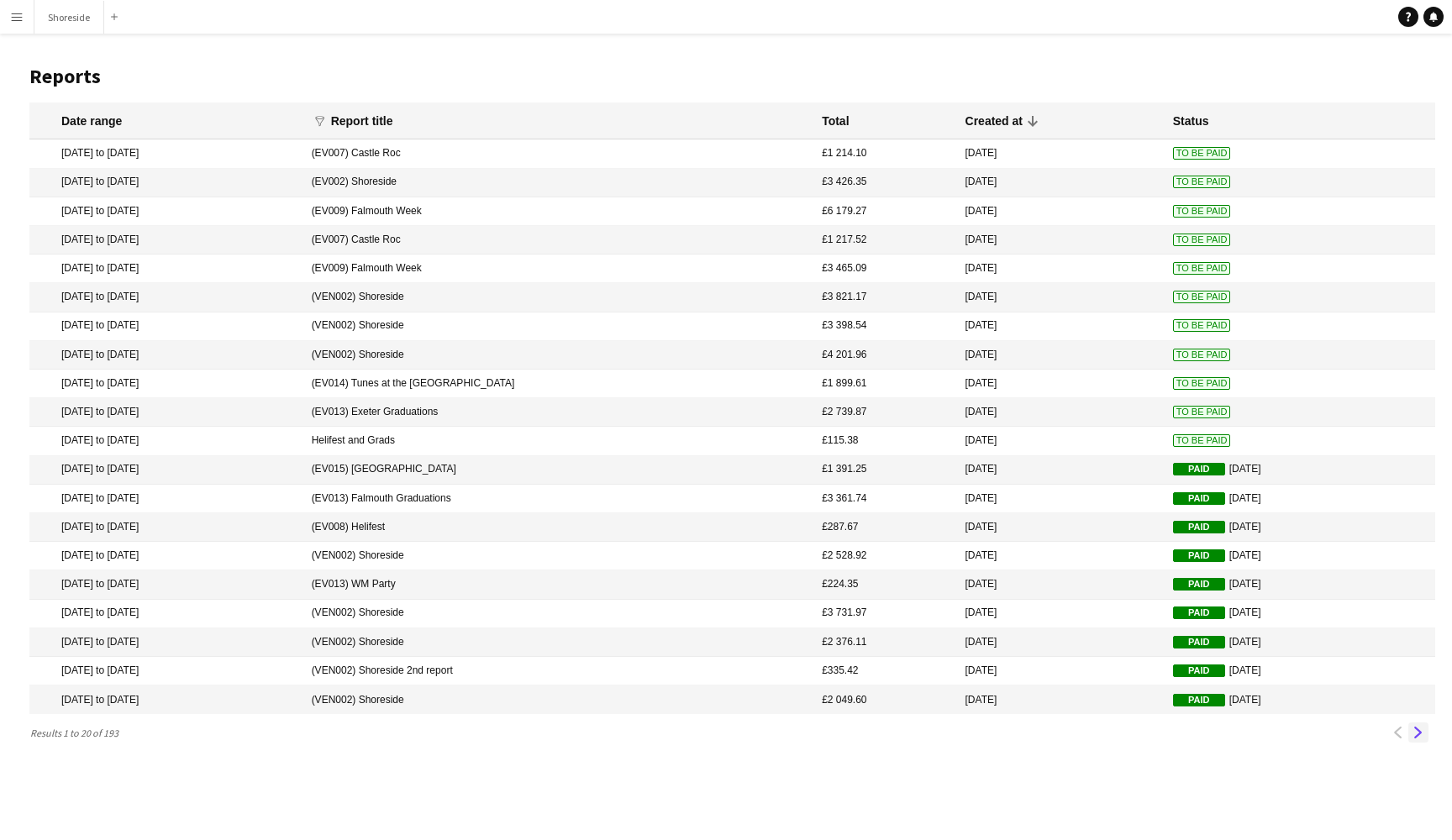
click at [1418, 734] on app-icon "Next" at bounding box center [1418, 732] width 11 height 11
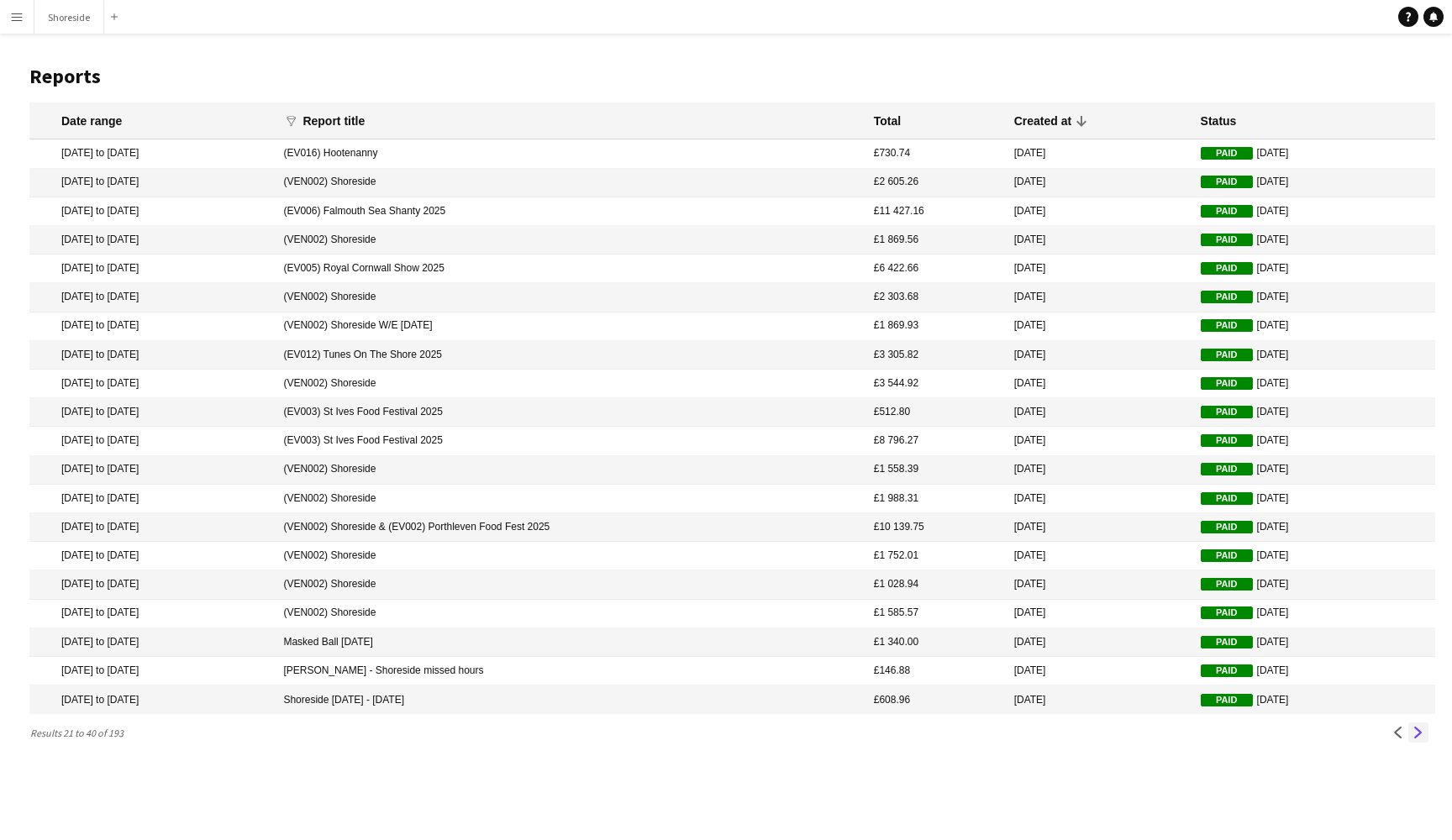
click at [1418, 734] on app-icon "Next" at bounding box center [1418, 732] width 11 height 11
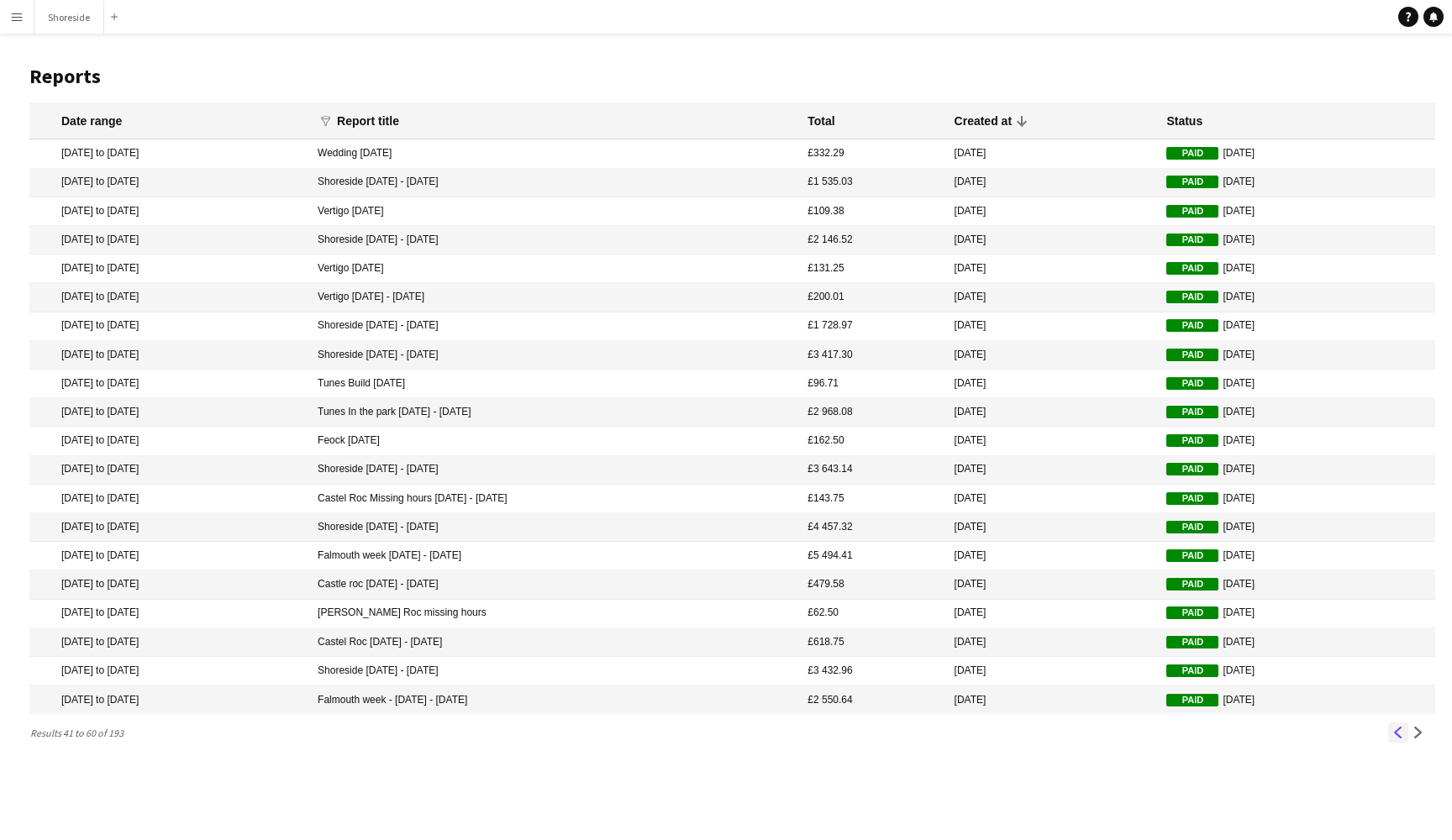
click at [1399, 730] on app-icon "Previous" at bounding box center [1398, 732] width 11 height 11
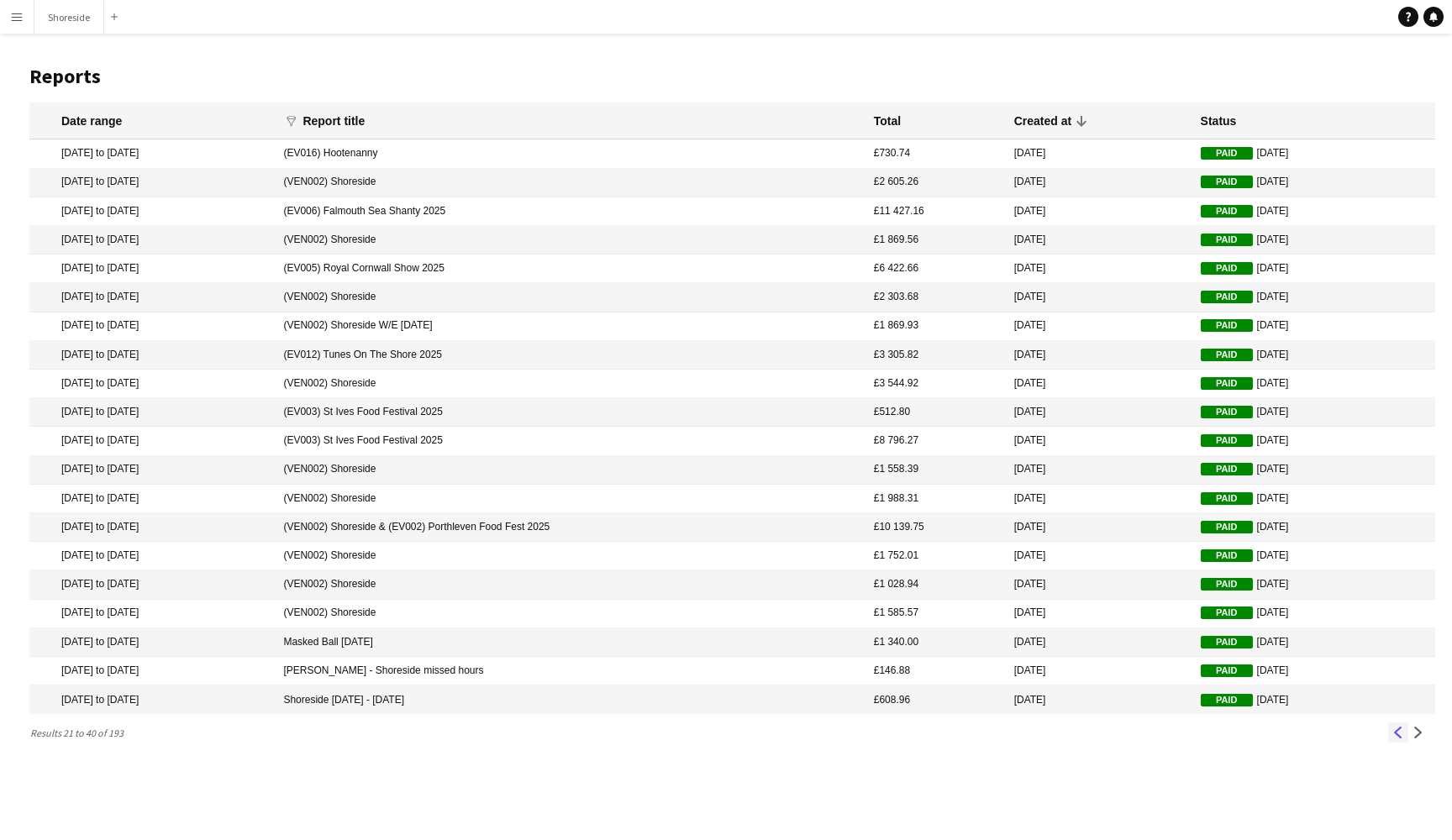
click at [1398, 733] on app-icon "Previous" at bounding box center [1398, 732] width 11 height 11
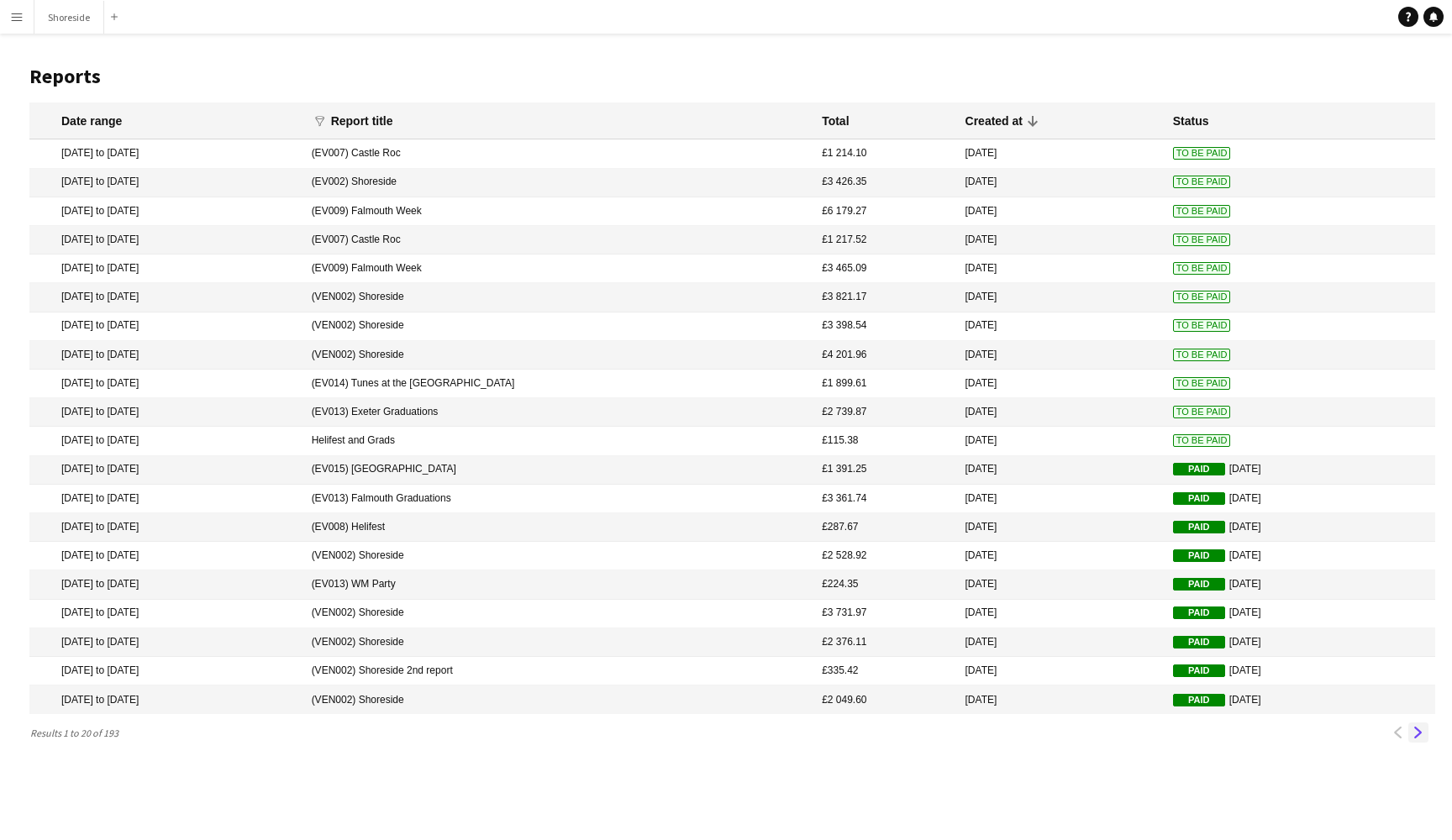
click at [1418, 727] on app-icon "Next" at bounding box center [1418, 732] width 11 height 11
